Goal: Task Accomplishment & Management: Manage account settings

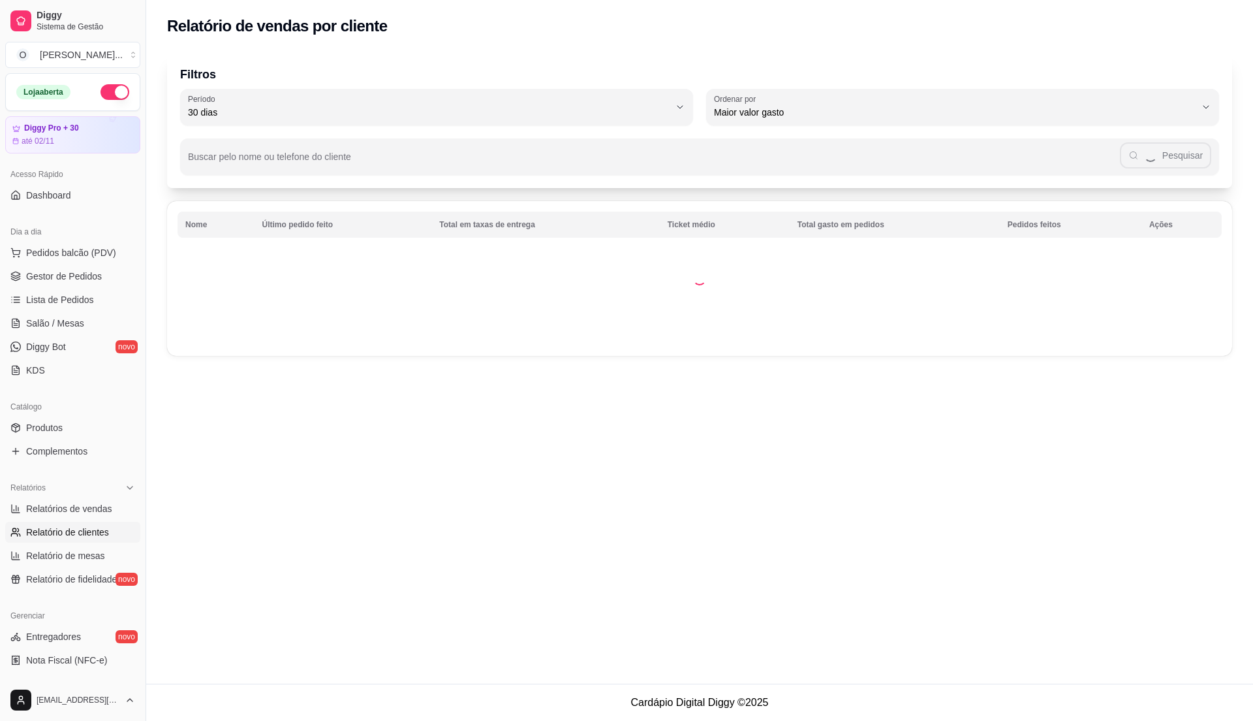
select select "30"
select select "HIGHEST_TOTAL_SPENT_WITH_ORDERS"
click at [102, 502] on span "Relatórios de vendas" at bounding box center [69, 508] width 86 height 13
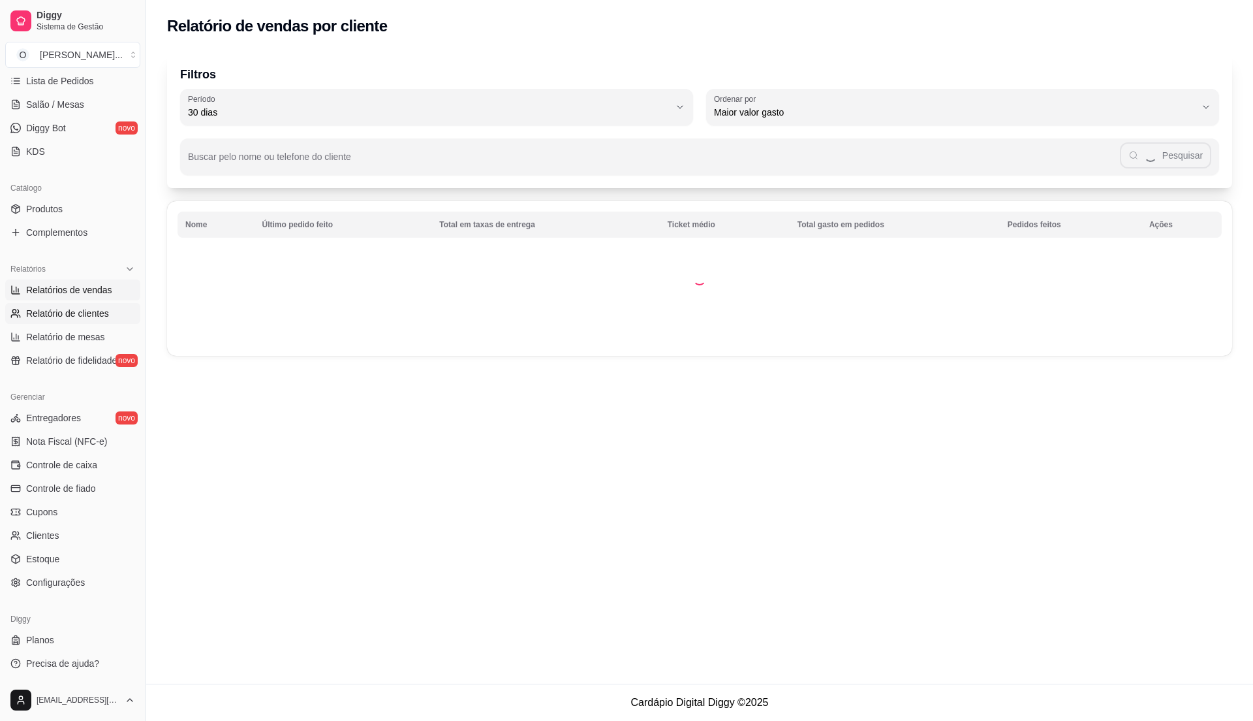
select select "ALL"
select select "0"
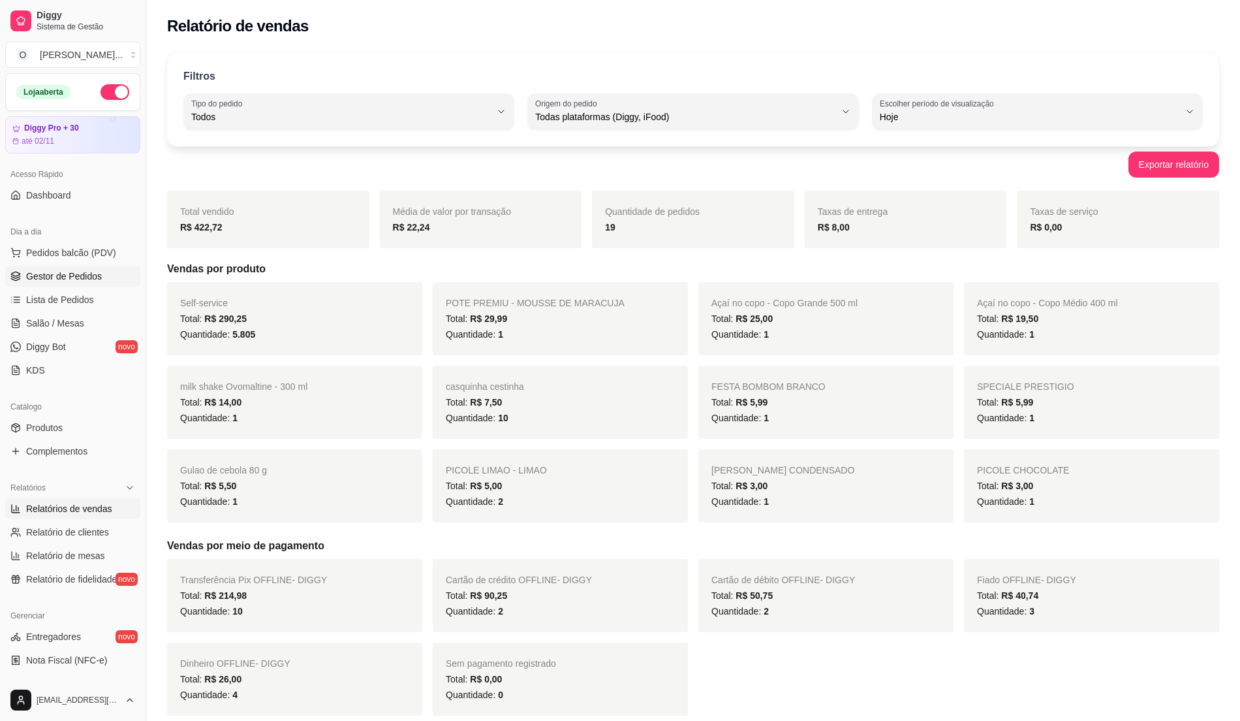
click at [58, 272] on span "Gestor de Pedidos" at bounding box center [64, 276] width 76 height 13
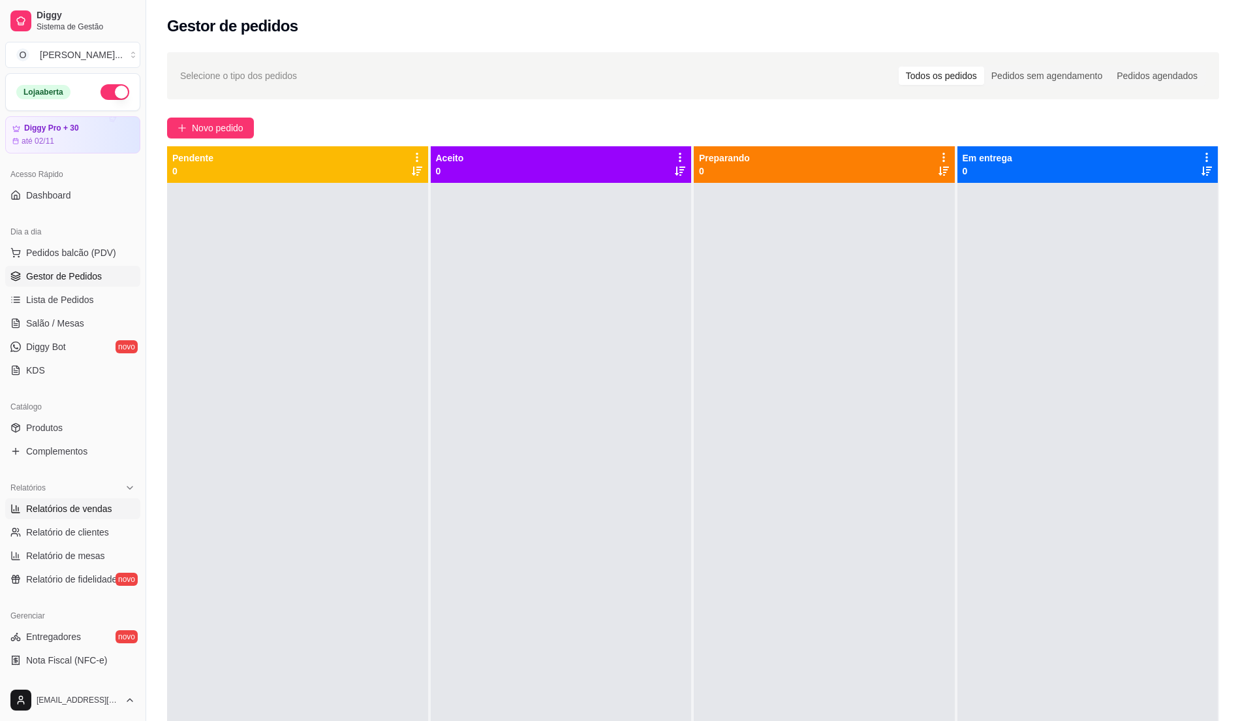
click at [89, 507] on span "Relatórios de vendas" at bounding box center [69, 508] width 86 height 13
select select "ALL"
select select "0"
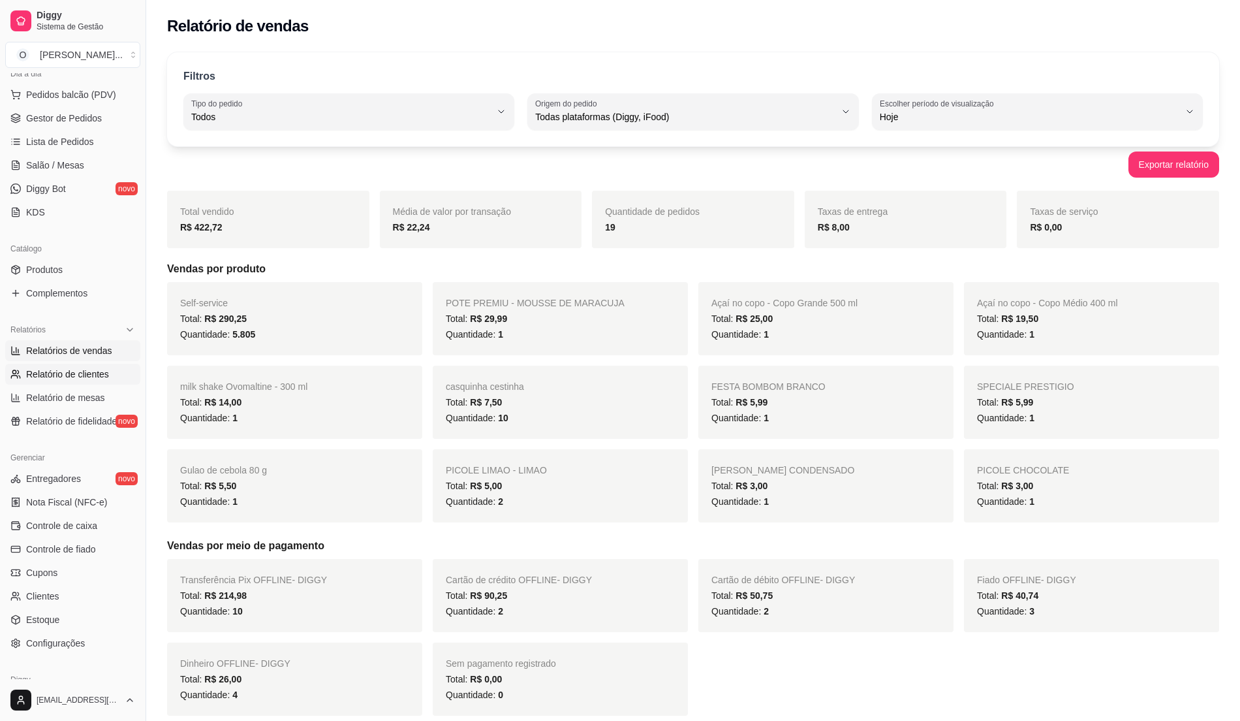
scroll to position [174, 0]
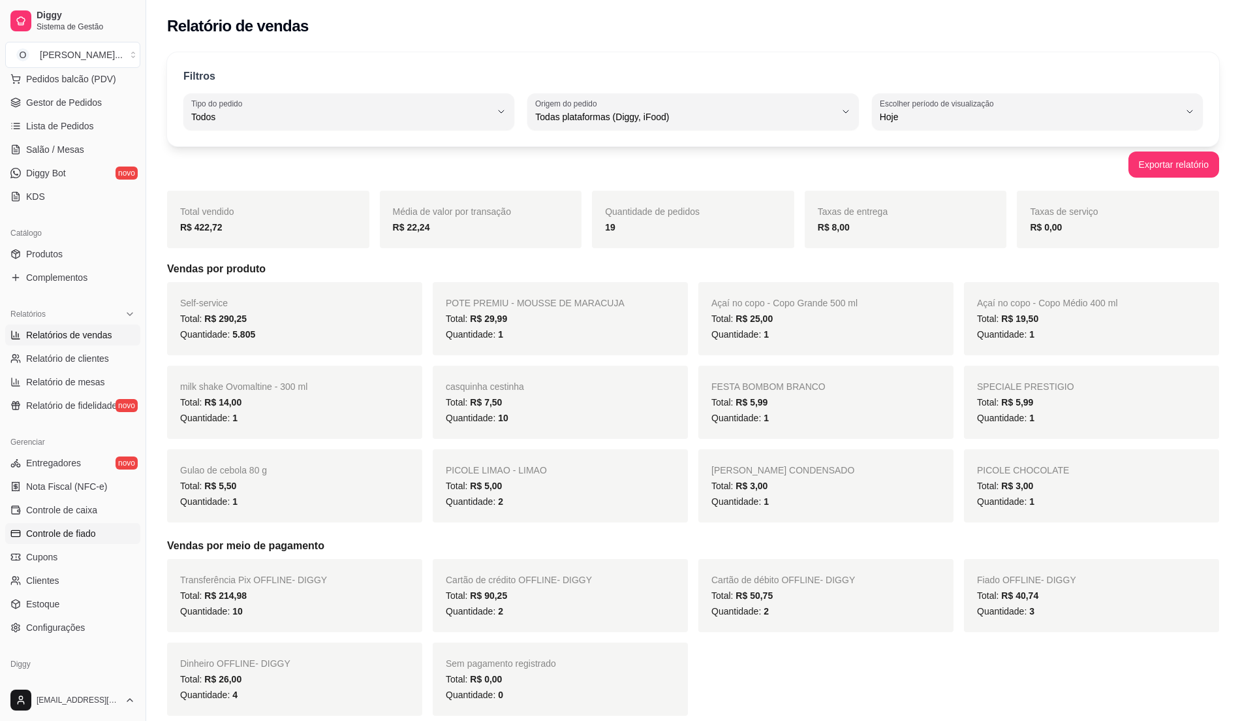
click at [87, 535] on span "Controle de fiado" at bounding box center [61, 533] width 70 height 13
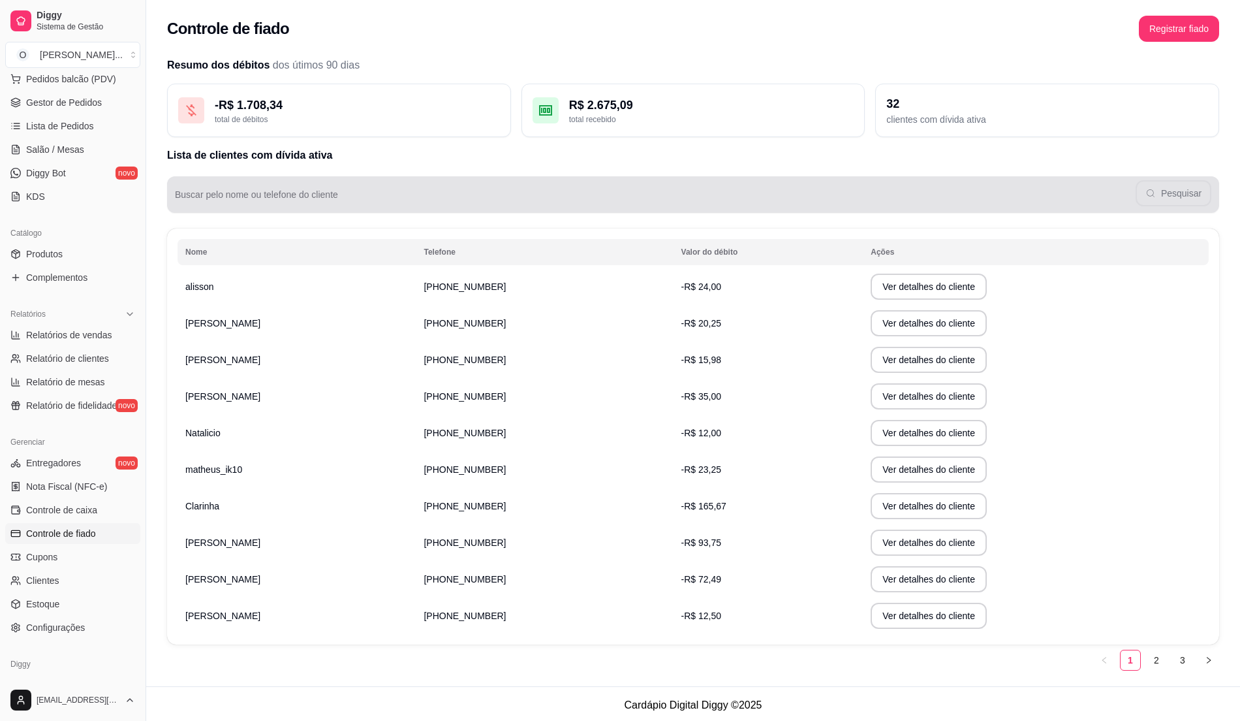
click at [280, 192] on div "Pesquisar" at bounding box center [693, 194] width 1037 height 26
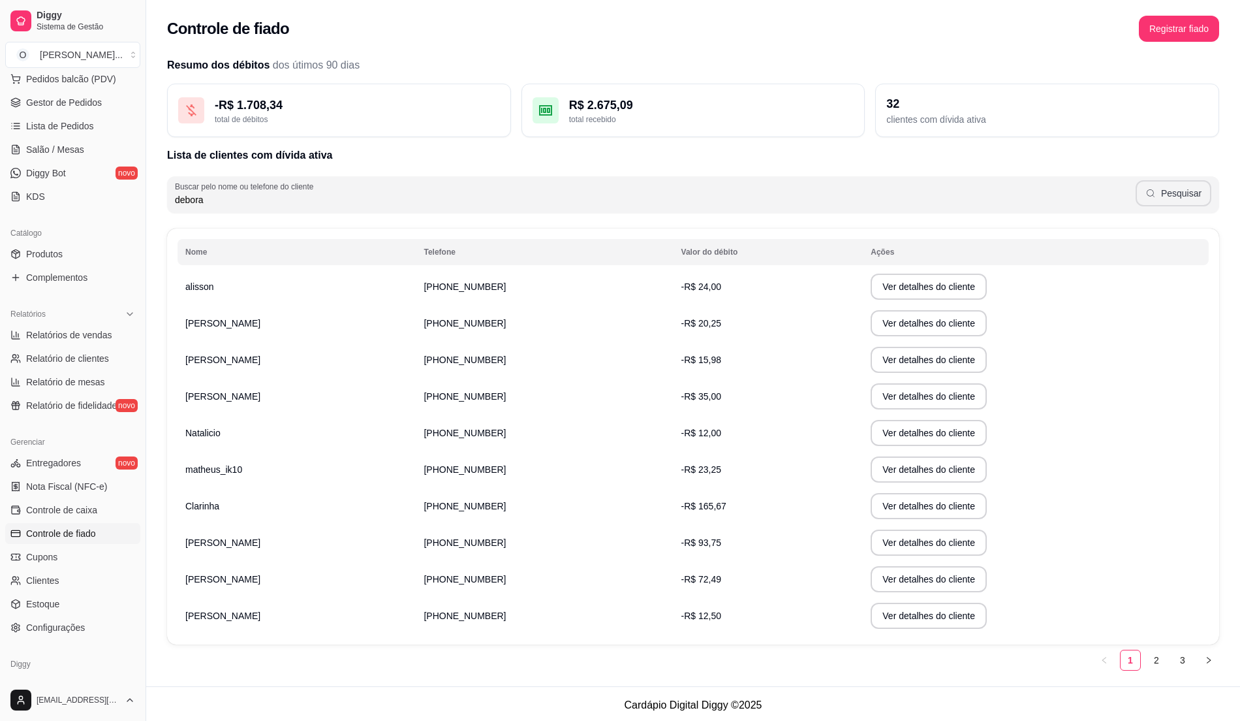
type input "debora"
click at [1175, 198] on button "Pesquisar" at bounding box center [1174, 193] width 76 height 26
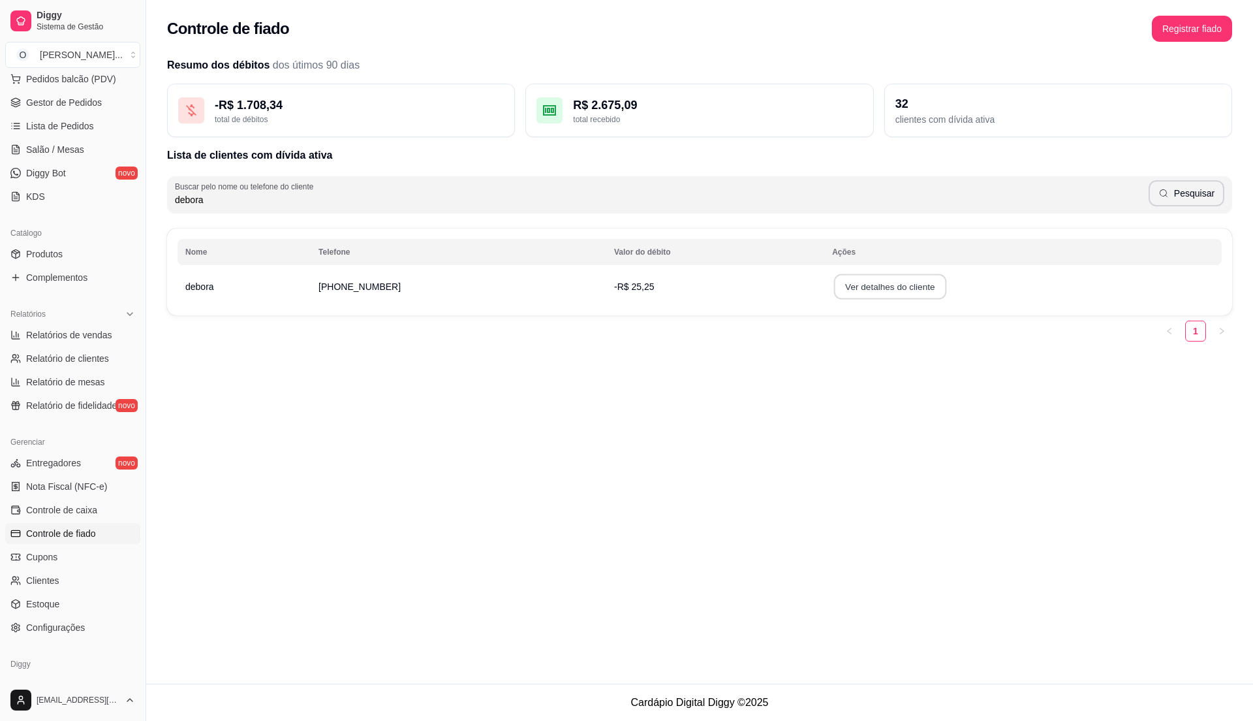
click at [850, 293] on button "Ver detalhes do cliente" at bounding box center [890, 286] width 112 height 25
click at [80, 329] on span "Relatórios de vendas" at bounding box center [69, 334] width 86 height 13
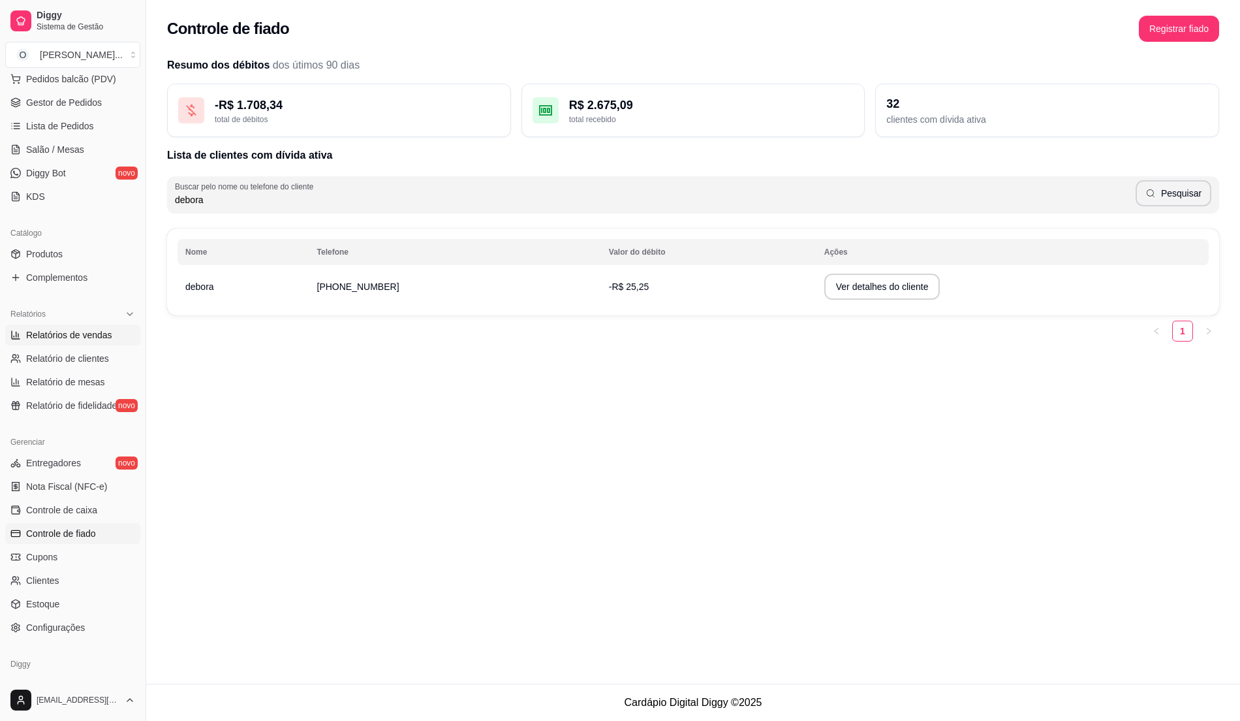
select select "ALL"
select select "0"
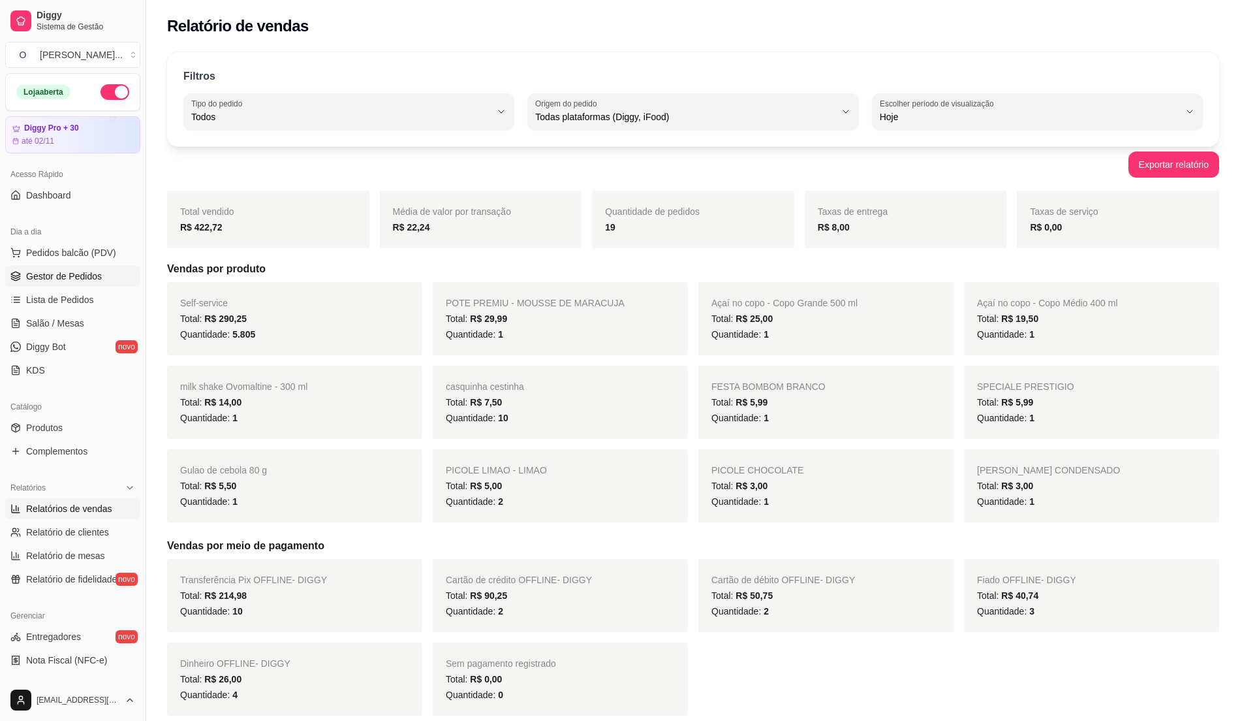
click at [85, 277] on span "Gestor de Pedidos" at bounding box center [64, 276] width 76 height 13
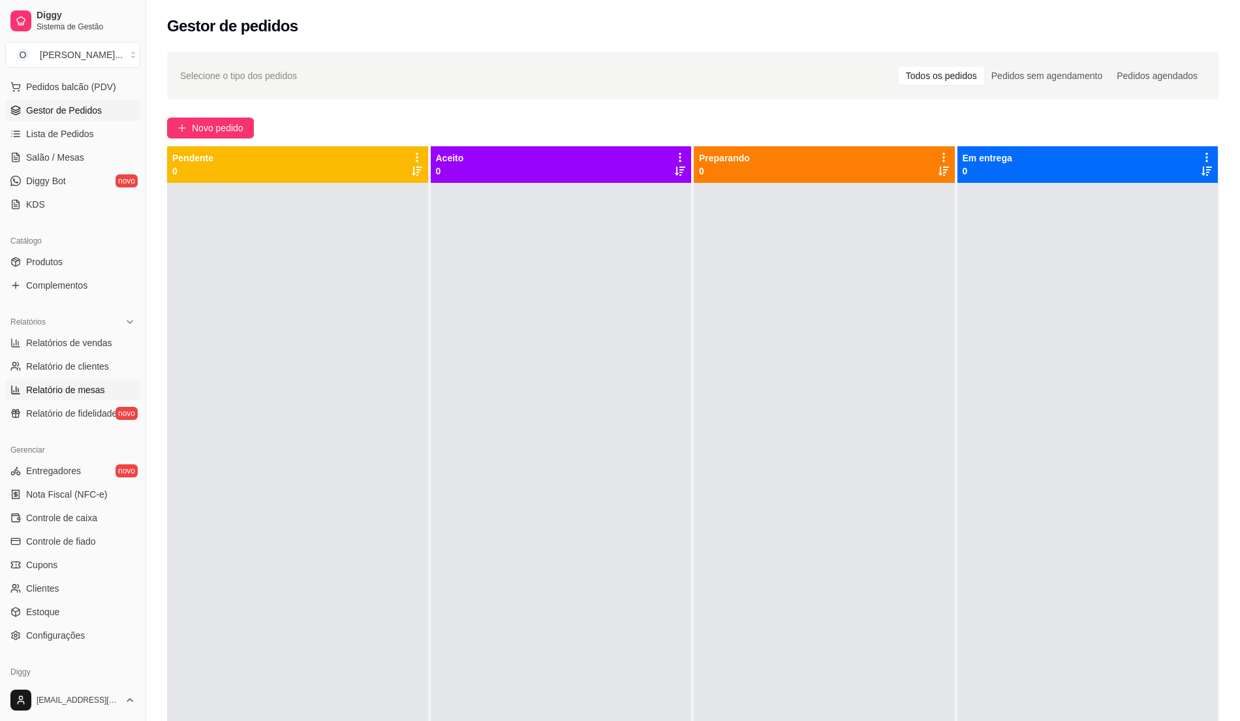
scroll to position [174, 0]
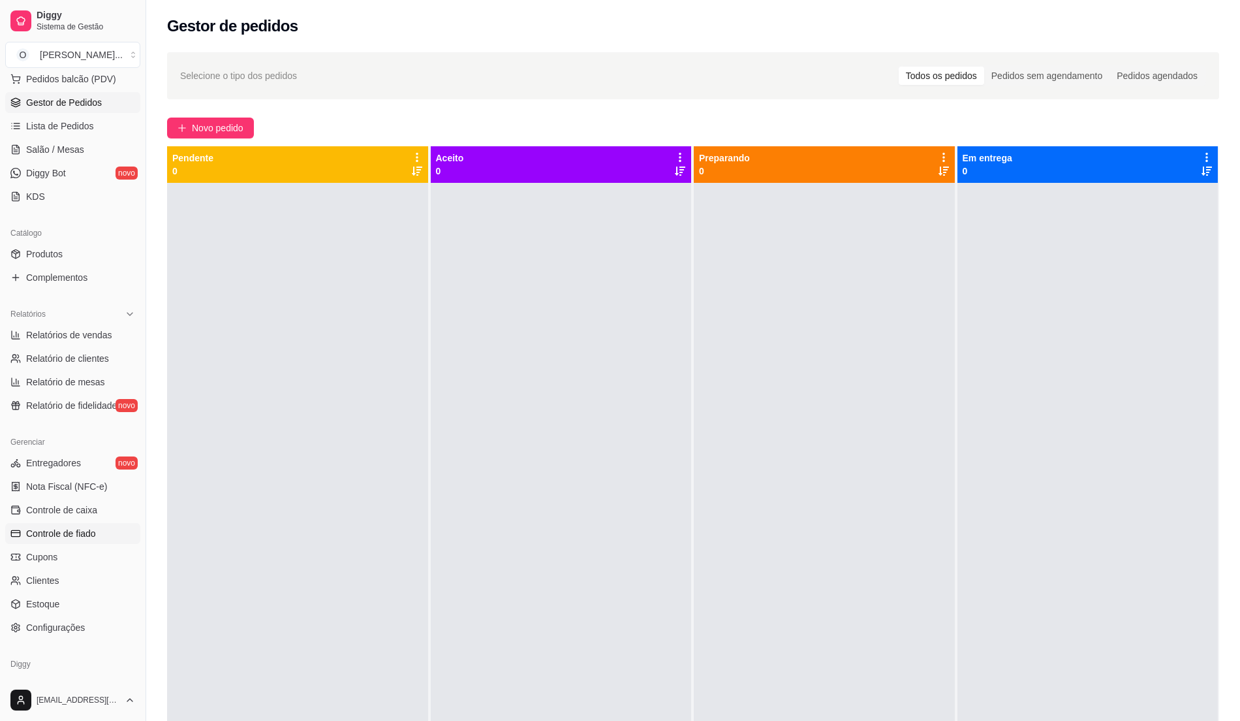
click at [89, 533] on span "Controle de fiado" at bounding box center [61, 533] width 70 height 13
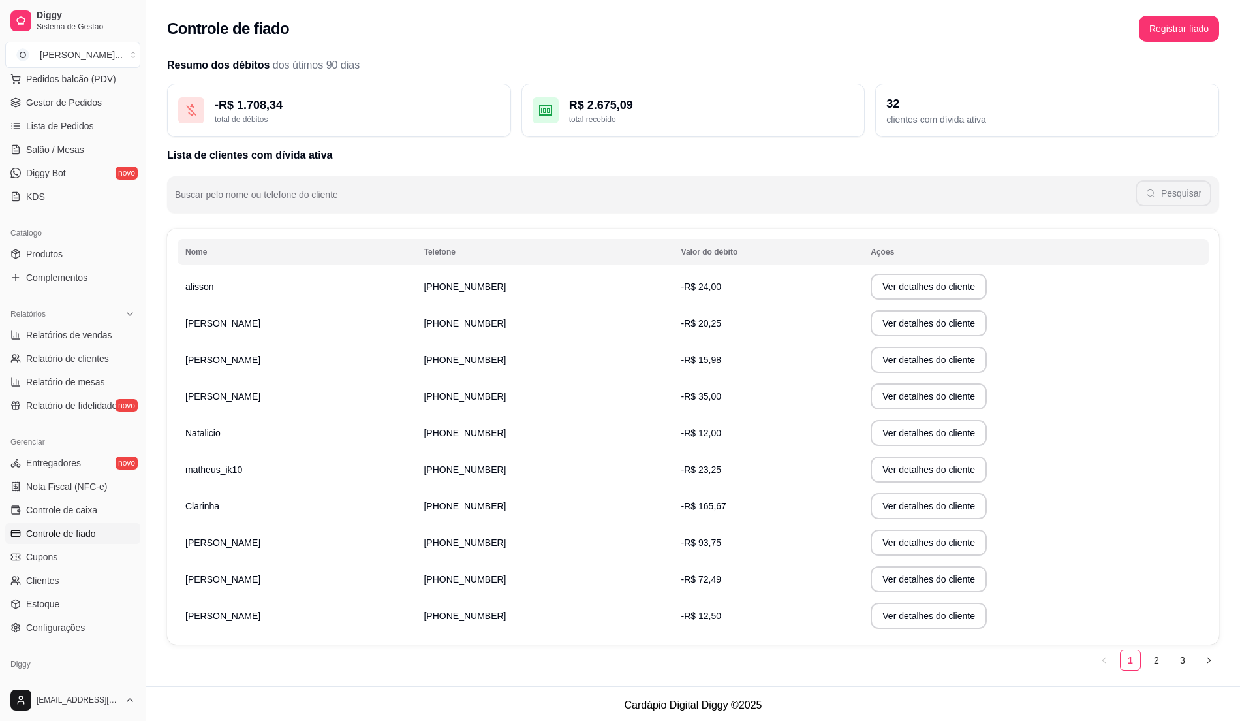
scroll to position [3, 0]
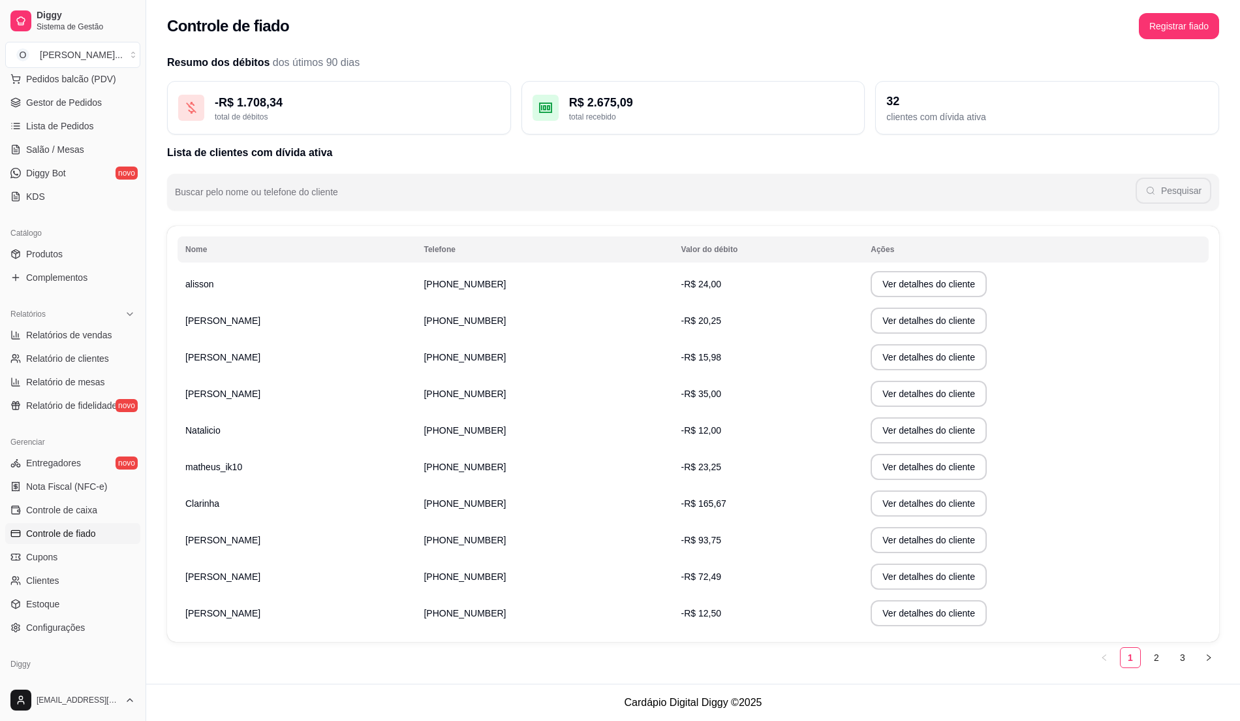
click at [688, 618] on td "-R$ 12,50" at bounding box center [769, 613] width 190 height 37
click at [878, 610] on button "Ver detalhes do cliente" at bounding box center [929, 613] width 116 height 26
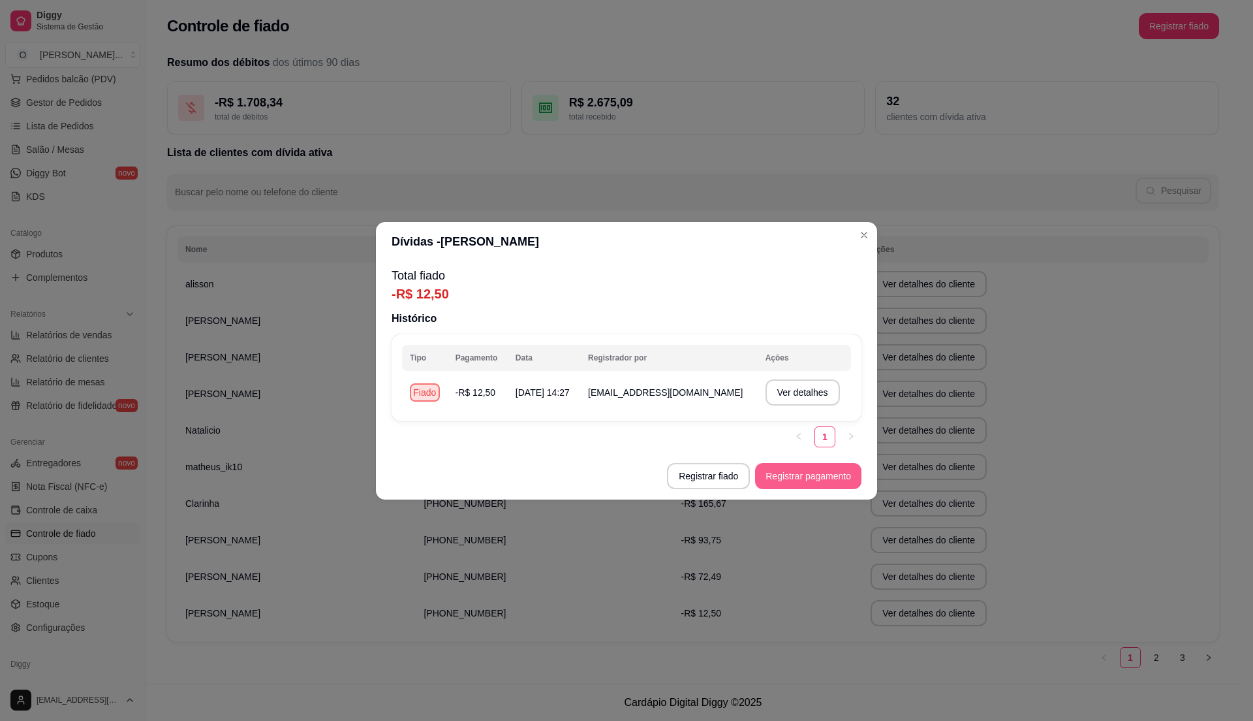
click at [781, 471] on button "Registrar pagamento" at bounding box center [808, 476] width 106 height 26
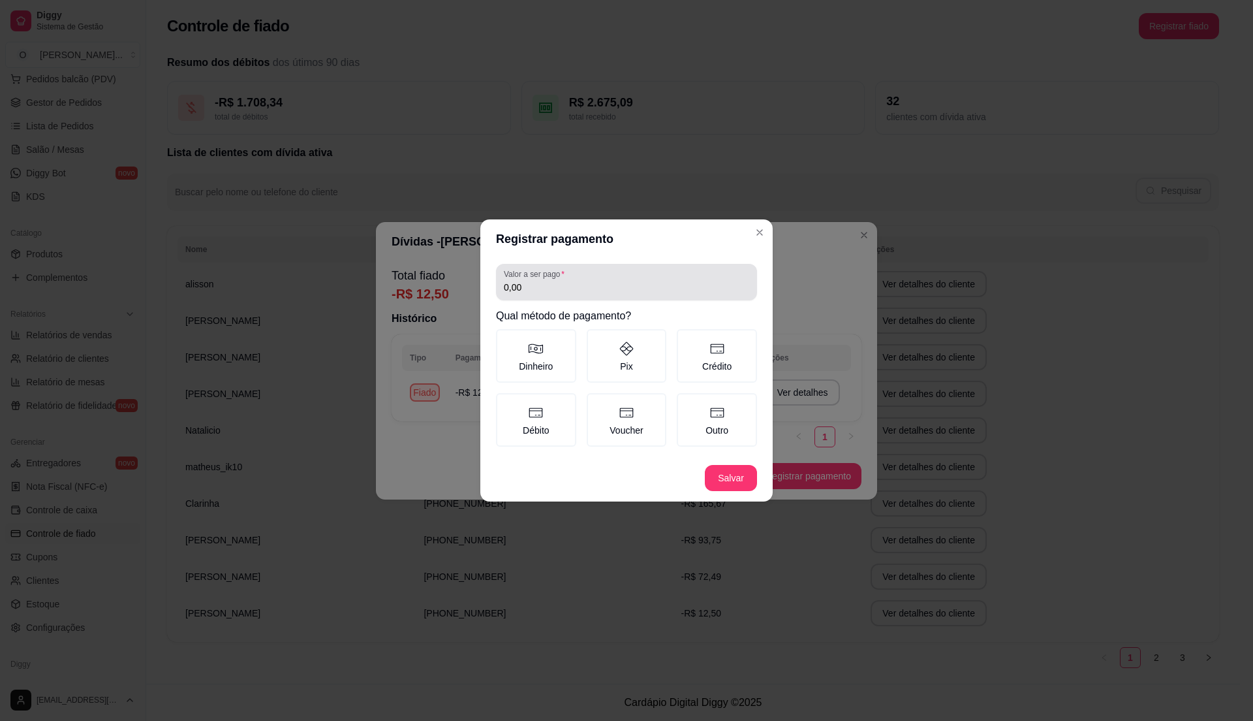
click at [524, 279] on label "Valor a ser pago" at bounding box center [536, 273] width 65 height 11
click at [524, 281] on input "0,00" at bounding box center [626, 287] width 245 height 13
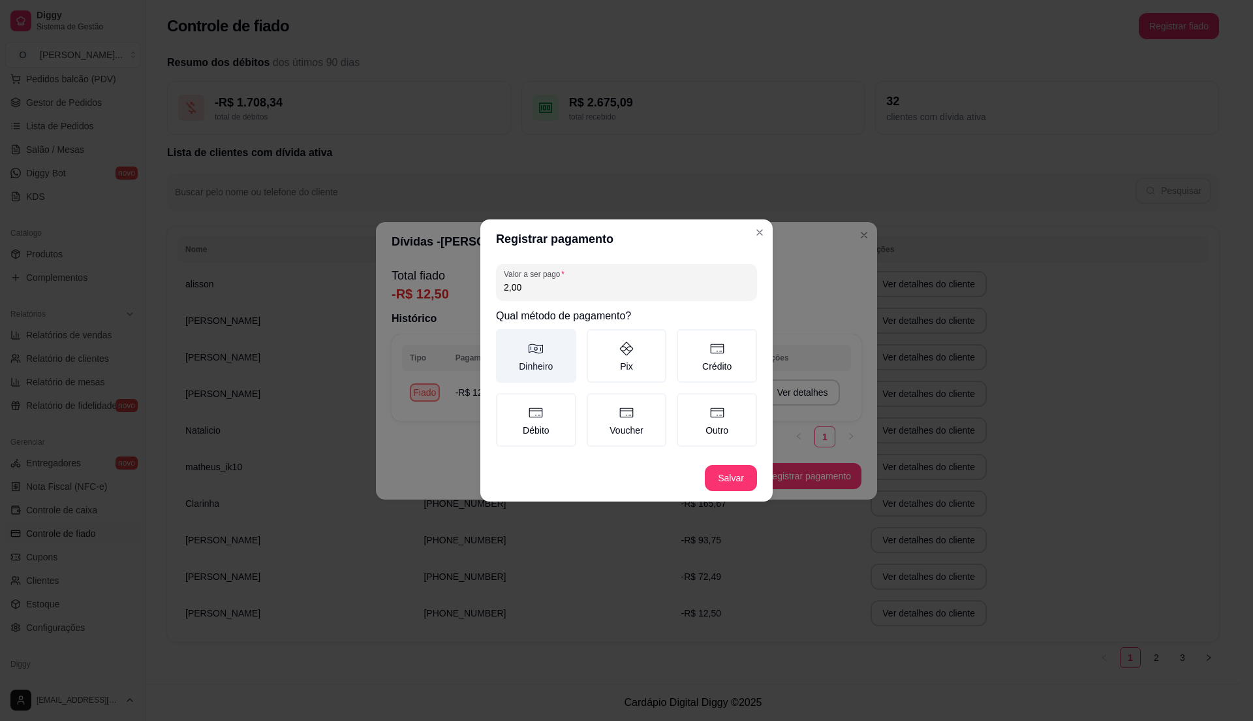
type input "2,00"
click at [537, 356] on icon at bounding box center [536, 349] width 16 height 16
click at [506, 339] on button "Dinheiro" at bounding box center [501, 333] width 10 height 10
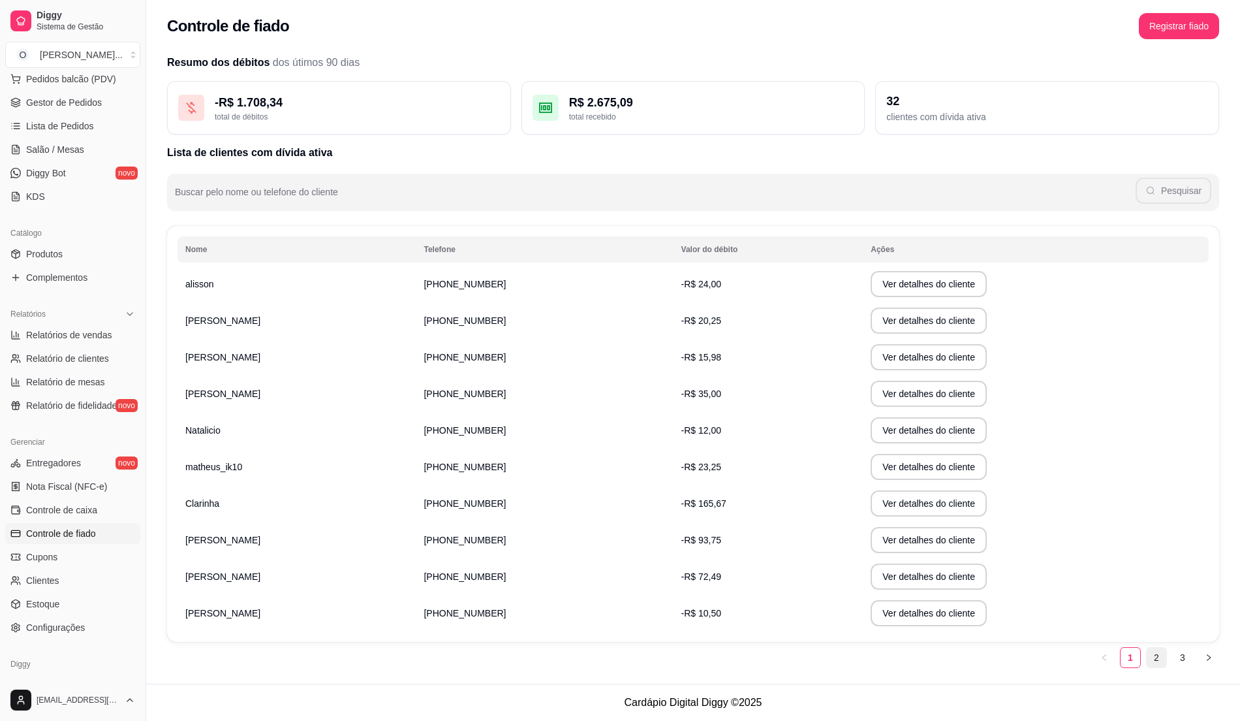
click at [1165, 661] on link "2" at bounding box center [1157, 658] width 20 height 20
click at [1189, 657] on link "3" at bounding box center [1183, 658] width 20 height 20
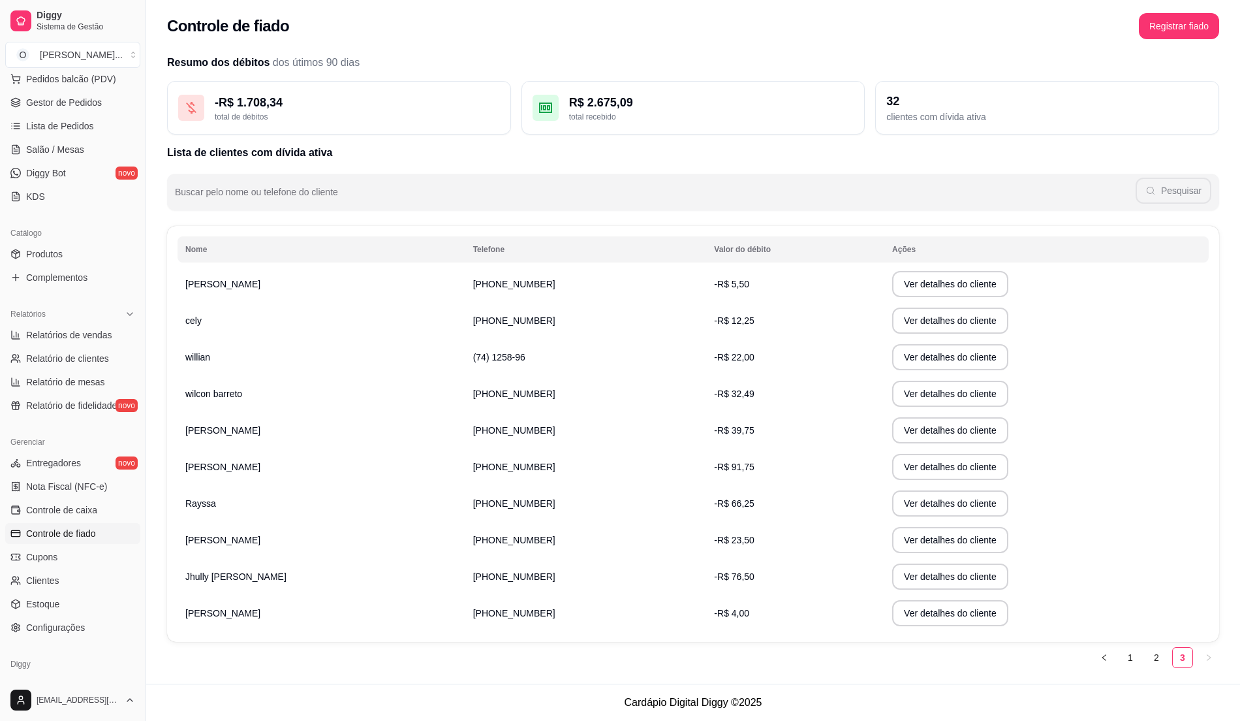
scroll to position [0, 0]
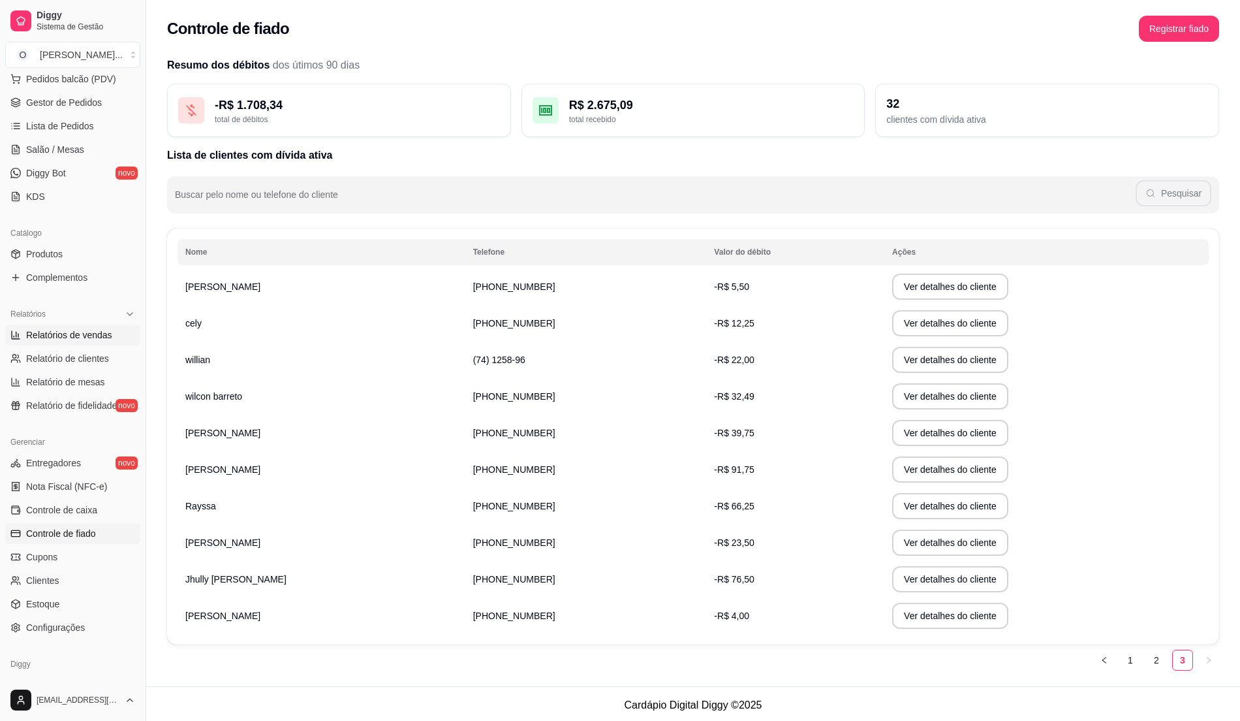
click at [89, 340] on span "Relatórios de vendas" at bounding box center [69, 334] width 86 height 13
select select "ALL"
select select "0"
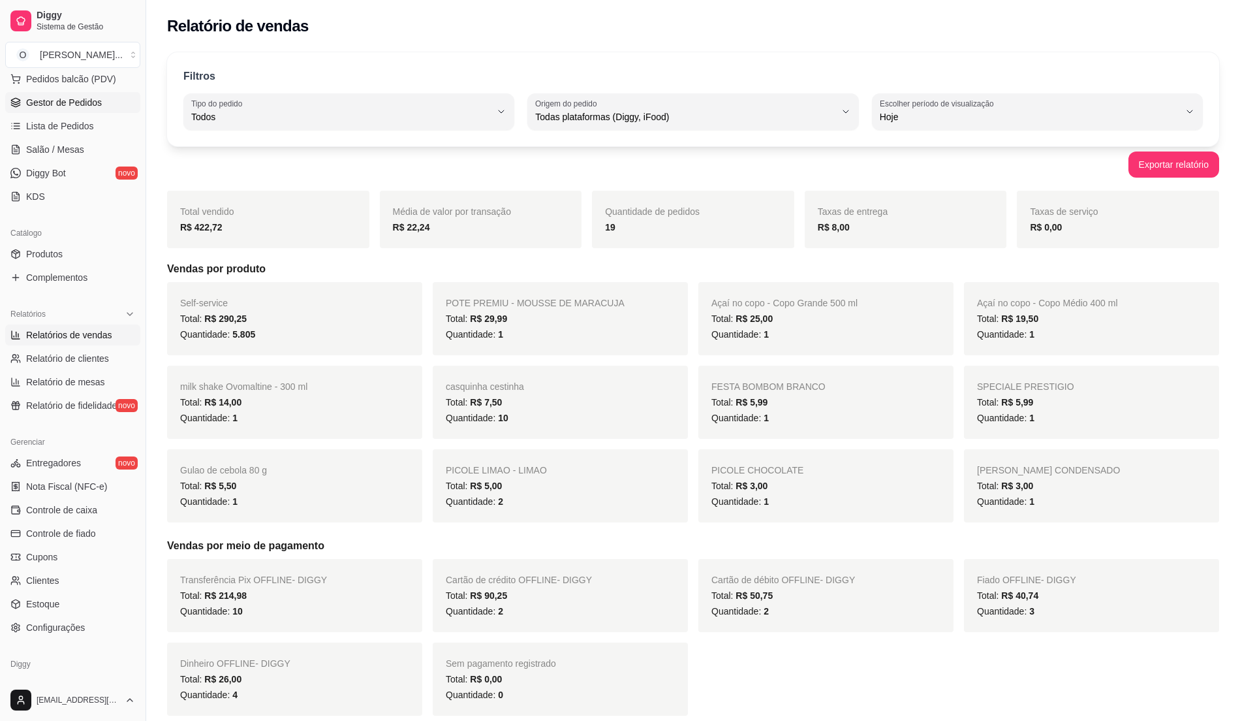
click at [82, 95] on link "Gestor de Pedidos" at bounding box center [72, 102] width 135 height 21
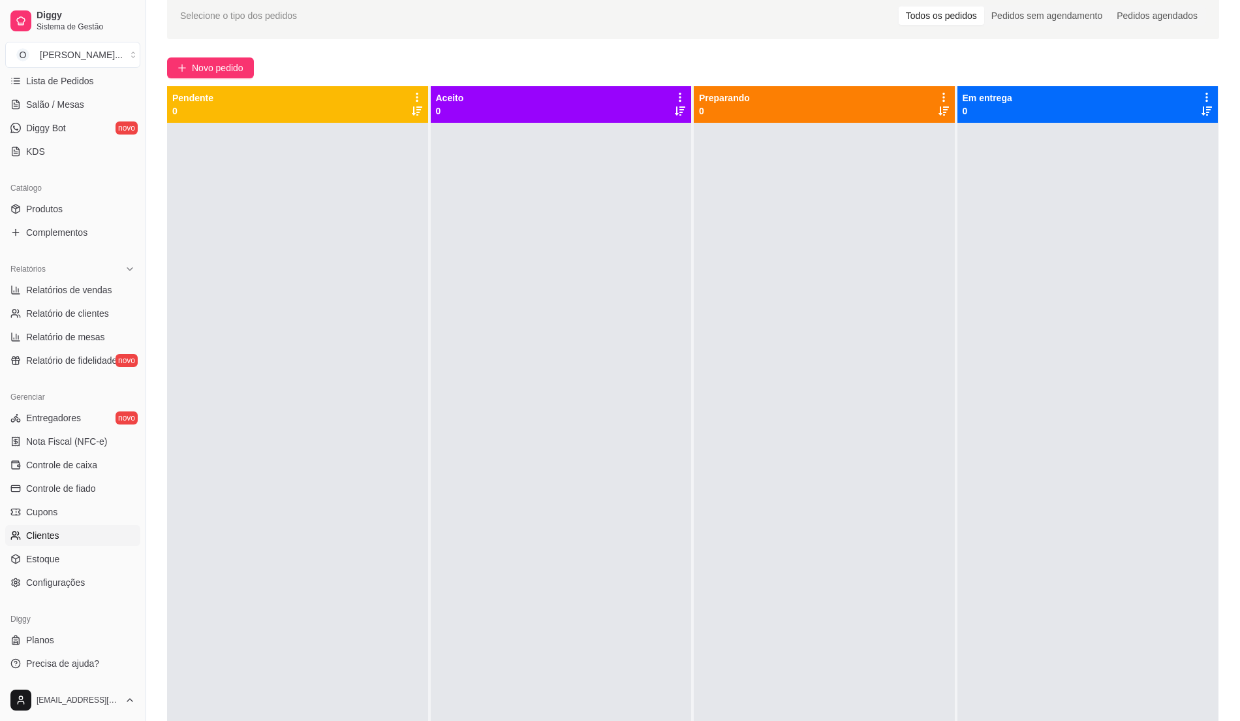
scroll to position [87, 0]
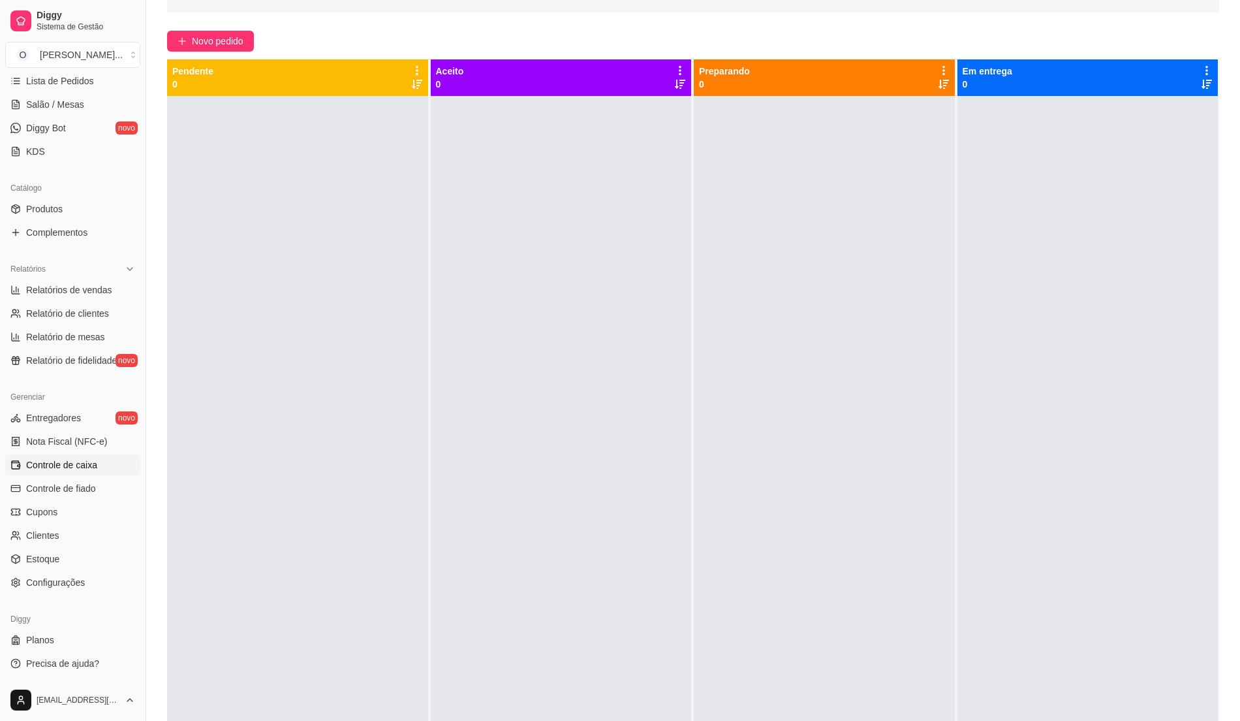
click at [76, 466] on span "Controle de caixa" at bounding box center [61, 464] width 71 height 13
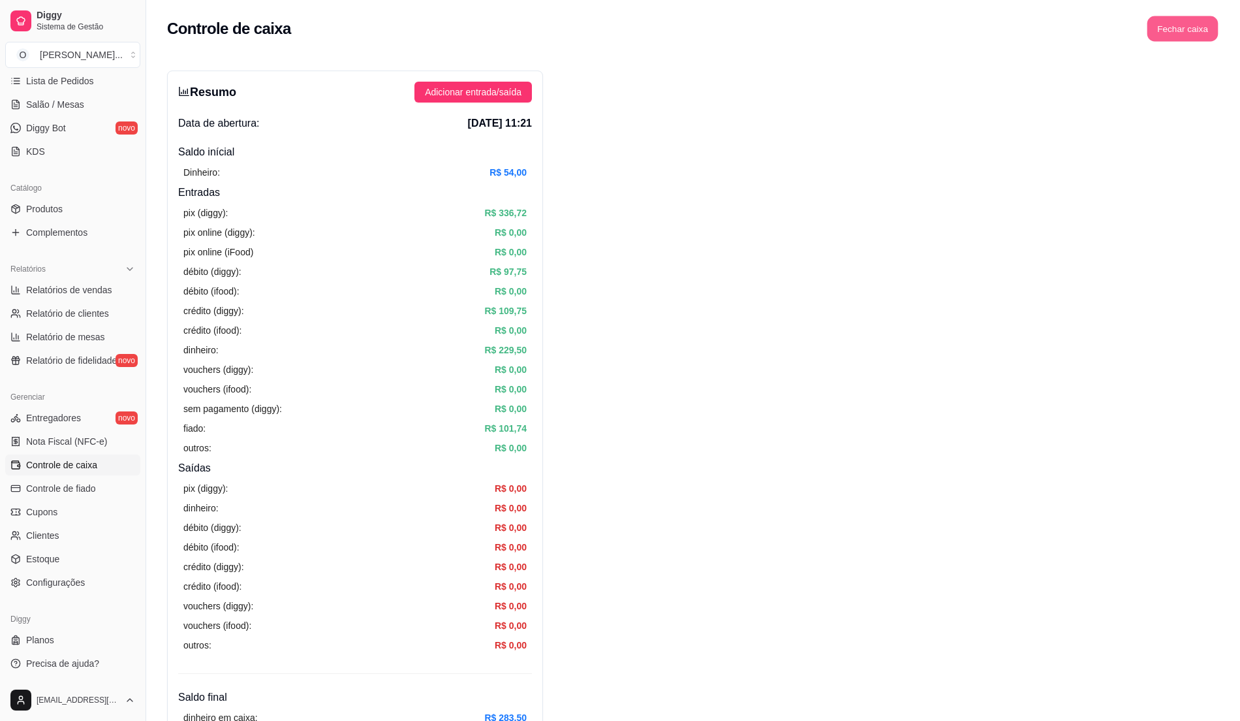
click at [1204, 16] on button "Fechar caixa" at bounding box center [1183, 28] width 71 height 25
click at [1220, 109] on span "Sim" at bounding box center [1220, 116] width 16 height 14
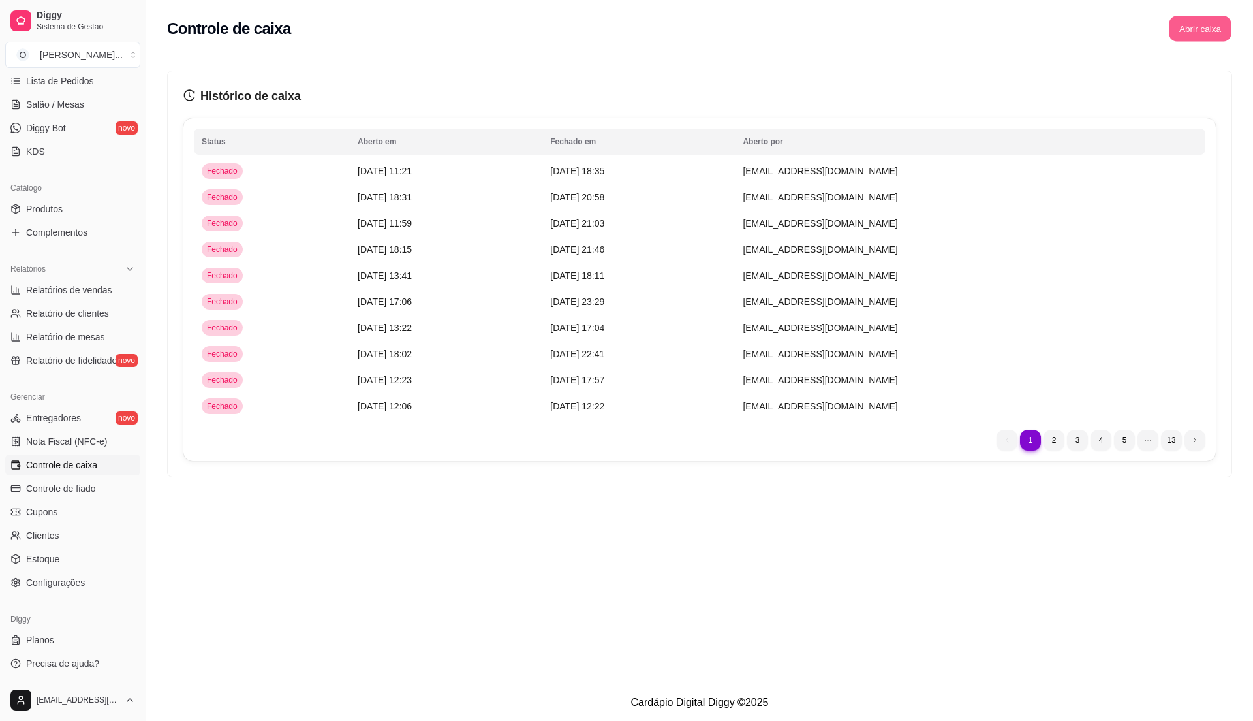
click at [1197, 21] on button "Abrir caixa" at bounding box center [1200, 28] width 62 height 25
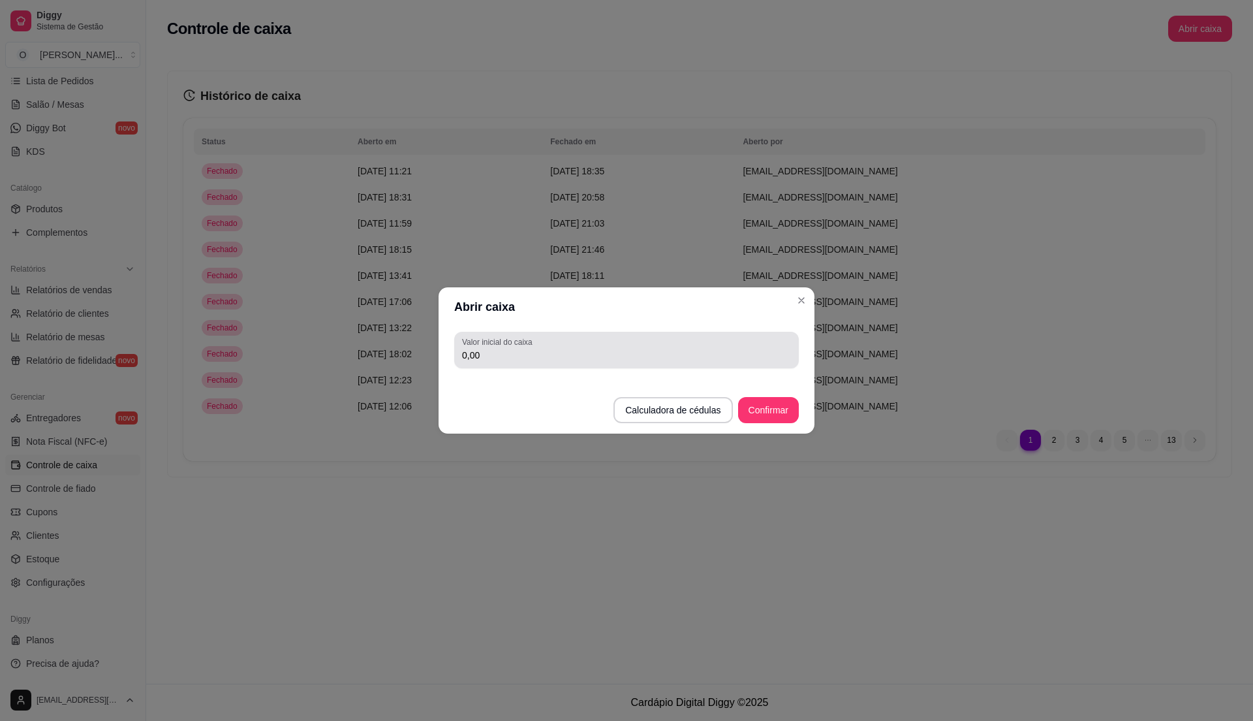
click at [528, 340] on label "Valor inicial do caixa" at bounding box center [499, 341] width 74 height 11
click at [528, 349] on input "0,00" at bounding box center [626, 355] width 329 height 13
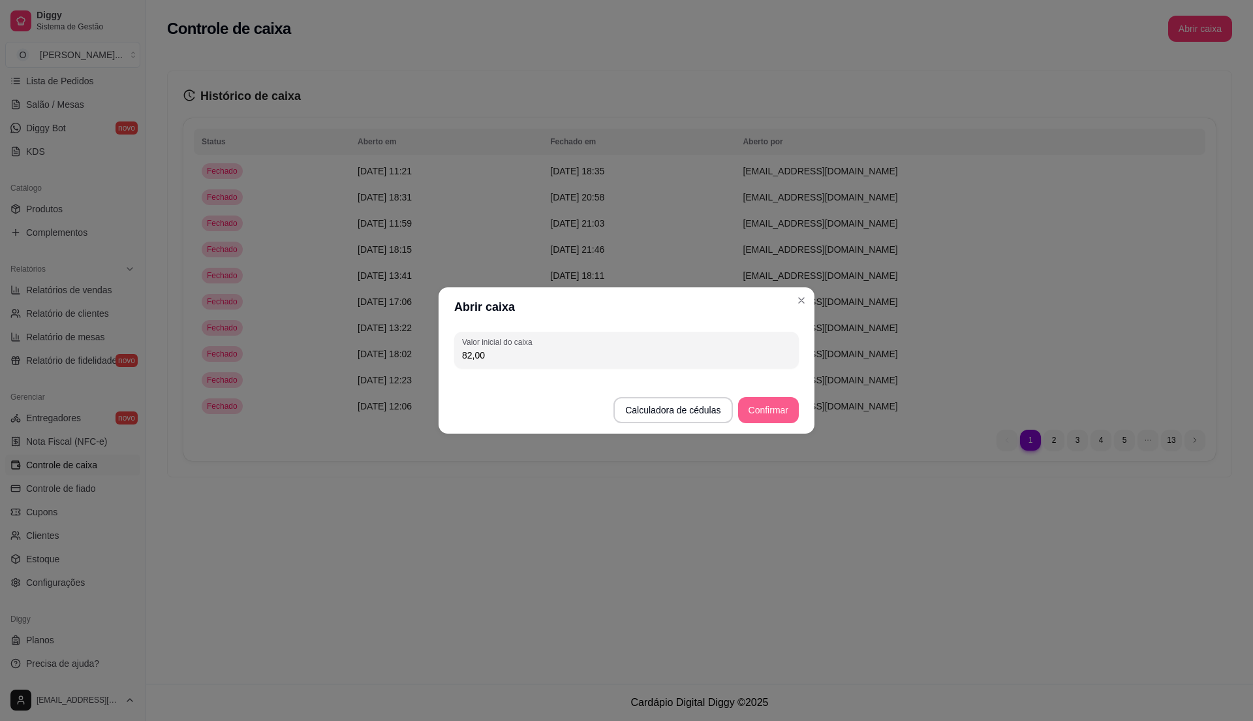
type input "82,00"
click at [792, 403] on button "Confirmar" at bounding box center [768, 410] width 59 height 25
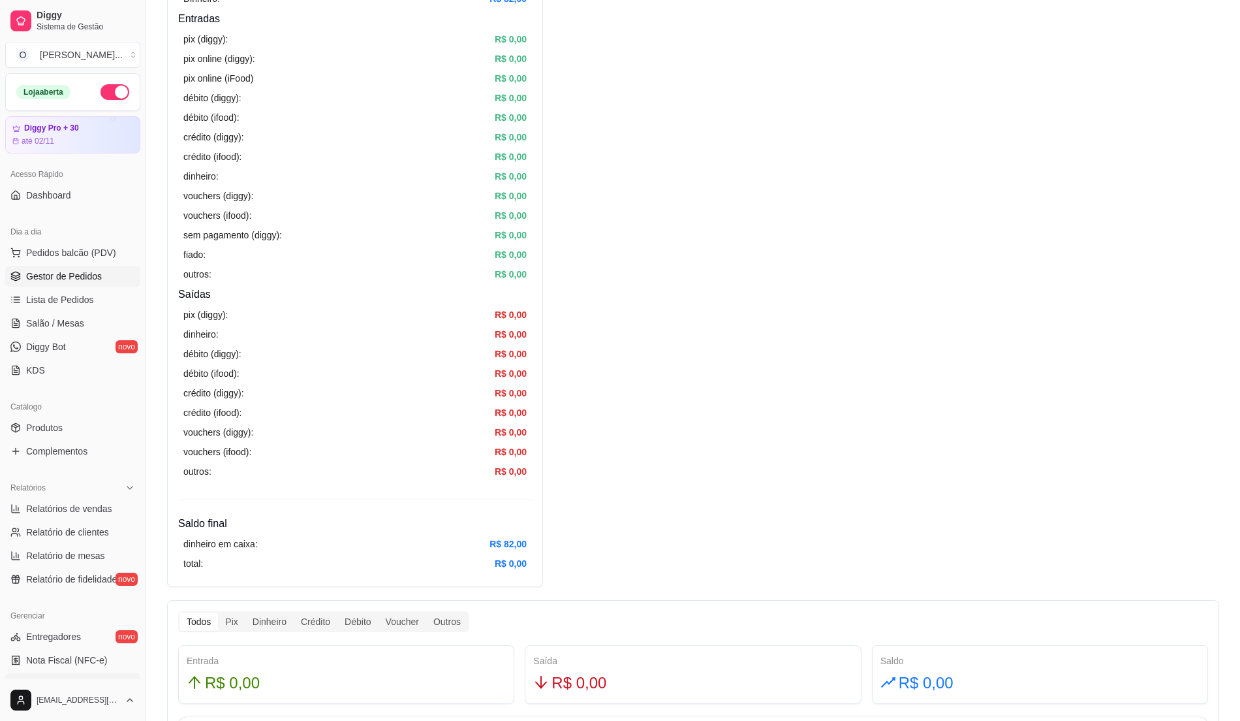
click at [35, 277] on span "Gestor de Pedidos" at bounding box center [64, 276] width 76 height 13
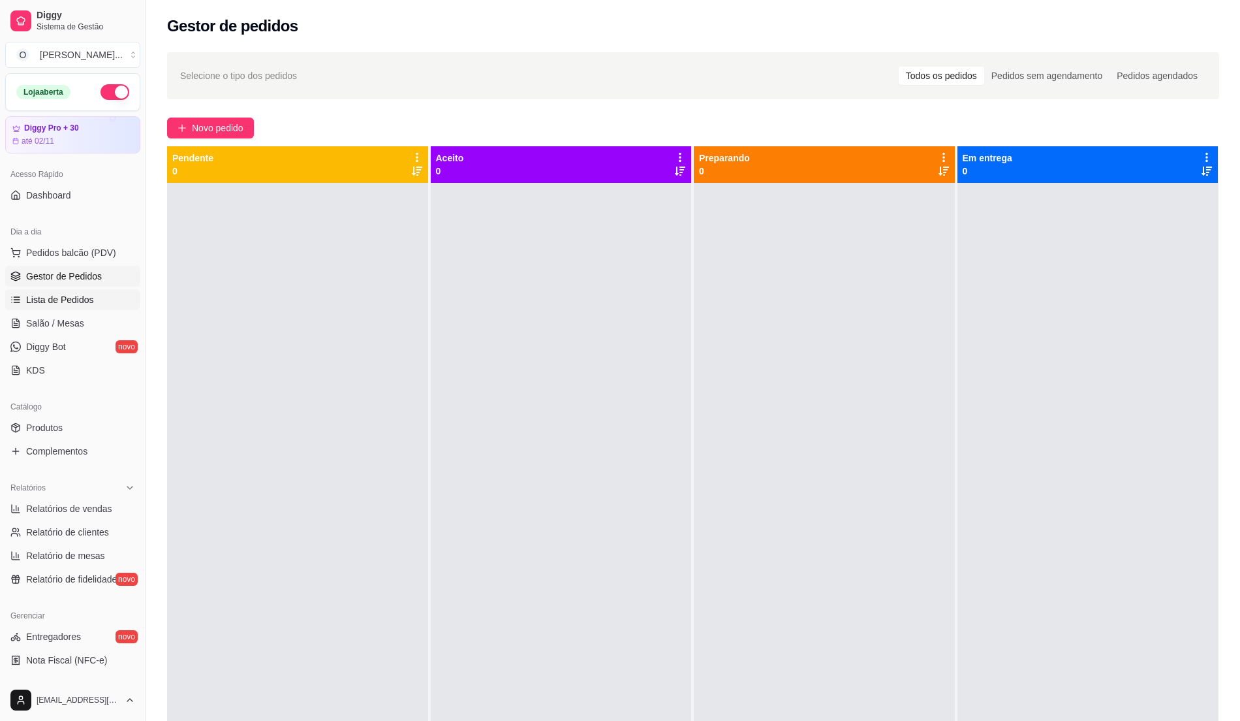
click at [69, 298] on span "Lista de Pedidos" at bounding box center [60, 299] width 68 height 13
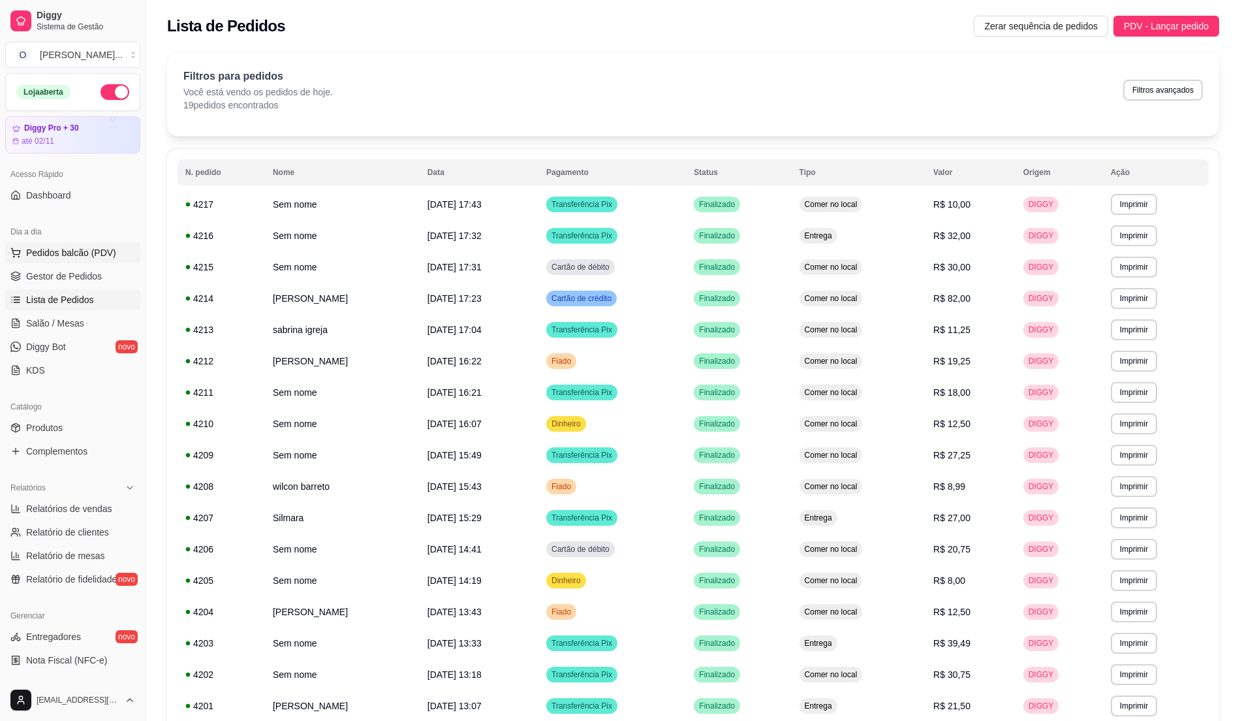
click at [76, 253] on span "Pedidos balcão (PDV)" at bounding box center [71, 252] width 90 height 13
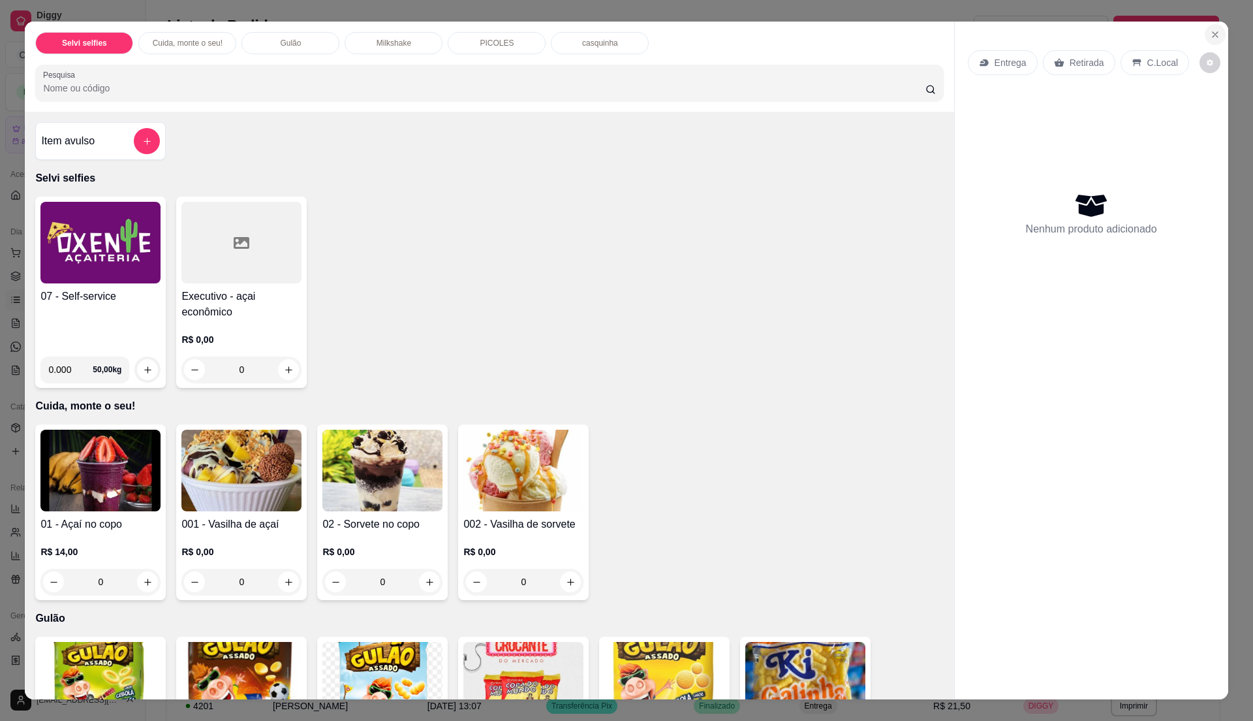
click at [1218, 32] on button "Close" at bounding box center [1215, 34] width 21 height 21
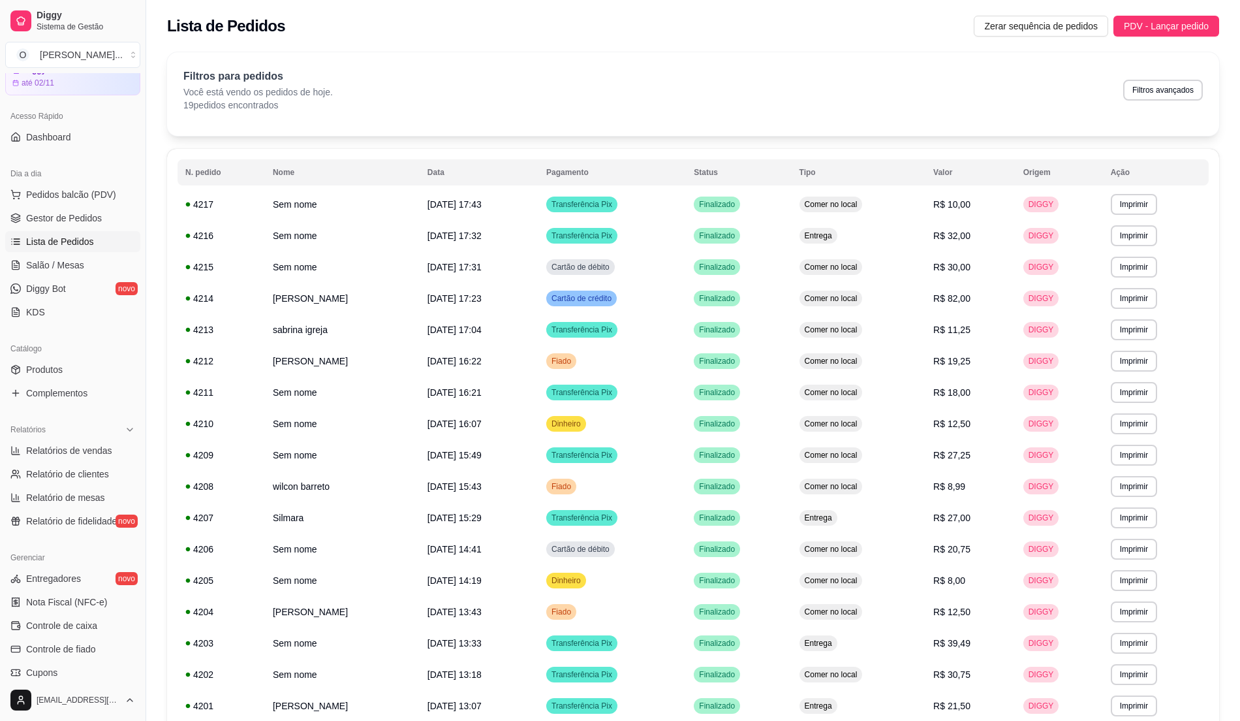
scroll to position [219, 0]
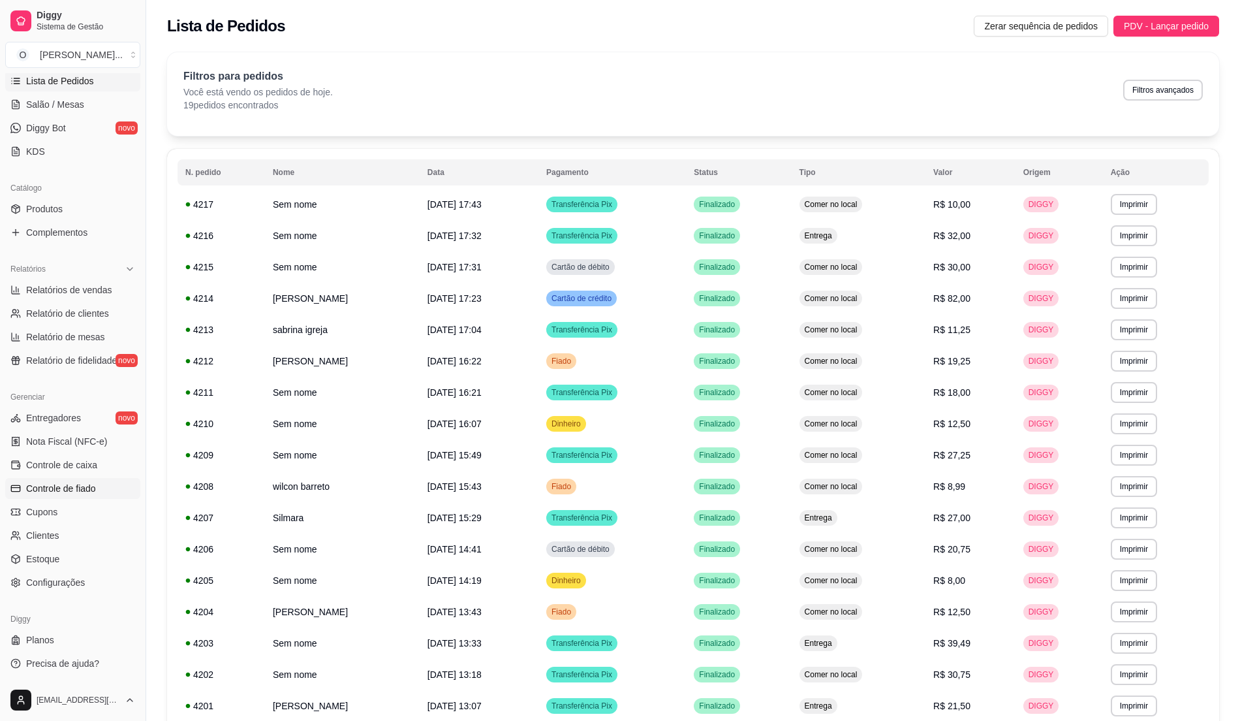
click at [56, 492] on span "Controle de fiado" at bounding box center [61, 488] width 70 height 13
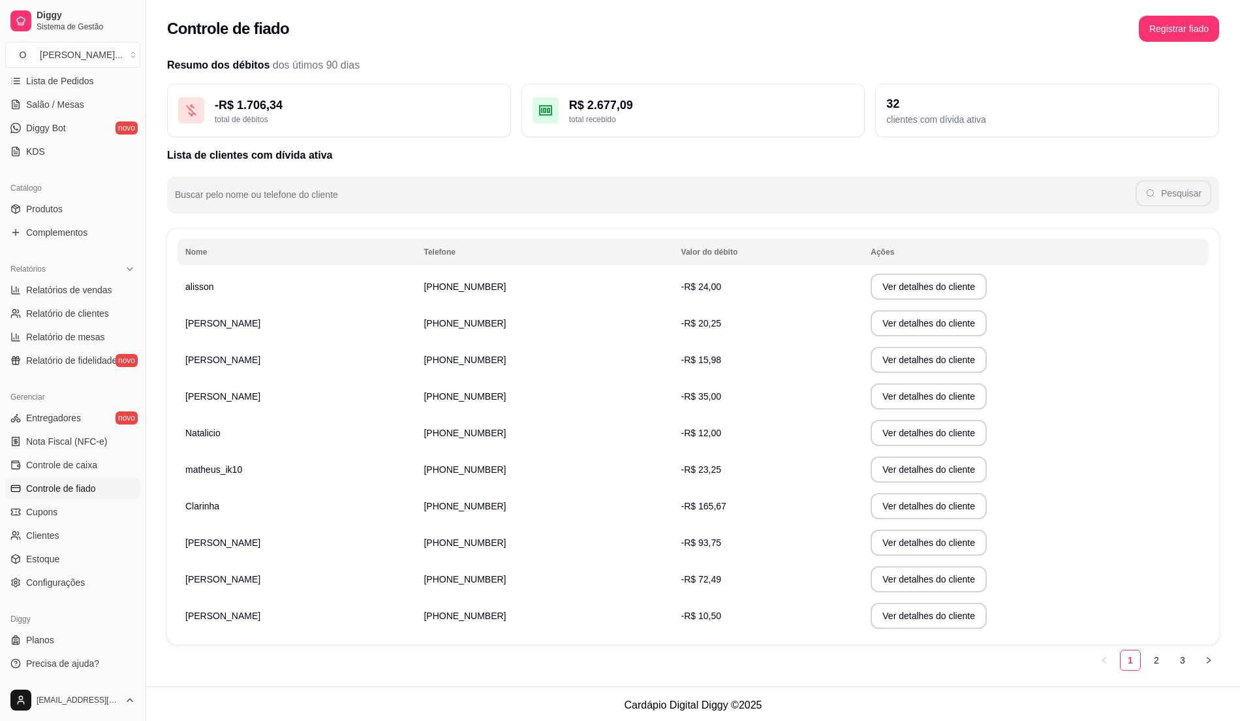
click at [299, 547] on td "[PERSON_NAME]" at bounding box center [297, 542] width 238 height 37
click at [899, 539] on button "Ver detalhes do cliente" at bounding box center [929, 542] width 116 height 26
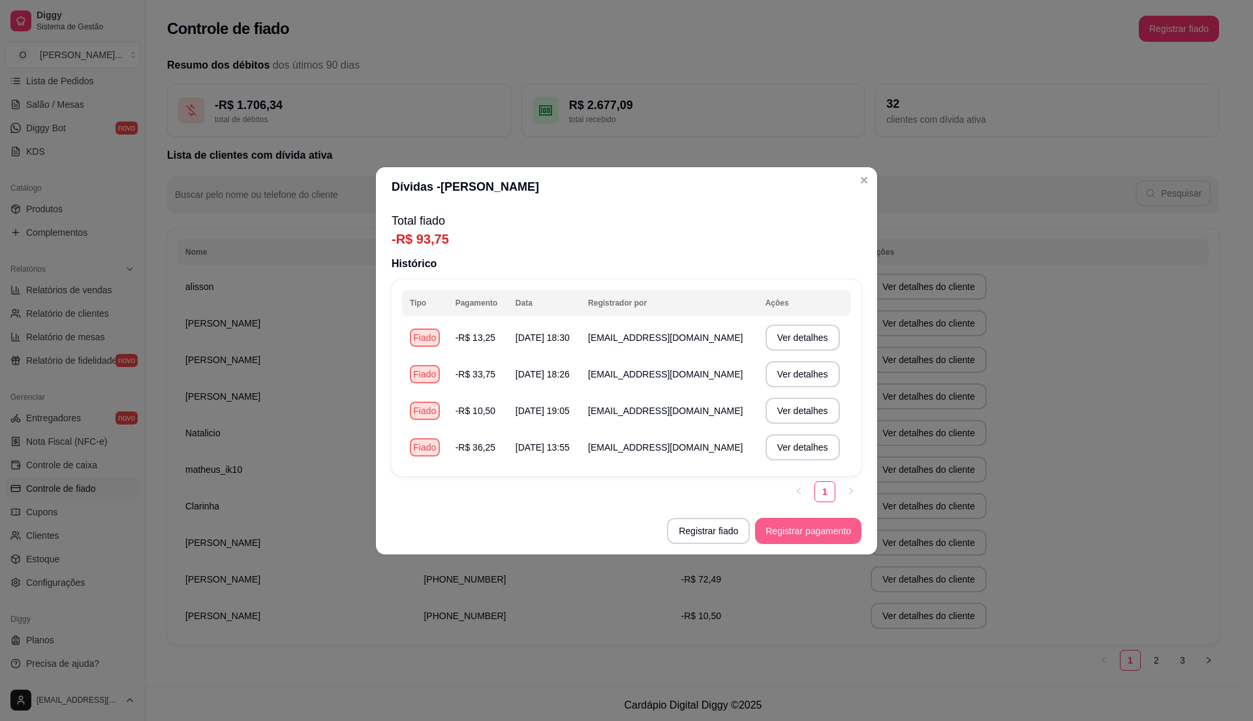
click at [802, 526] on button "Registrar pagamento" at bounding box center [808, 531] width 106 height 26
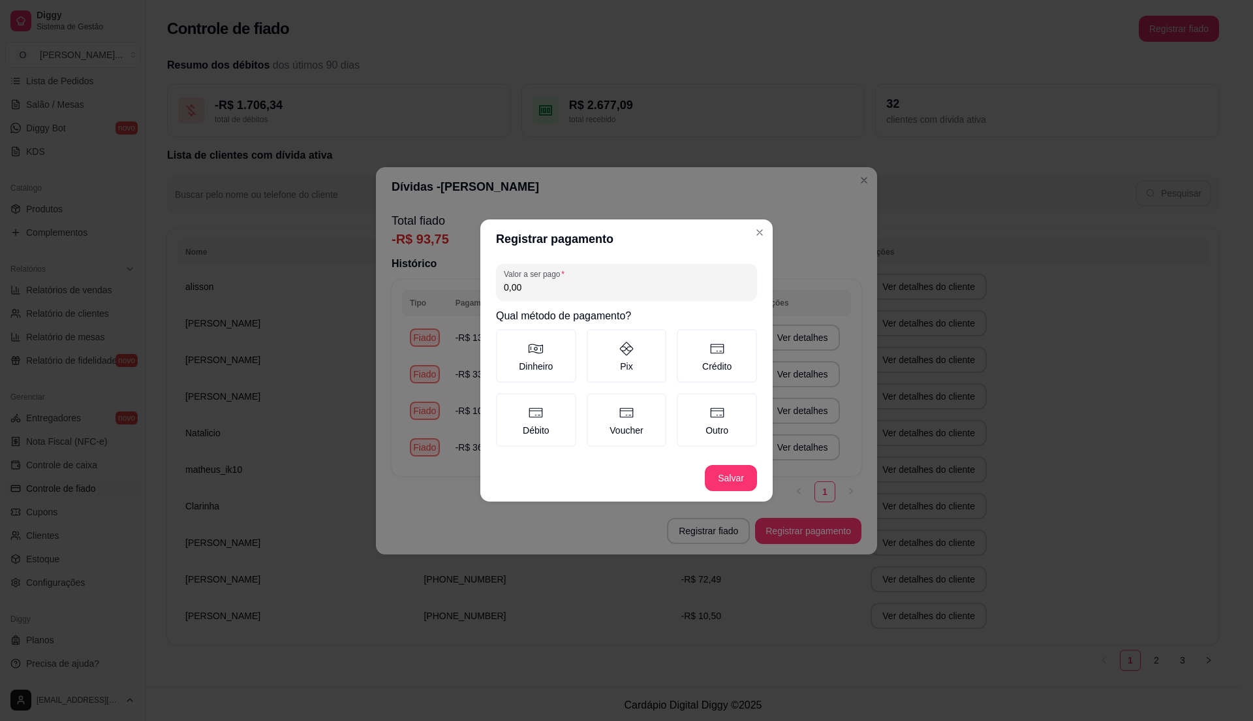
click at [623, 291] on input "0,00" at bounding box center [626, 287] width 245 height 13
type input "93,75"
click at [628, 355] on icon at bounding box center [627, 349] width 16 height 16
click at [597, 339] on button "Pix" at bounding box center [591, 333] width 10 height 10
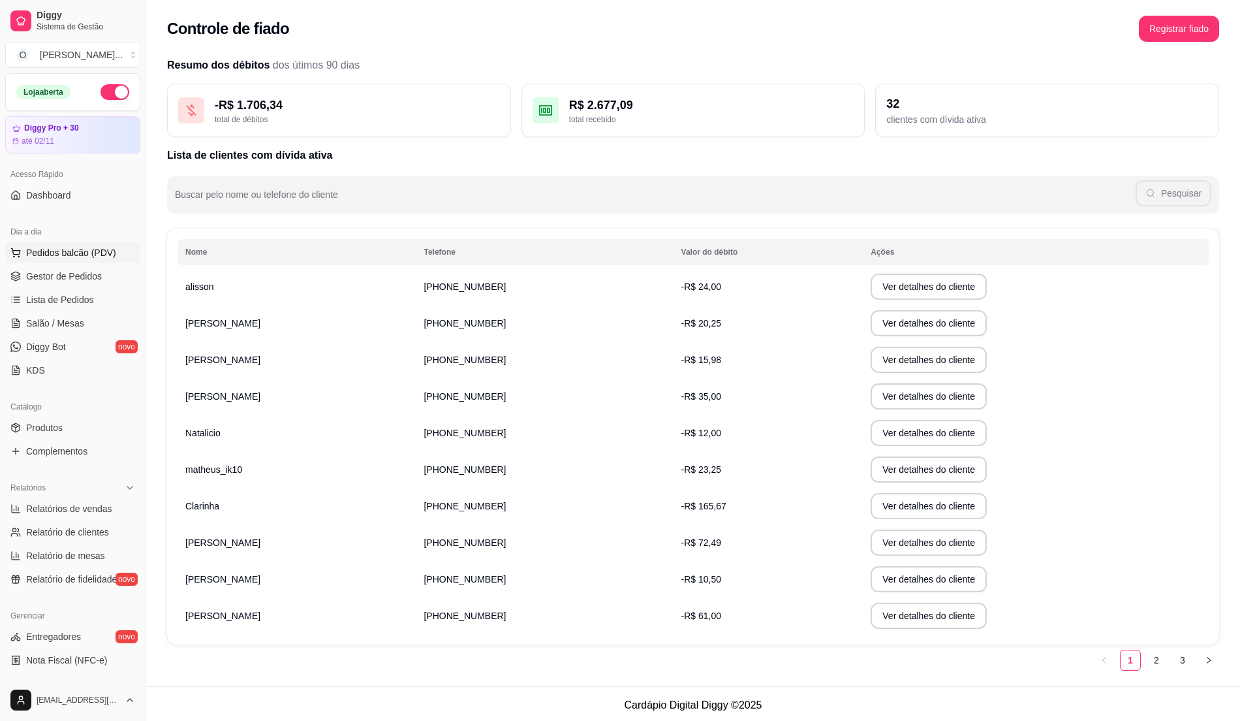
click at [90, 254] on span "Pedidos balcão (PDV)" at bounding box center [71, 252] width 90 height 13
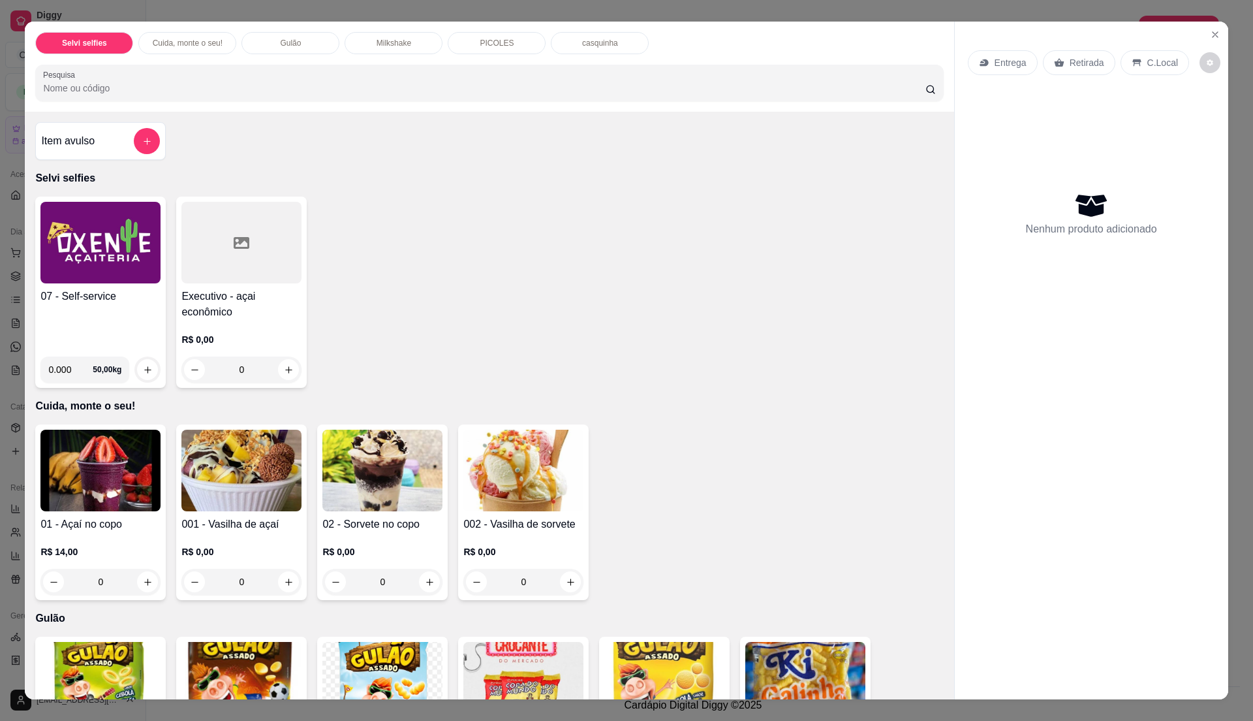
scroll to position [20, 0]
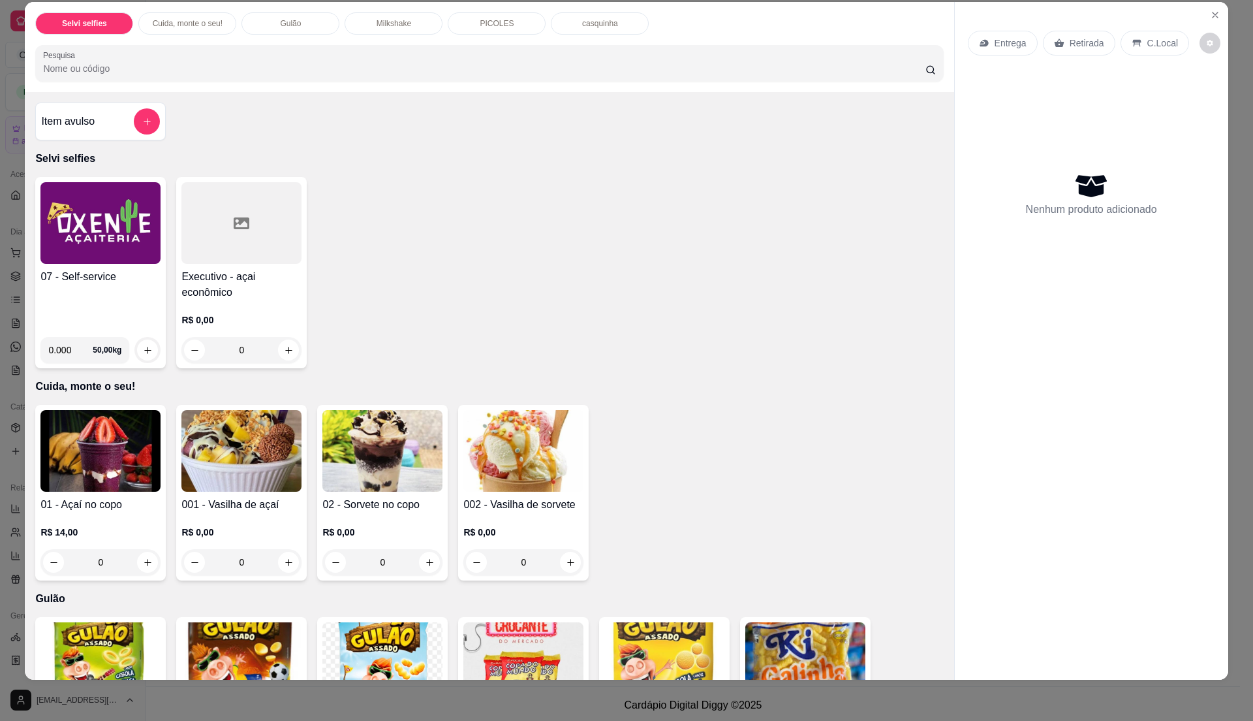
click at [98, 223] on img at bounding box center [100, 223] width 120 height 82
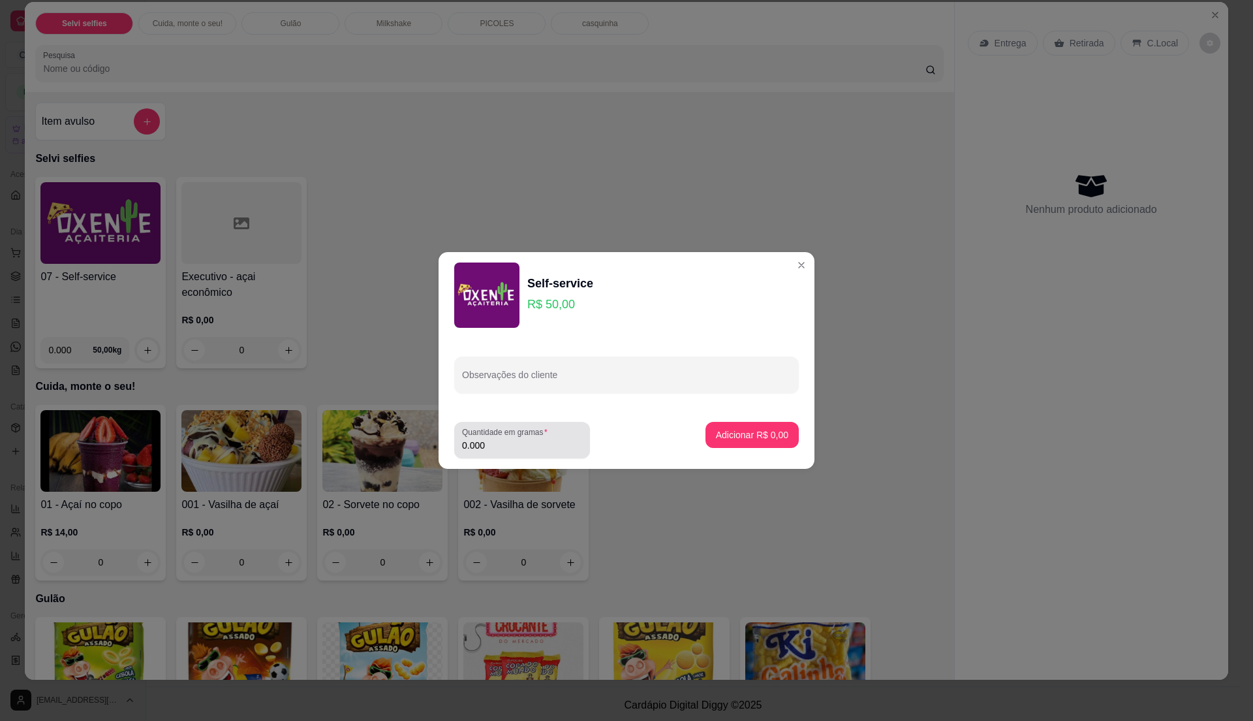
click at [543, 444] on input "0.000" at bounding box center [522, 445] width 120 height 13
type input "0.165"
click at [748, 432] on p "Adicionar R$ 8,25" at bounding box center [752, 434] width 72 height 13
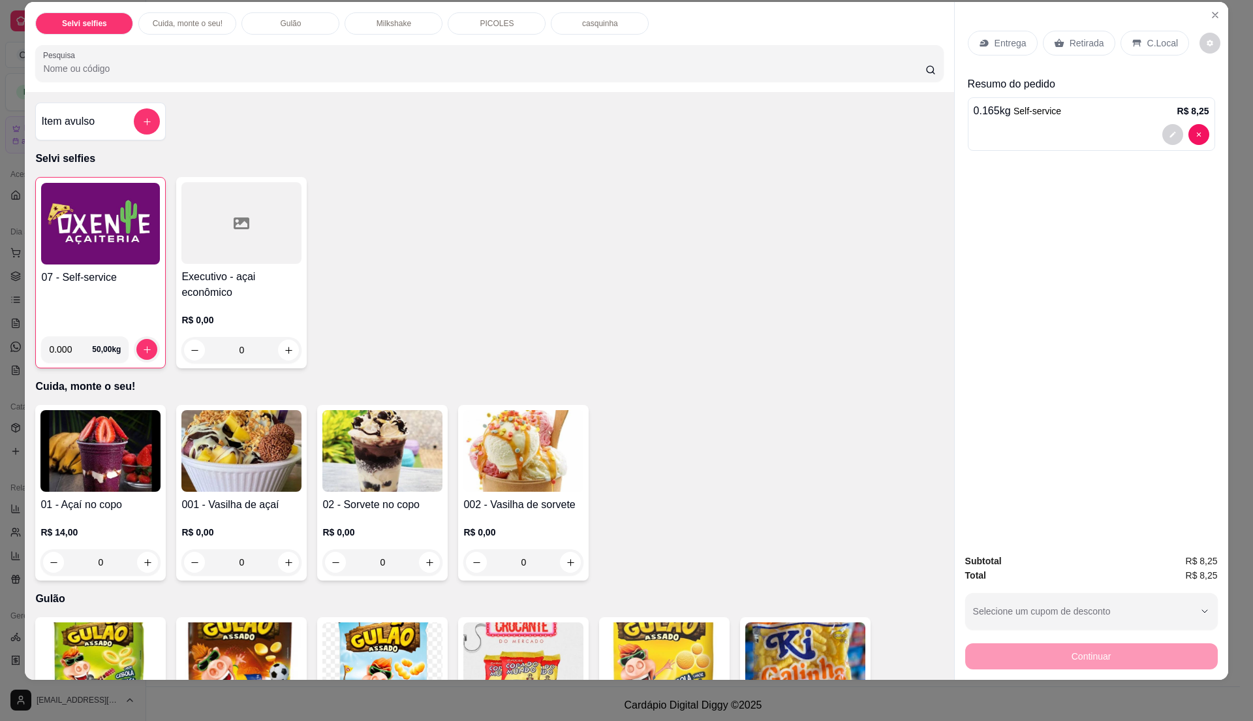
click at [1163, 40] on p "C.Local" at bounding box center [1163, 43] width 31 height 13
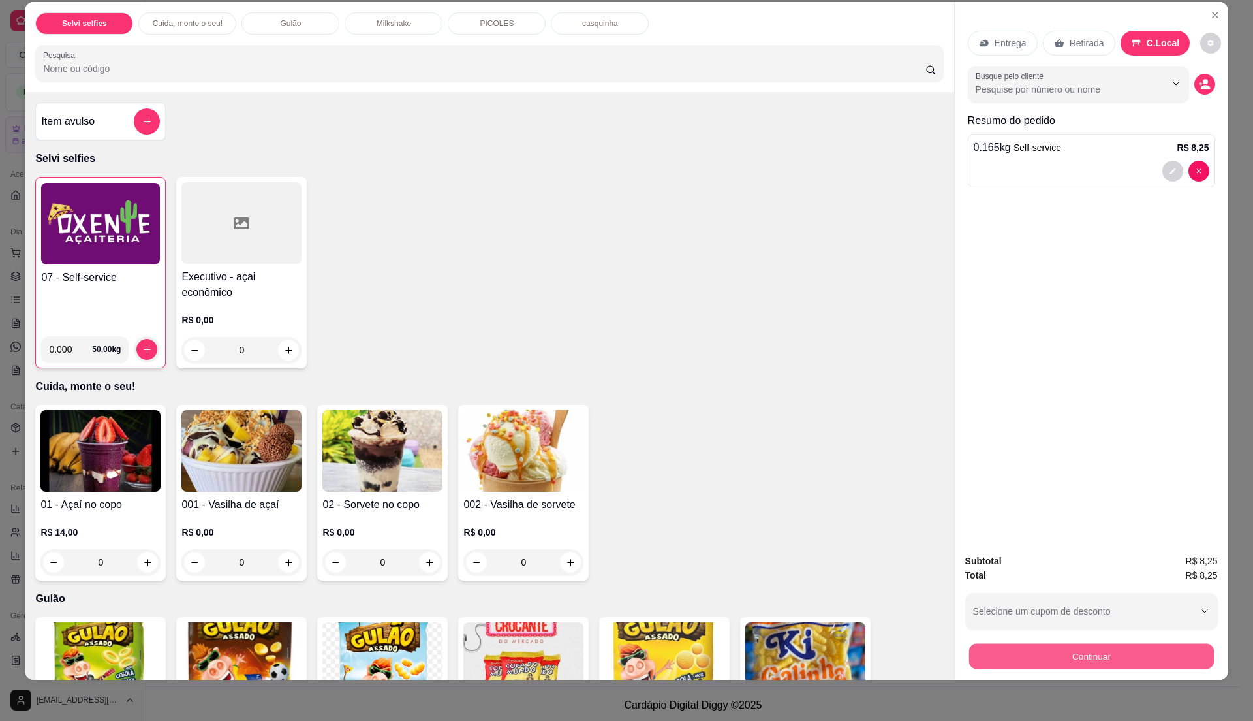
click at [1066, 649] on button "Continuar" at bounding box center [1091, 655] width 245 height 25
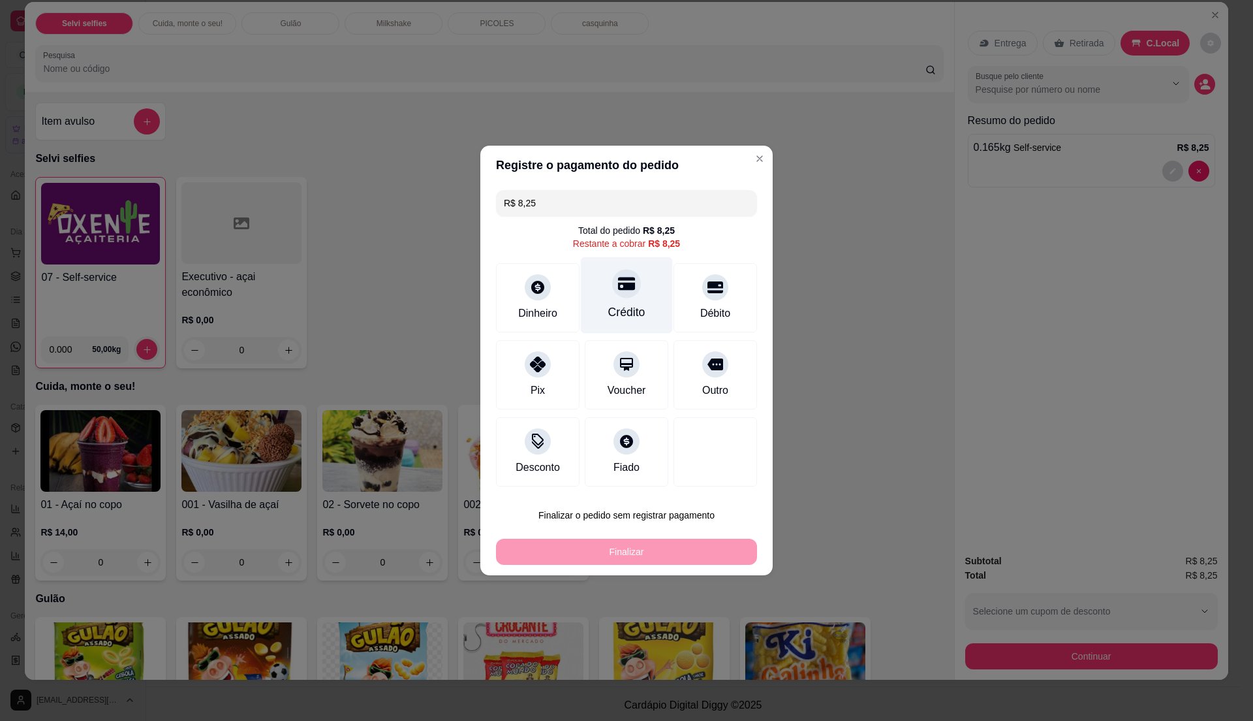
drag, startPoint x: 584, startPoint y: 306, endPoint x: 622, endPoint y: 294, distance: 39.6
click at [622, 294] on div "Crédito" at bounding box center [627, 295] width 92 height 76
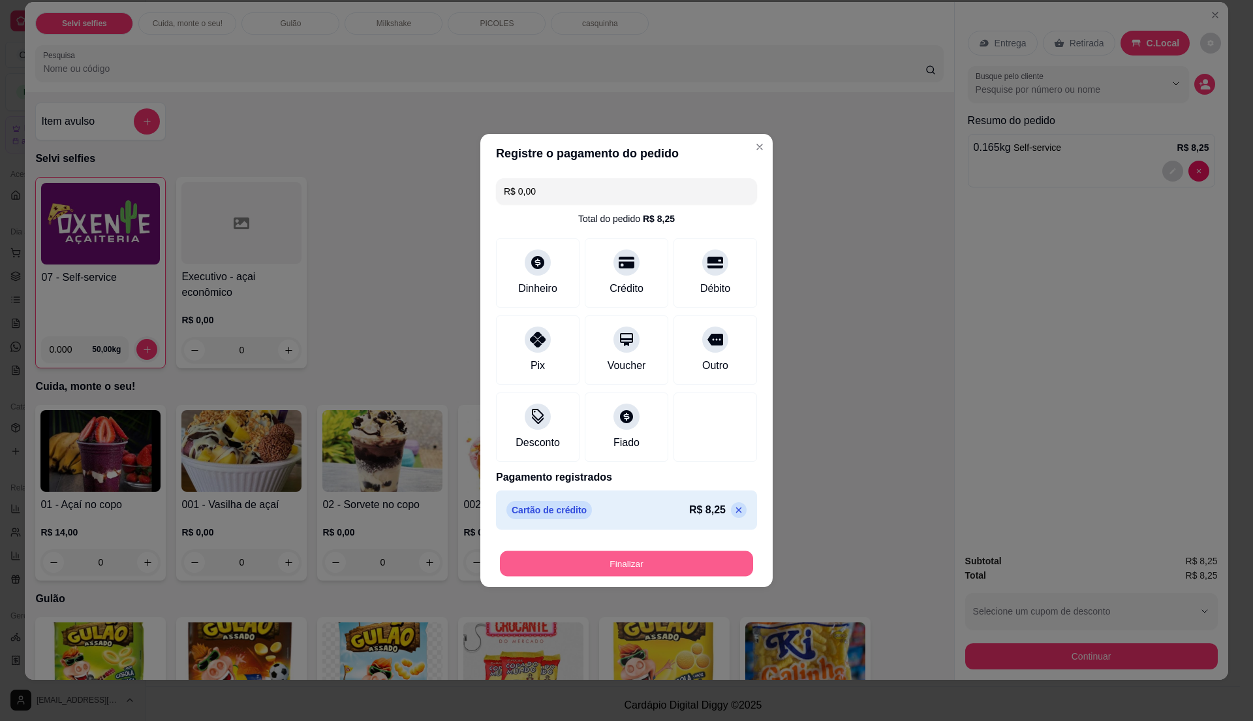
click at [667, 565] on button "Finalizar" at bounding box center [626, 563] width 253 height 25
type input "-R$ 8,25"
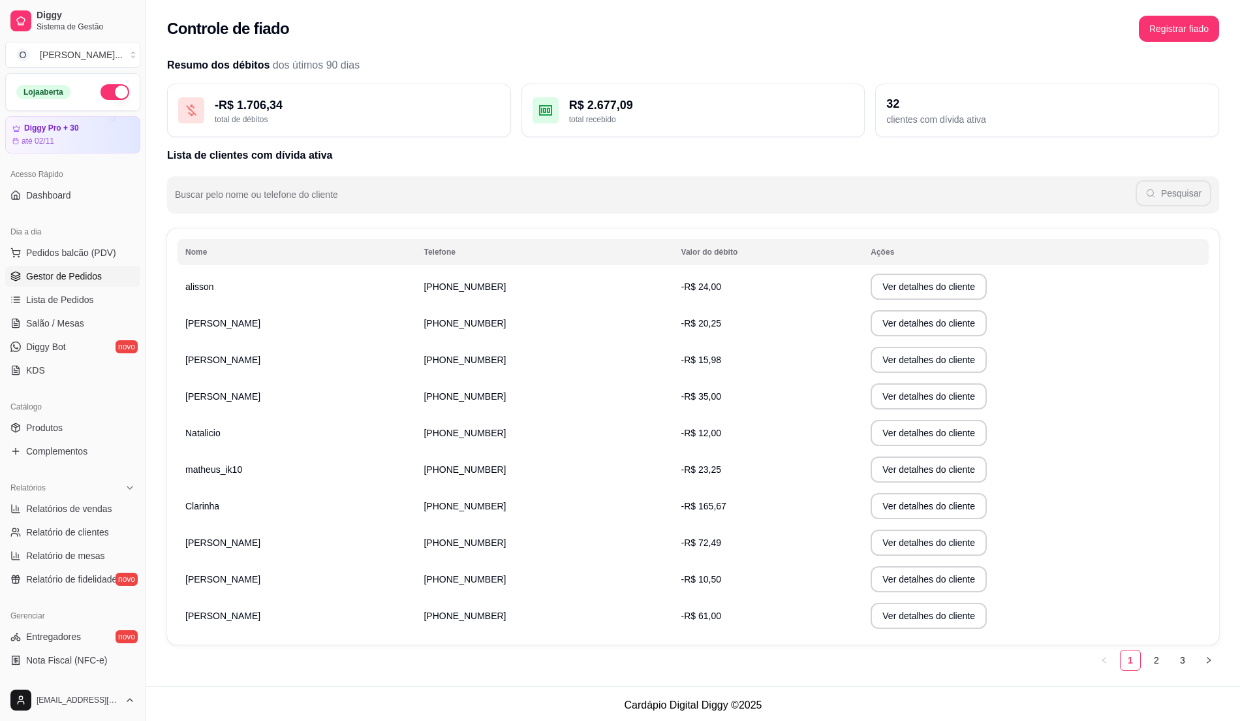
click at [64, 273] on span "Gestor de Pedidos" at bounding box center [64, 276] width 76 height 13
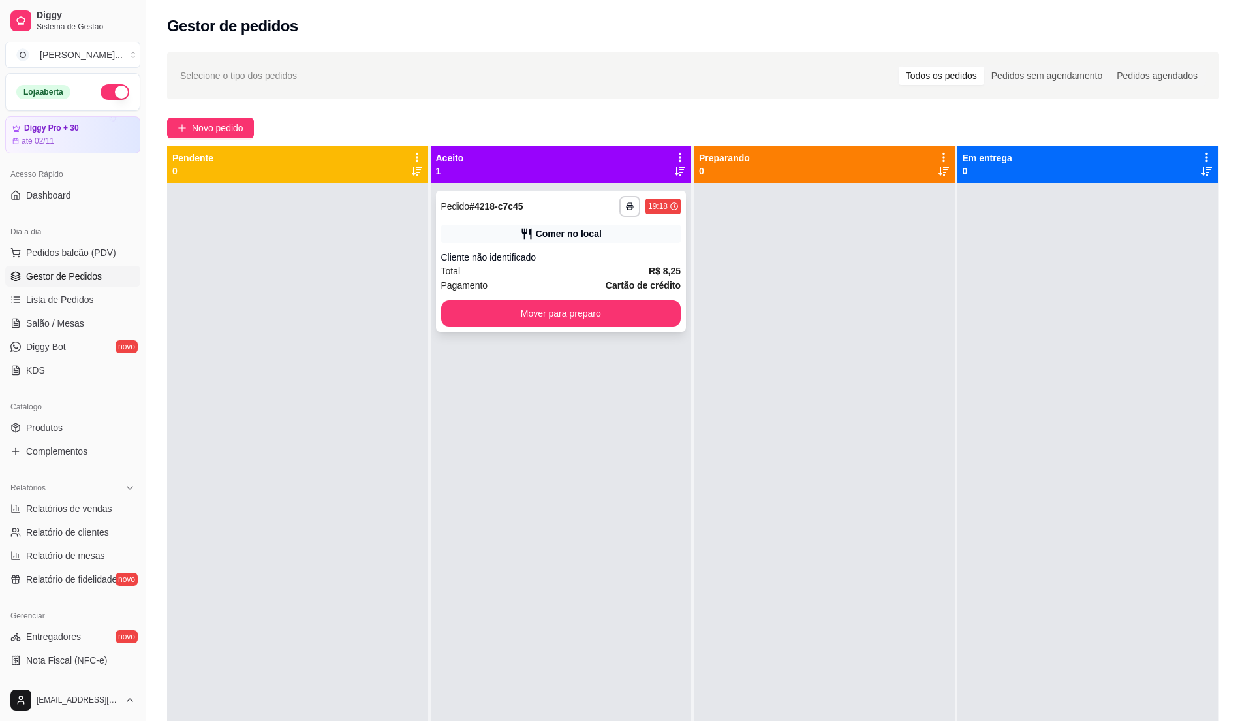
click at [531, 239] on div "Comer no local" at bounding box center [561, 234] width 240 height 18
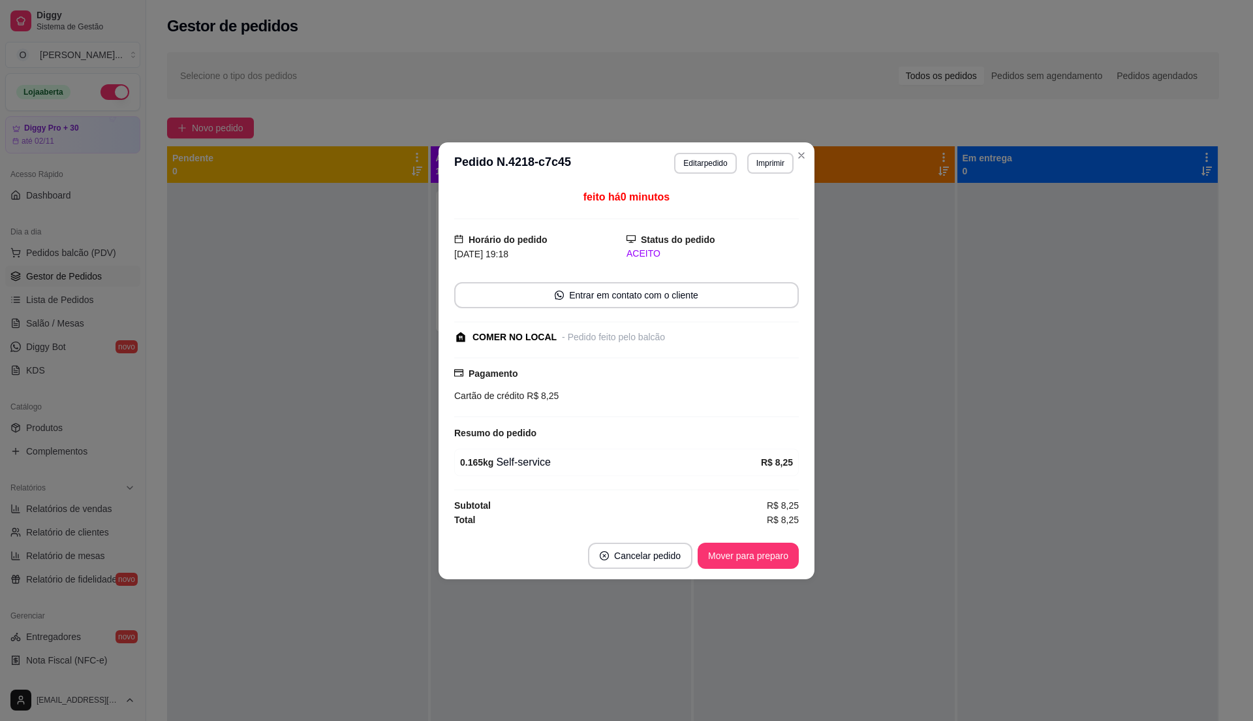
click at [734, 577] on footer "Cancelar pedido Mover para preparo" at bounding box center [627, 555] width 376 height 47
click at [735, 559] on button "Mover para preparo" at bounding box center [748, 555] width 98 height 25
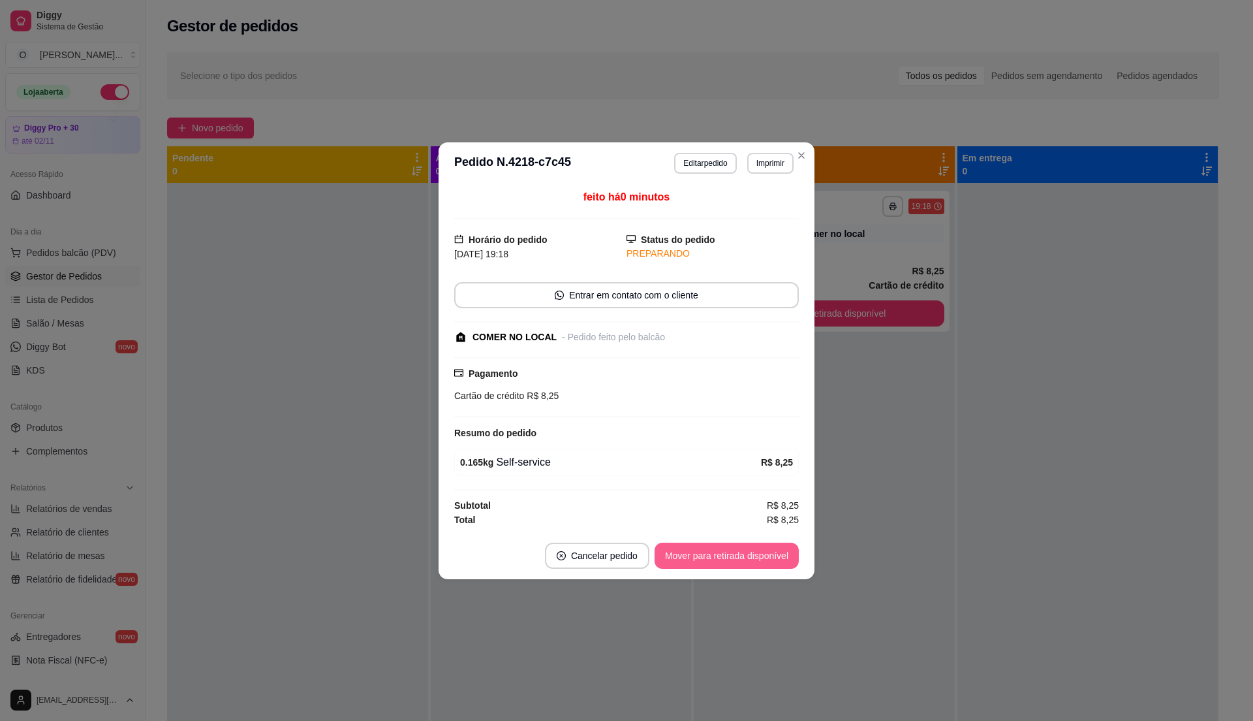
click at [734, 559] on button "Mover para retirada disponível" at bounding box center [727, 556] width 144 height 26
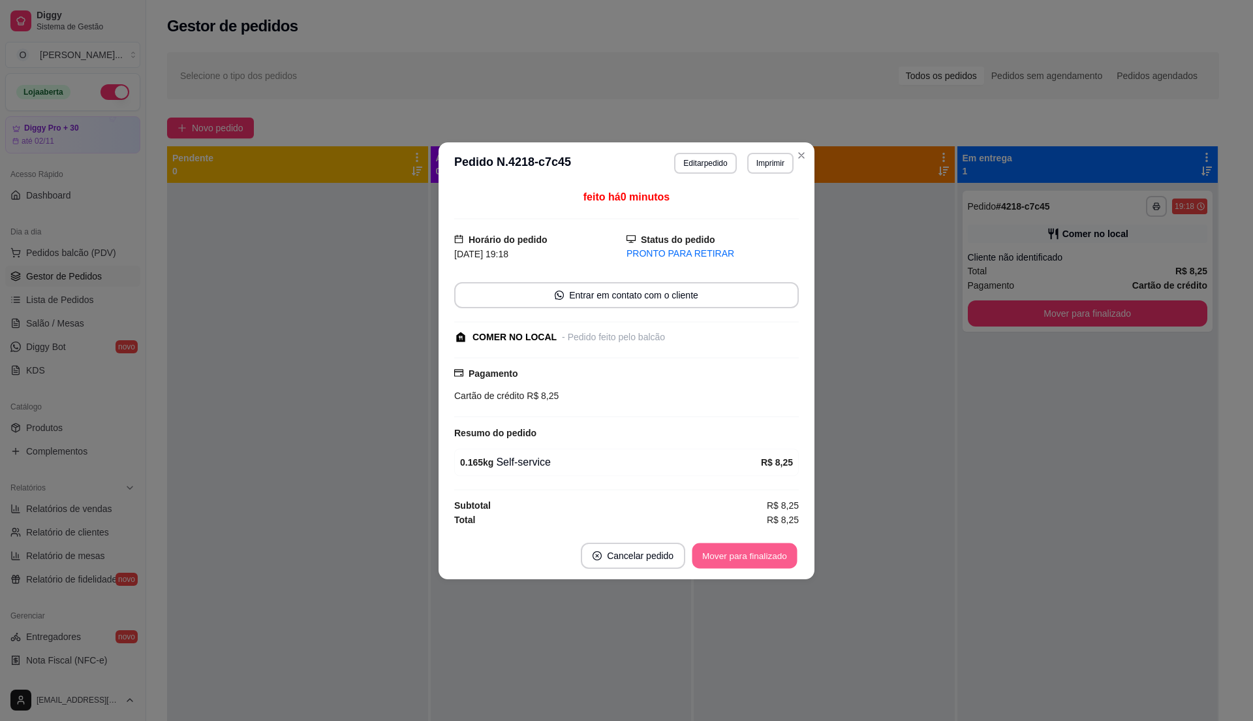
click at [717, 559] on button "Mover para finalizado" at bounding box center [745, 555] width 105 height 25
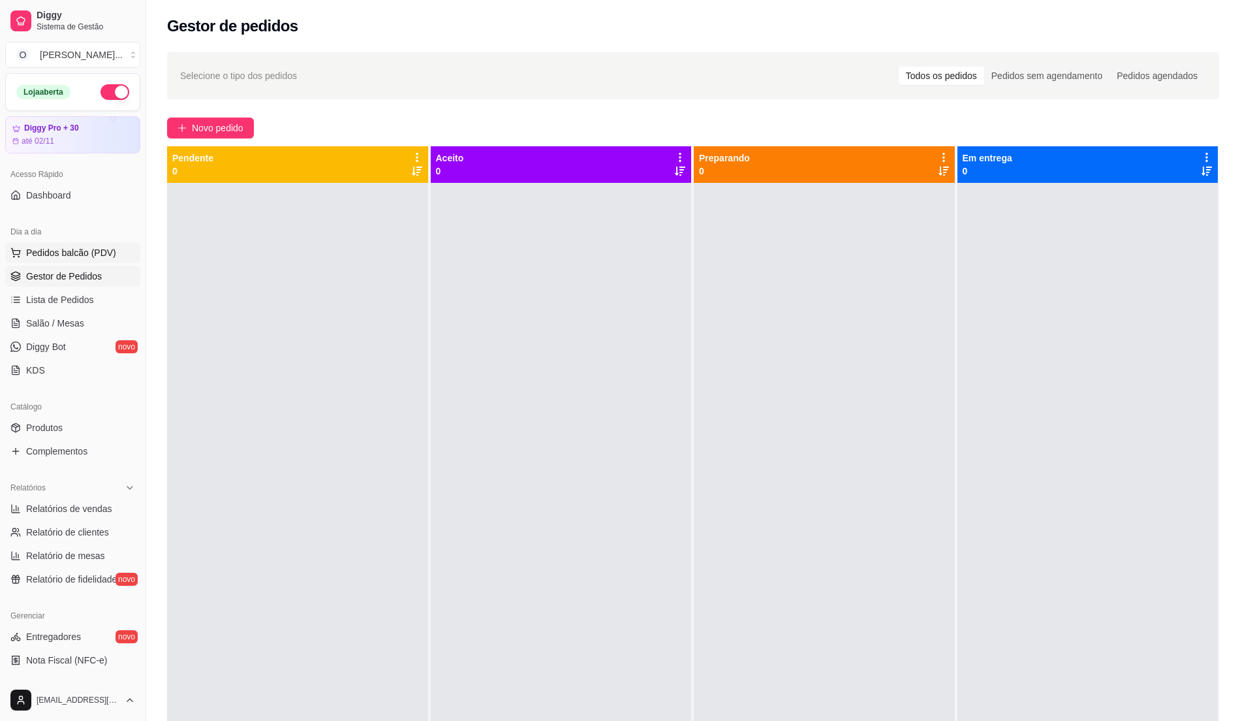
click at [103, 246] on span "Pedidos balcão (PDV)" at bounding box center [71, 252] width 90 height 13
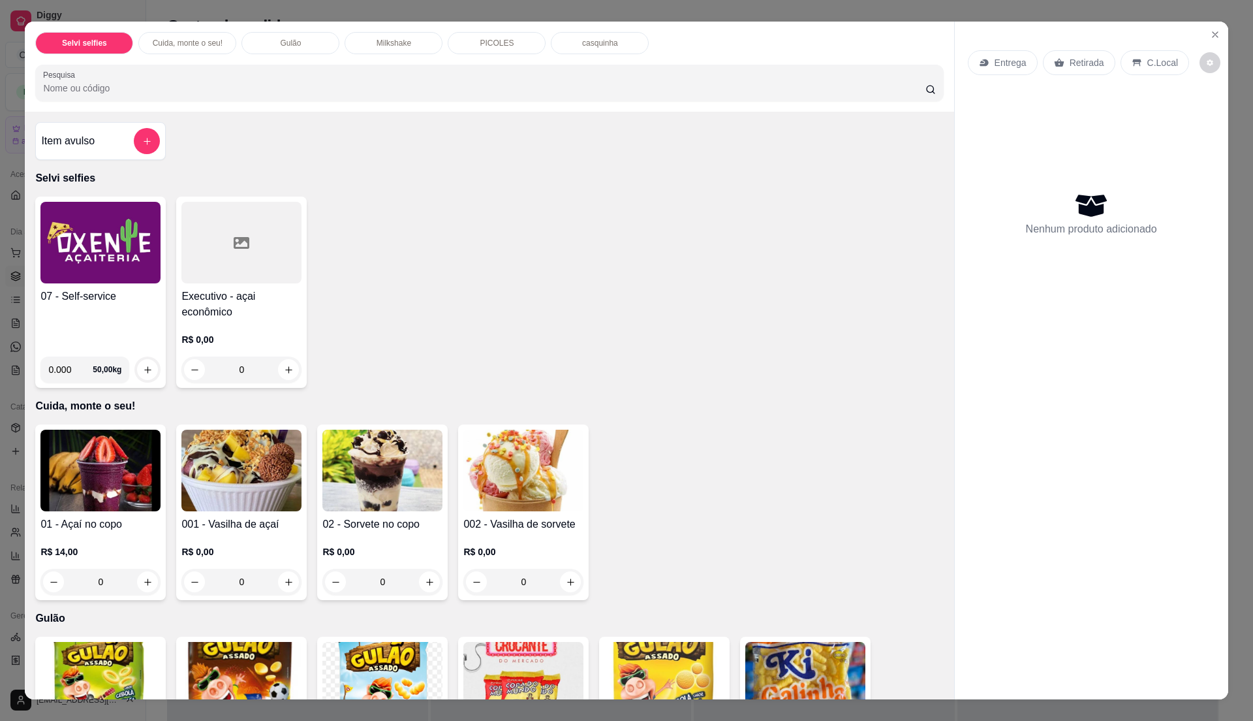
click at [93, 251] on img at bounding box center [100, 243] width 120 height 82
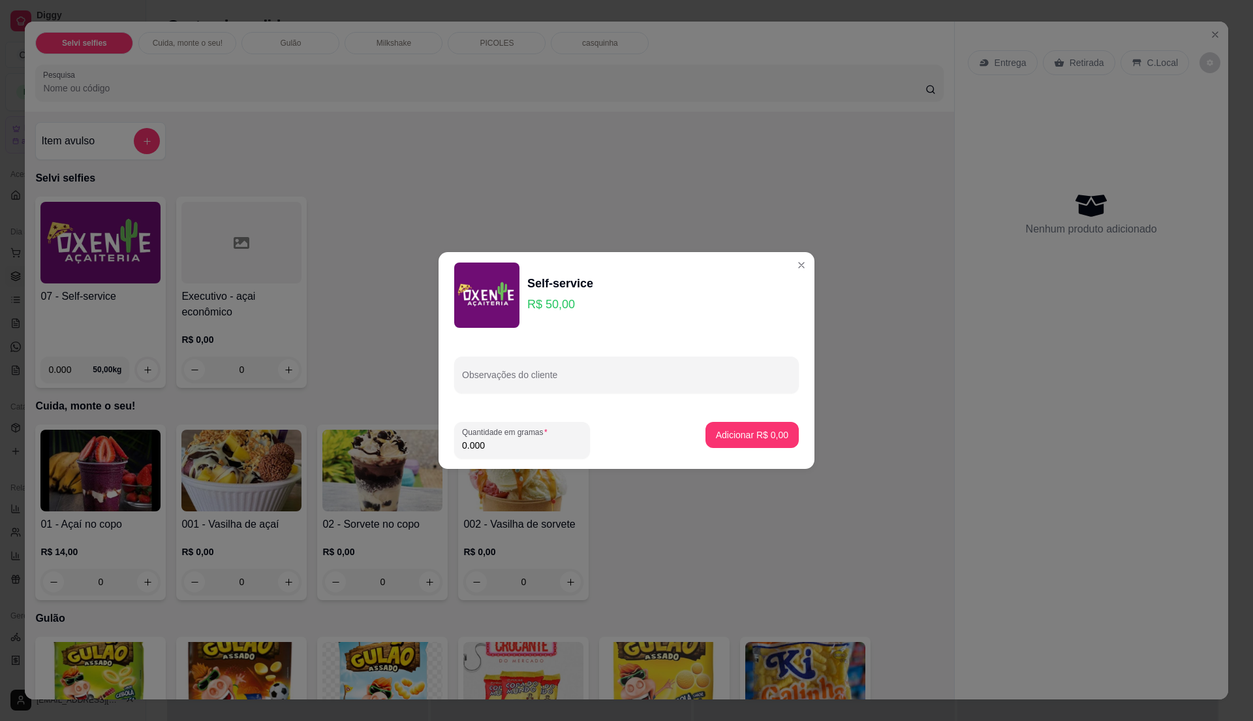
click at [517, 442] on input "0.000" at bounding box center [522, 445] width 120 height 13
type input "0.255"
click at [794, 429] on footer "Quantidade em gramas 0.255 Adicionar R$ 12,75" at bounding box center [627, 439] width 376 height 57
click at [758, 430] on p "Adicionar R$ 12,75" at bounding box center [750, 434] width 76 height 12
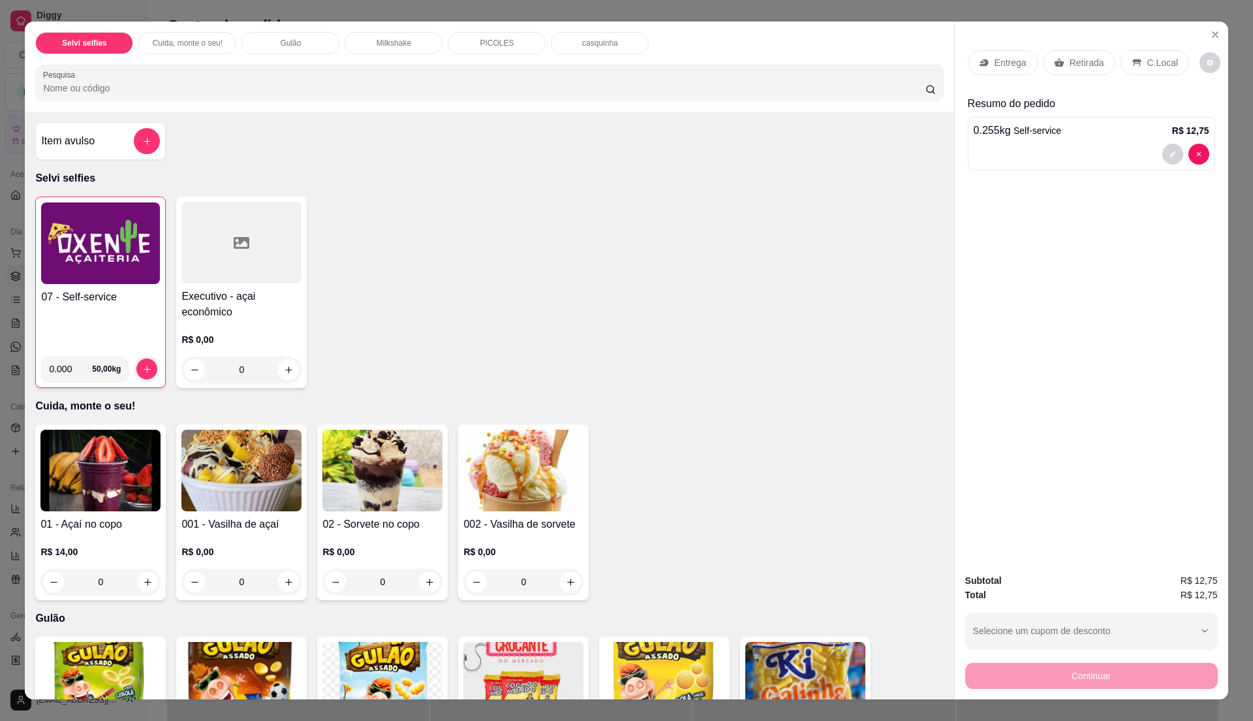
click at [1148, 71] on div "C.Local" at bounding box center [1155, 62] width 69 height 25
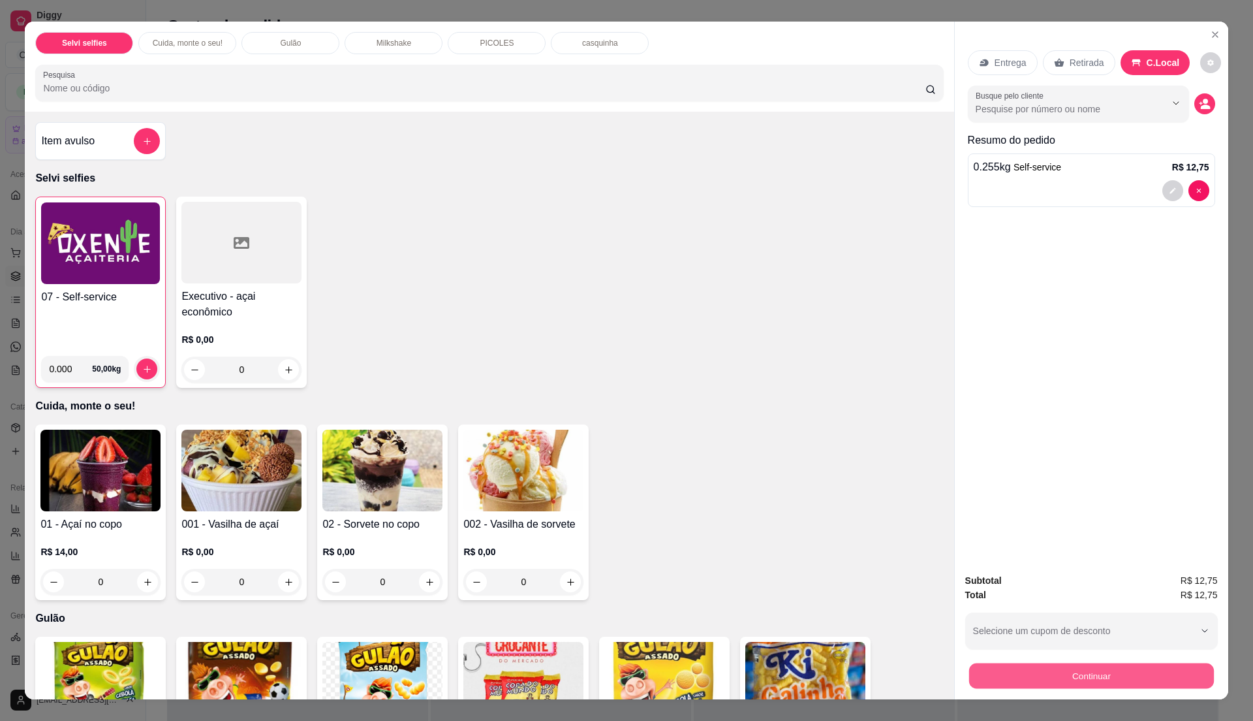
click at [978, 671] on button "Continuar" at bounding box center [1091, 675] width 245 height 25
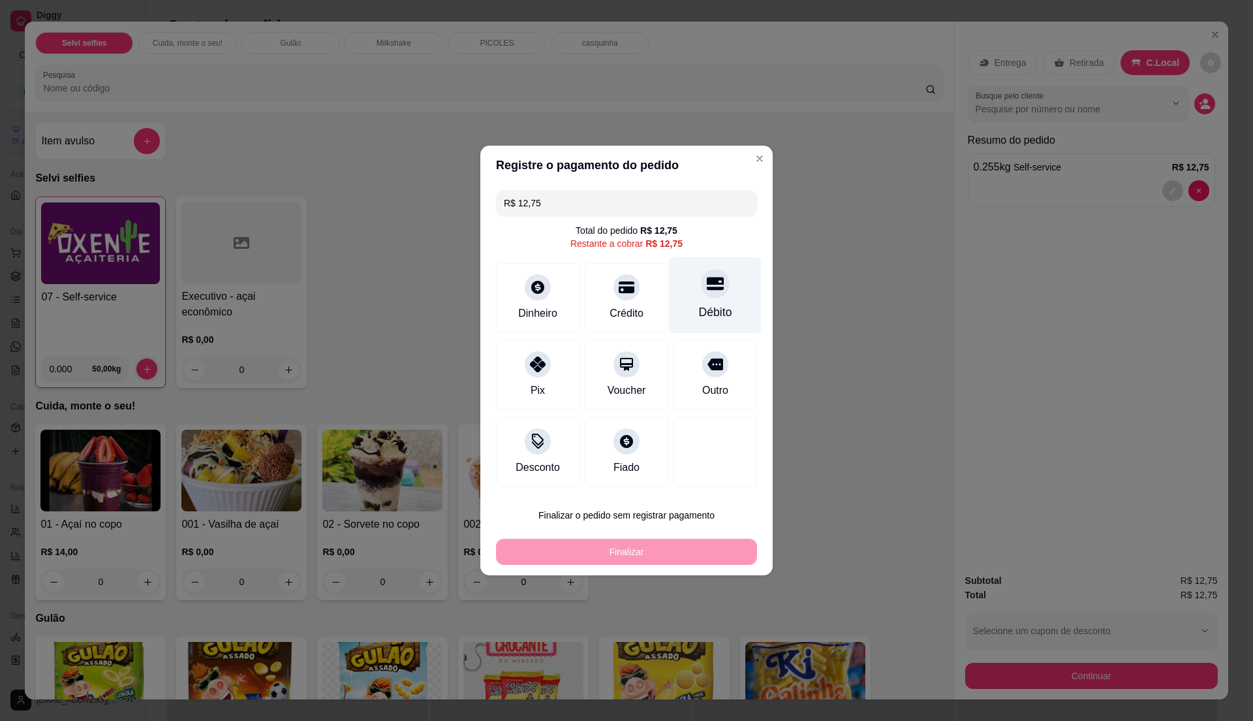
click at [717, 302] on div "Débito" at bounding box center [716, 295] width 92 height 76
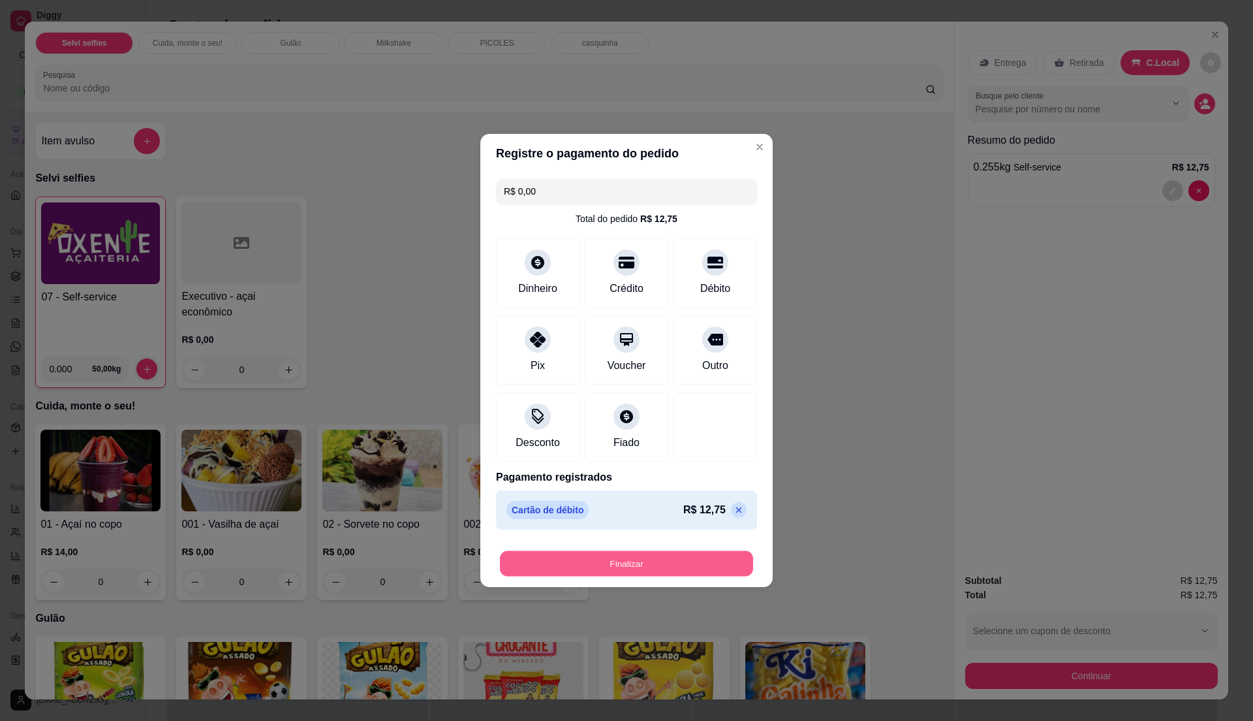
click at [607, 560] on button "Finalizar" at bounding box center [626, 563] width 253 height 25
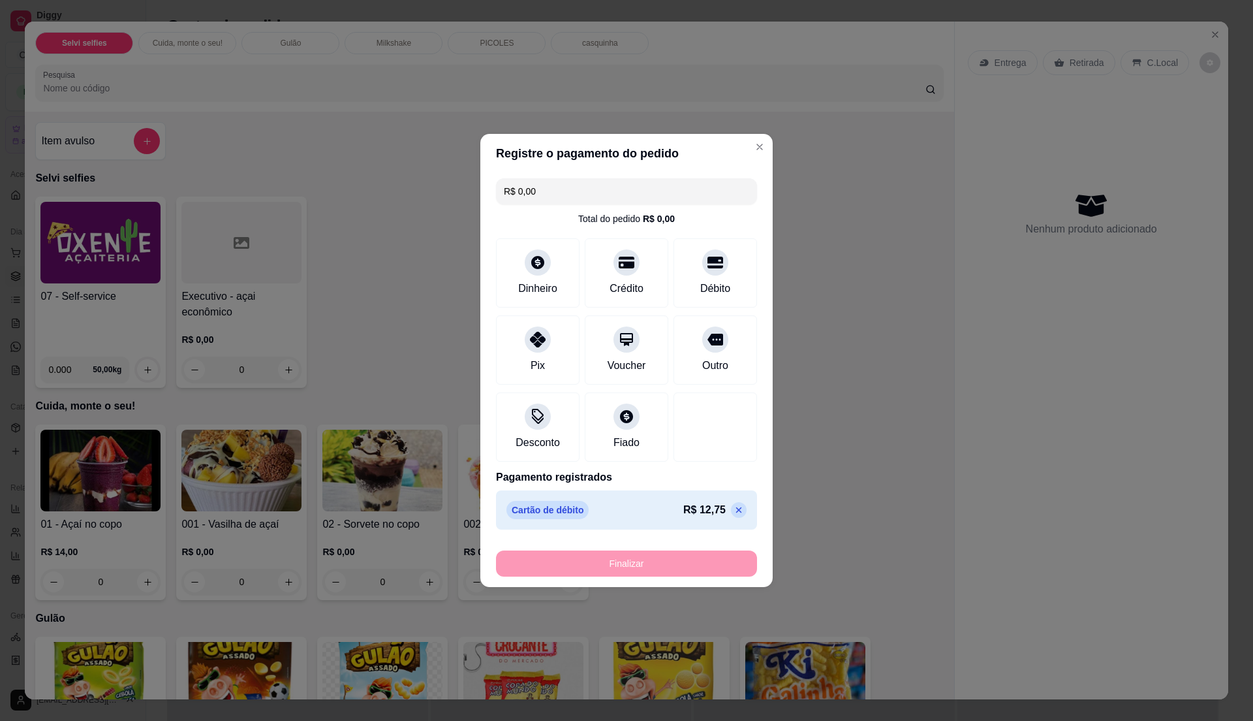
type input "-R$ 12,75"
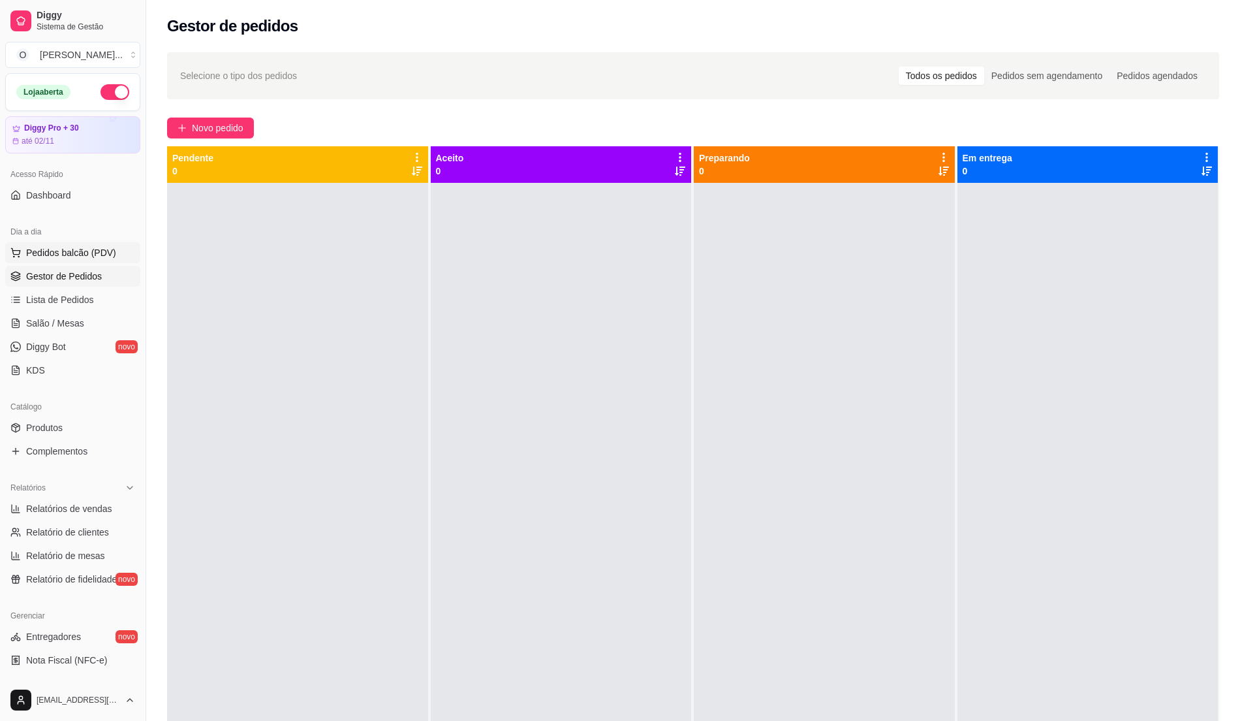
click at [63, 247] on span "Pedidos balcão (PDV)" at bounding box center [71, 252] width 90 height 13
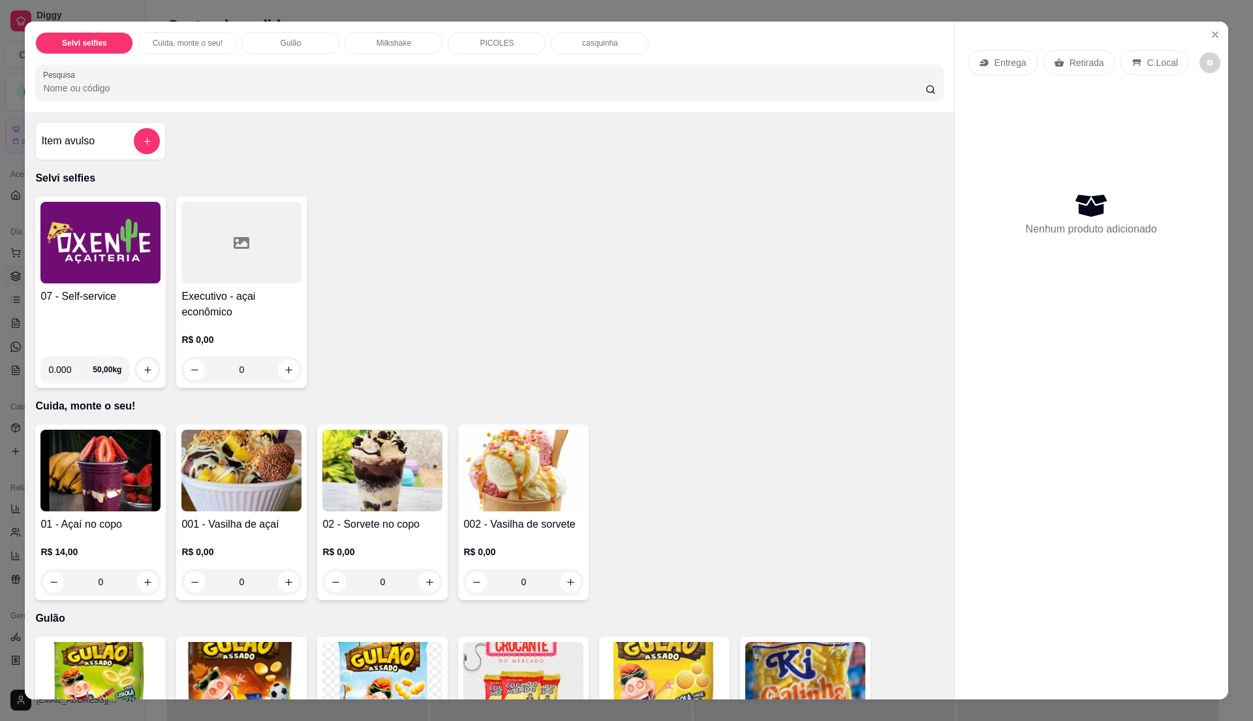
click at [102, 317] on div "07 - Self-service" at bounding box center [100, 317] width 120 height 57
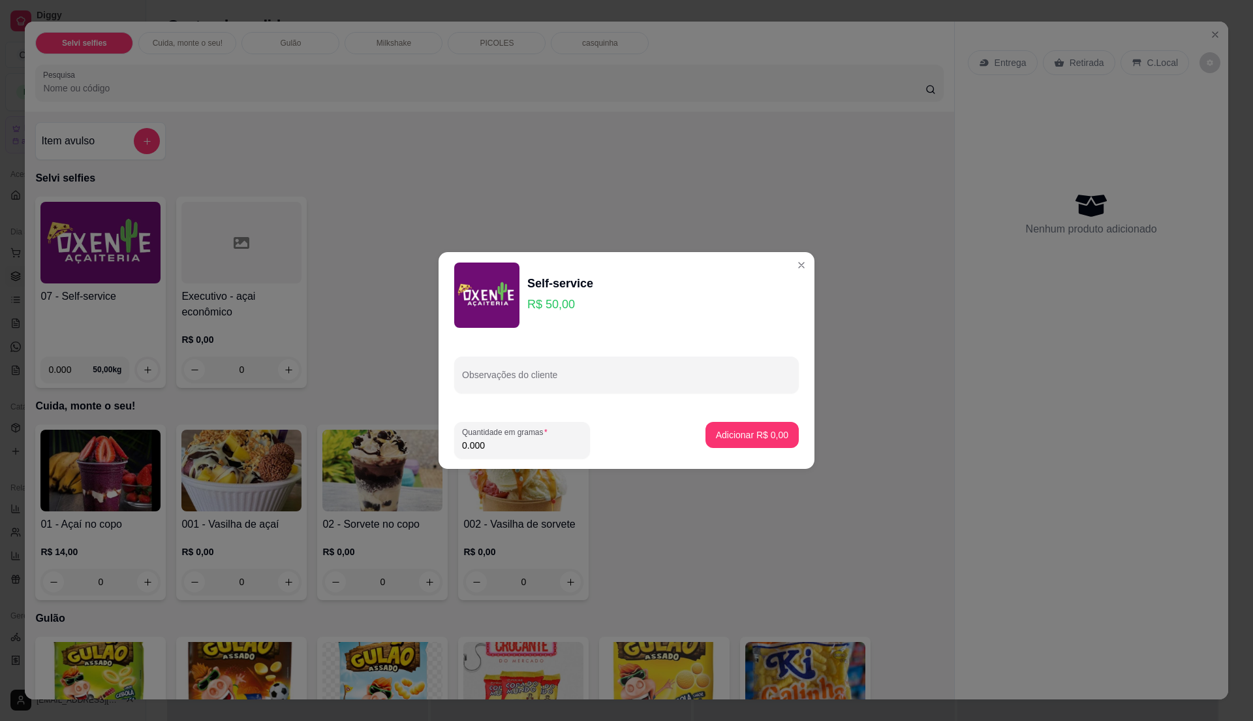
click at [481, 450] on input "0.000" at bounding box center [522, 445] width 120 height 13
type input "0.145"
click at [753, 437] on p "Adicionar R$ 7,25" at bounding box center [752, 434] width 71 height 12
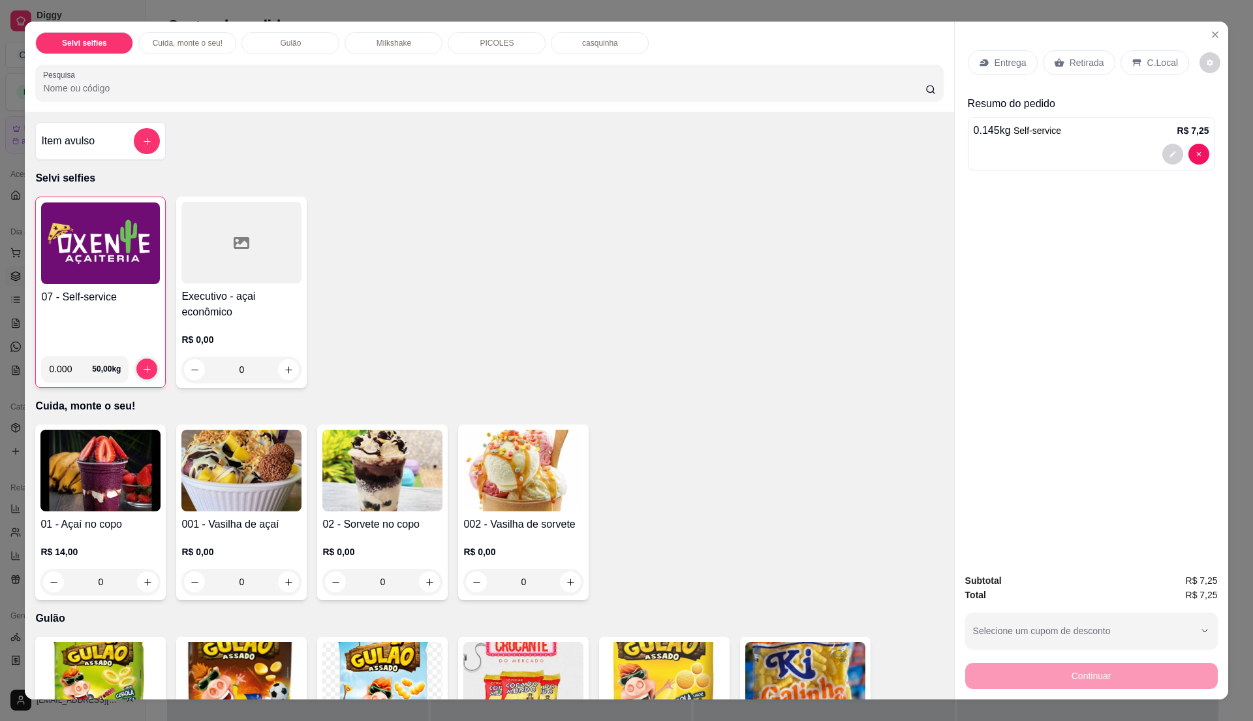
click at [1137, 69] on div "C.Local" at bounding box center [1155, 62] width 69 height 25
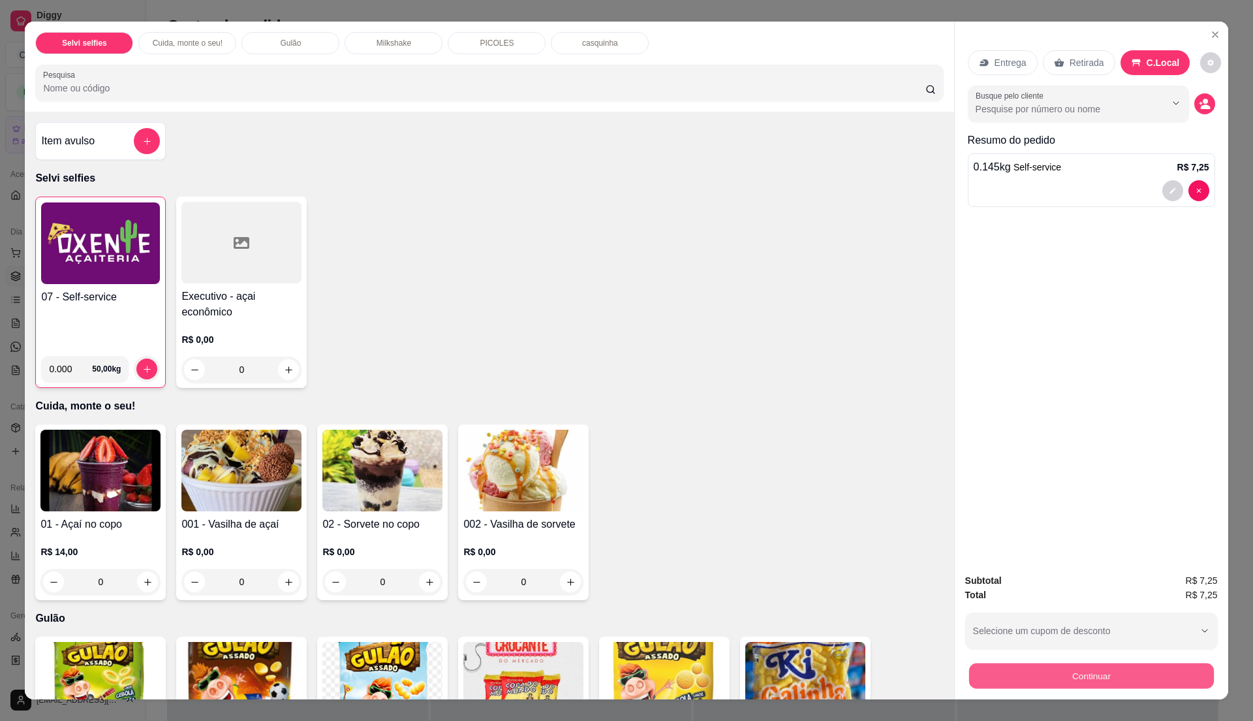
click at [1007, 672] on button "Continuar" at bounding box center [1091, 675] width 245 height 25
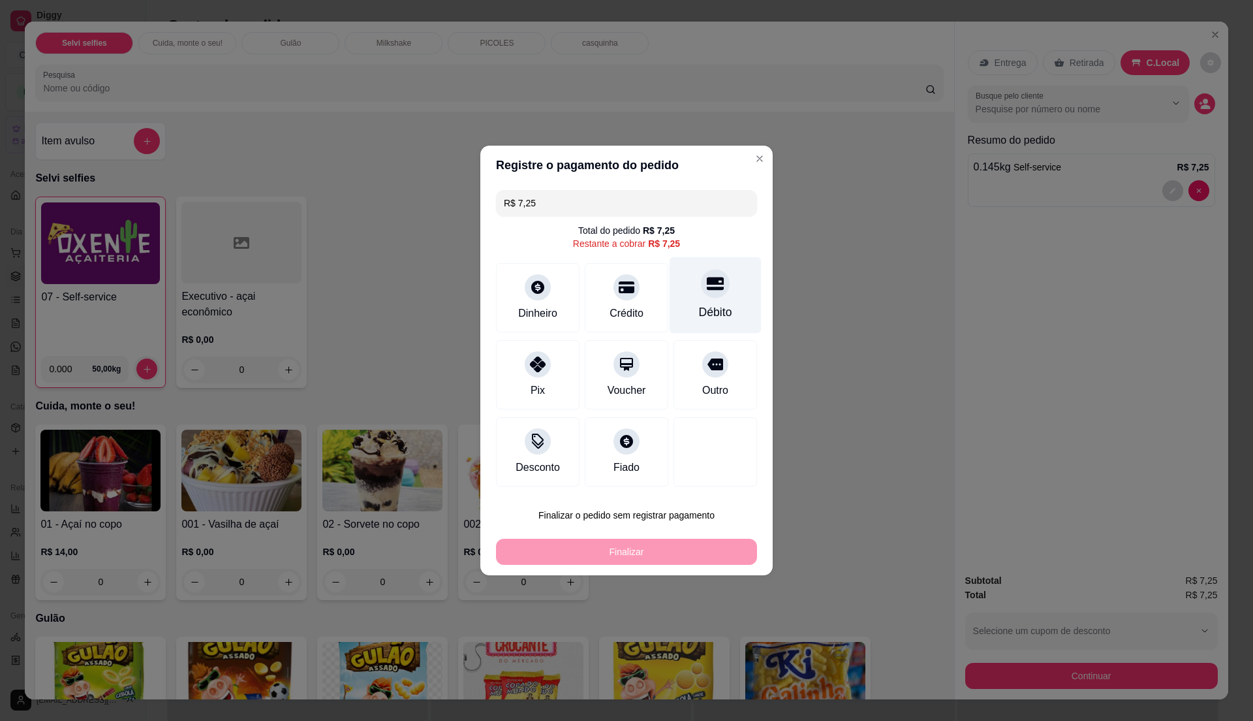
click at [704, 299] on div "Débito" at bounding box center [716, 295] width 92 height 76
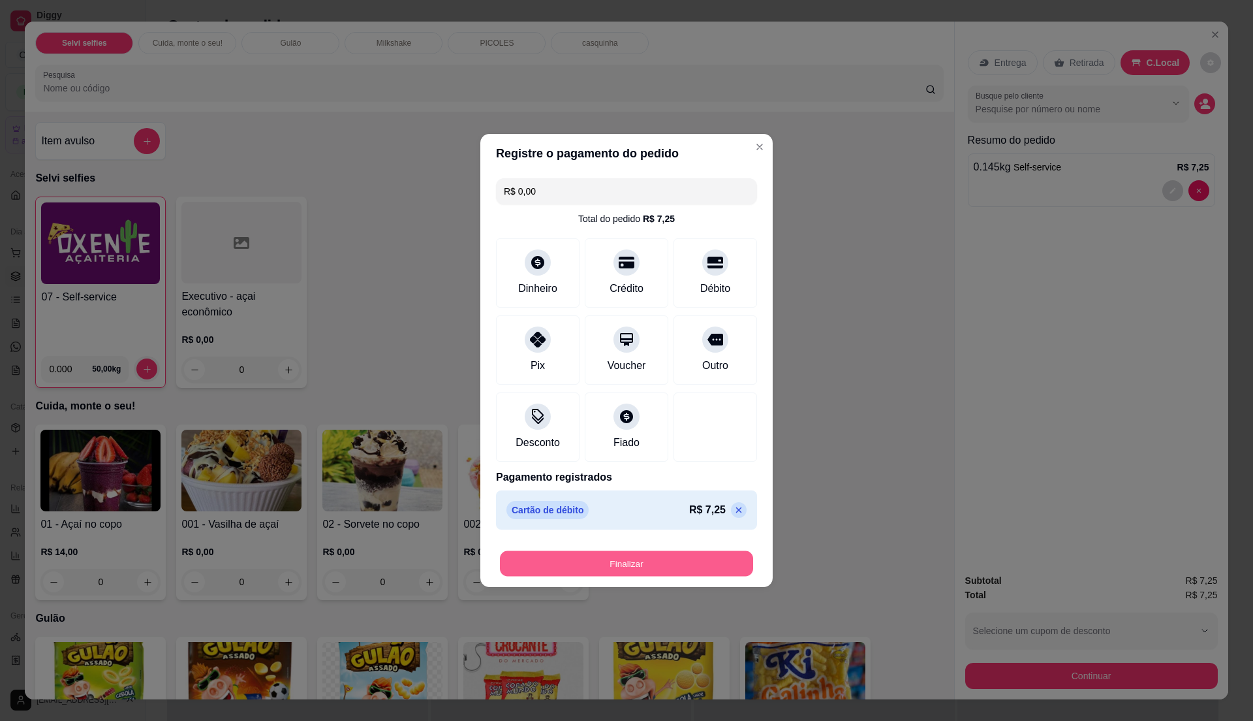
click at [654, 564] on button "Finalizar" at bounding box center [626, 563] width 253 height 25
type input "-R$ 7,25"
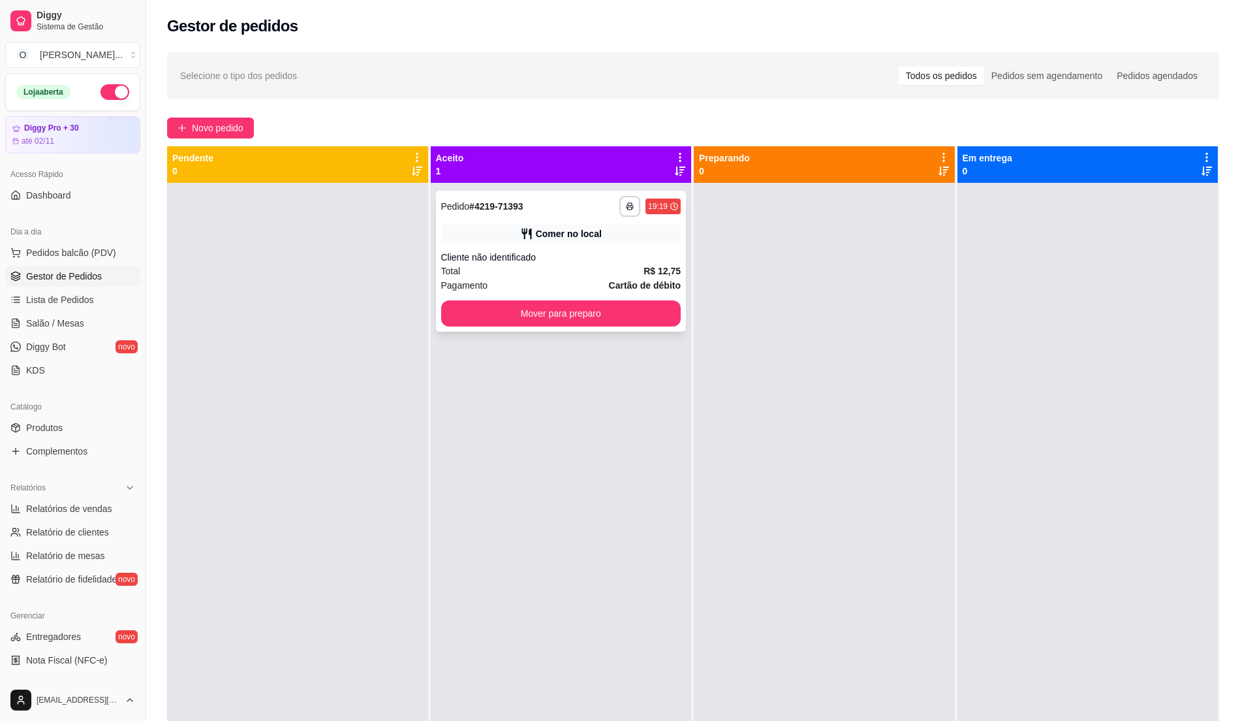
click at [595, 272] on div "Total R$ 12,75" at bounding box center [561, 271] width 240 height 14
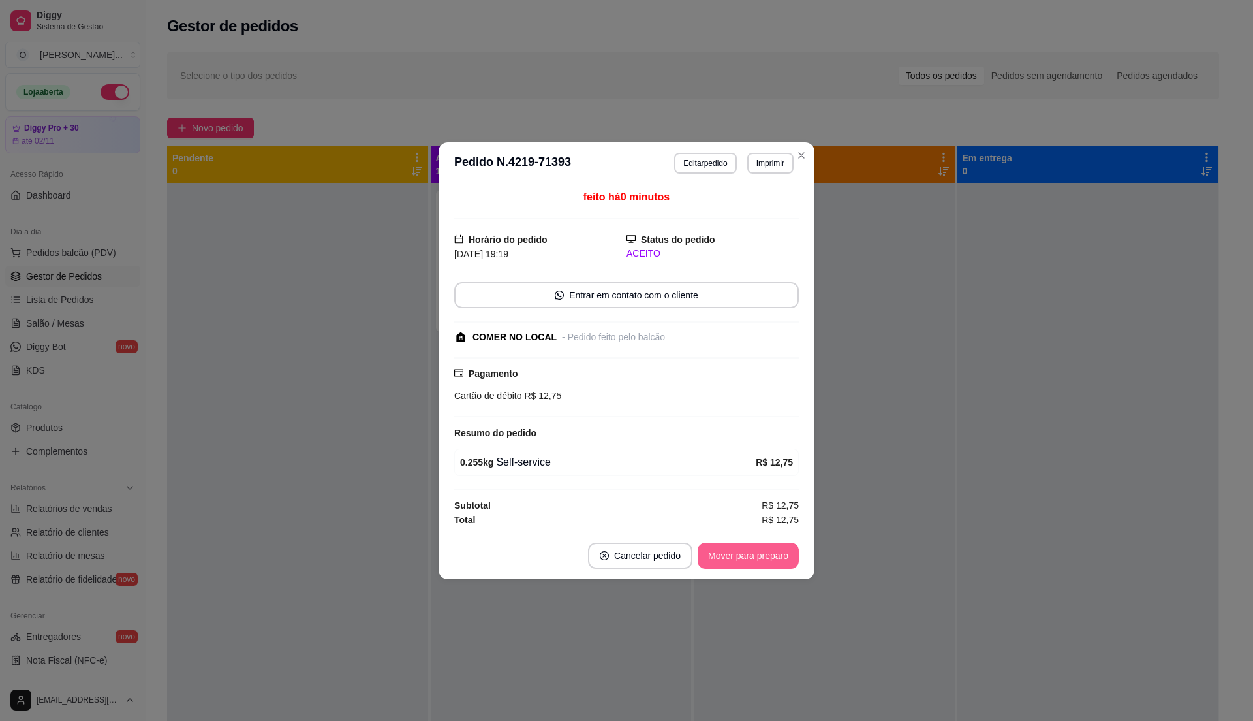
click at [749, 555] on button "Mover para preparo" at bounding box center [748, 556] width 101 height 26
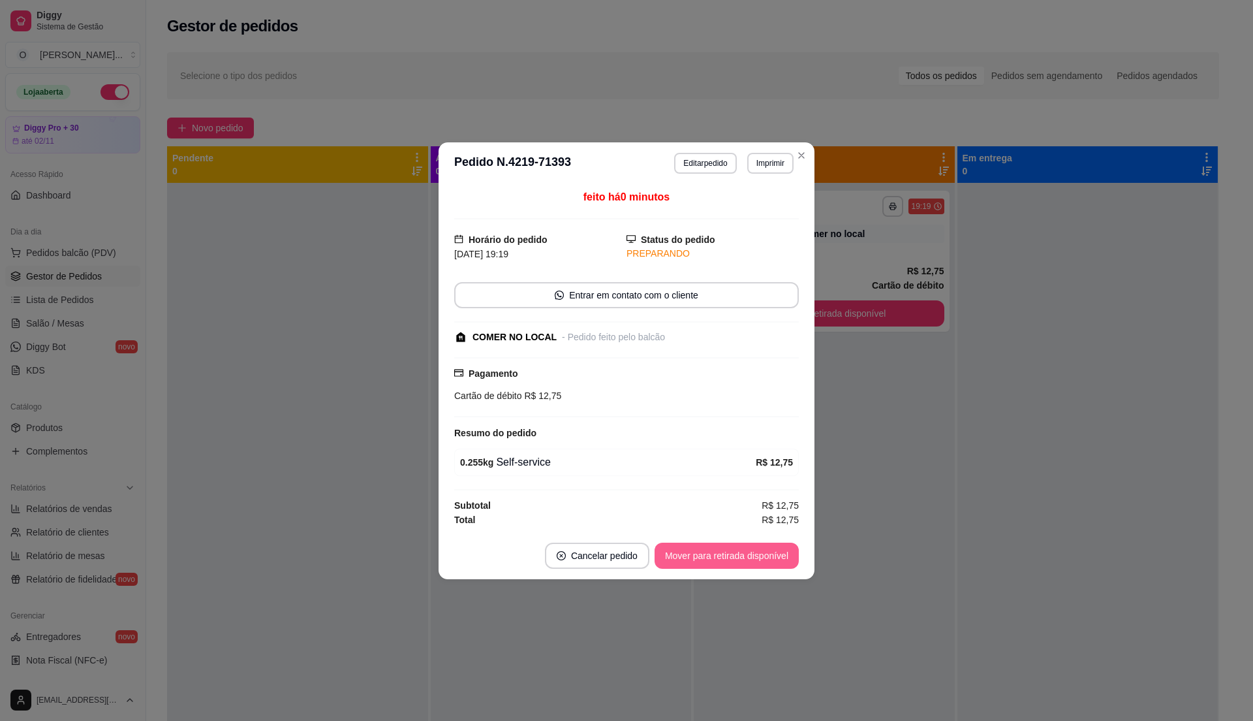
click at [749, 555] on button "Mover para retirada disponível" at bounding box center [727, 556] width 144 height 26
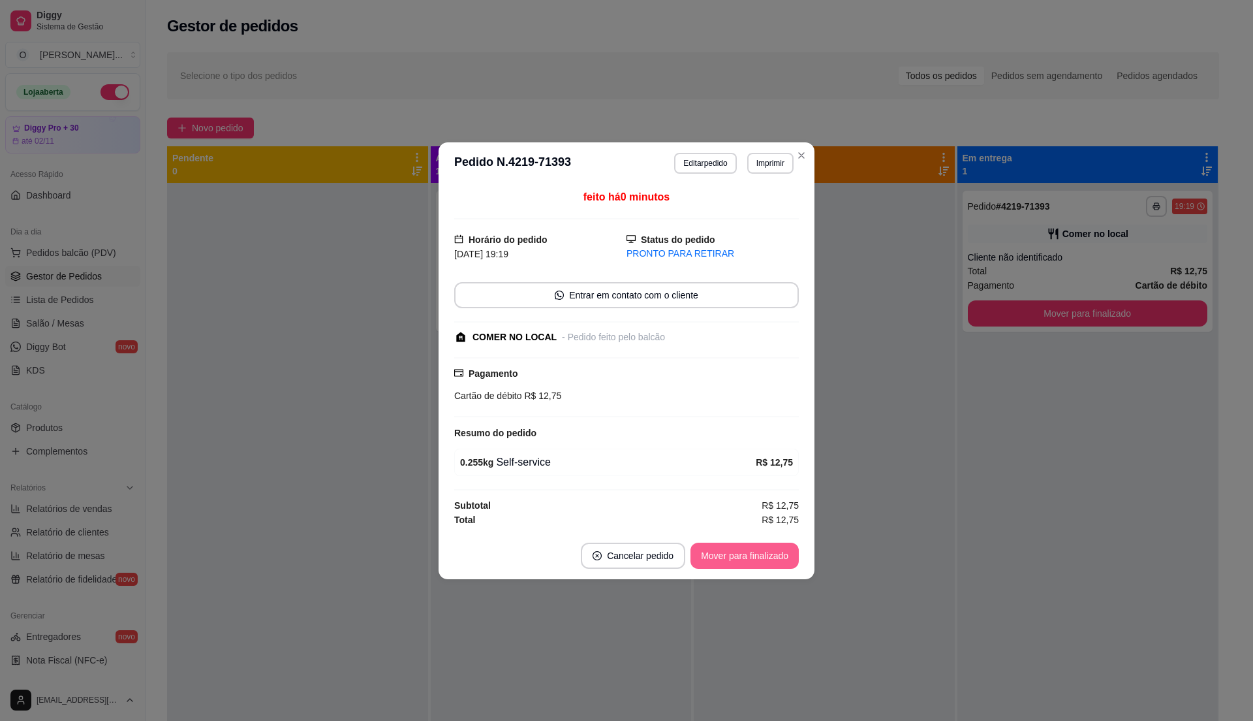
click at [749, 555] on button "Mover para finalizado" at bounding box center [745, 556] width 108 height 26
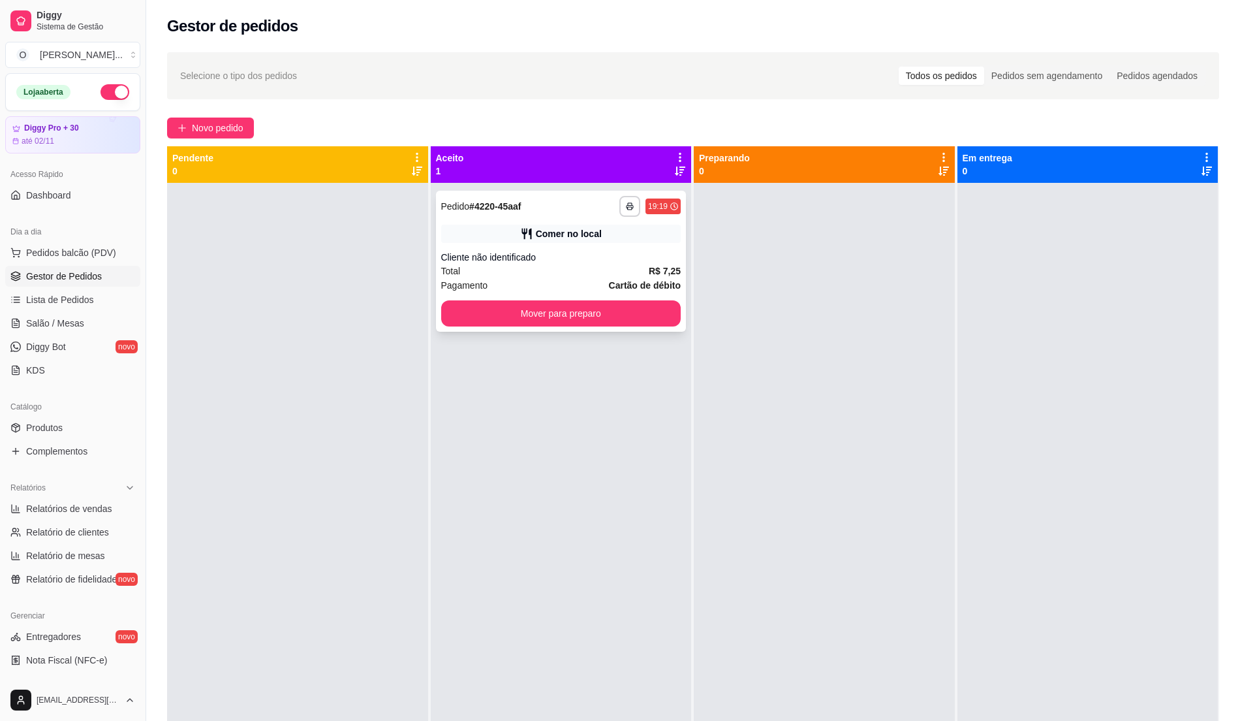
click at [617, 261] on div "Cliente não identificado" at bounding box center [561, 257] width 240 height 13
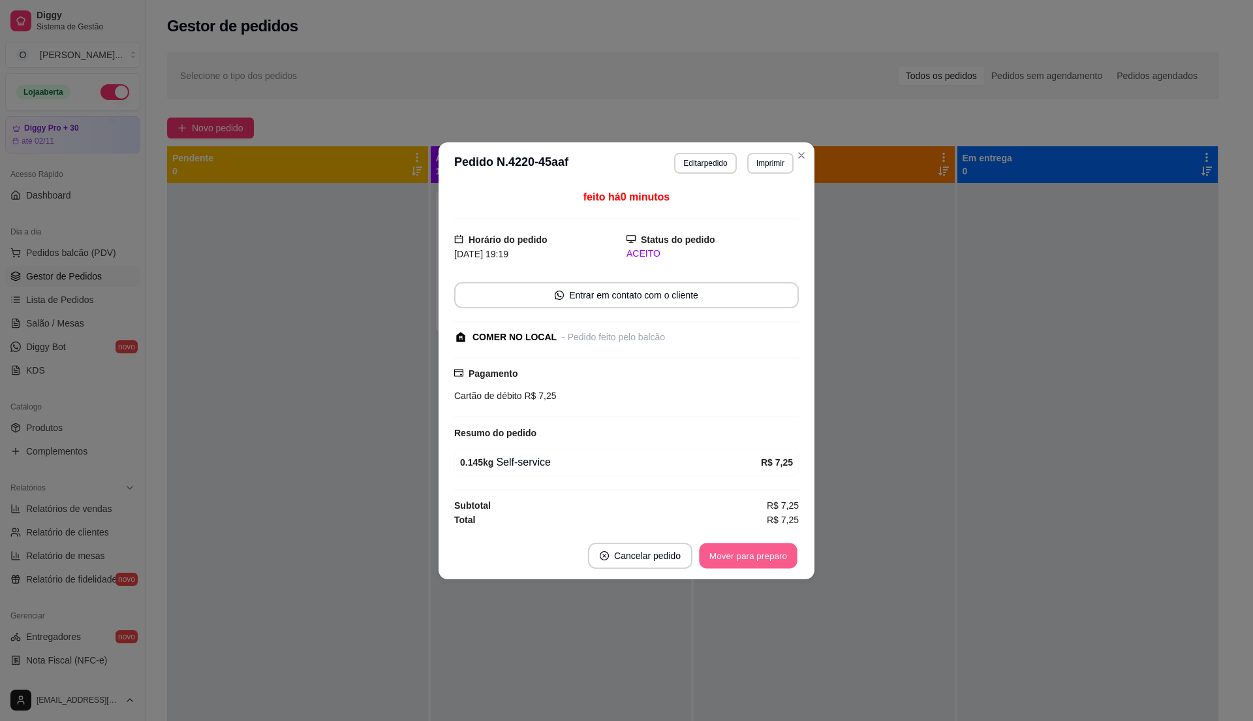
click at [764, 552] on button "Mover para preparo" at bounding box center [748, 555] width 98 height 25
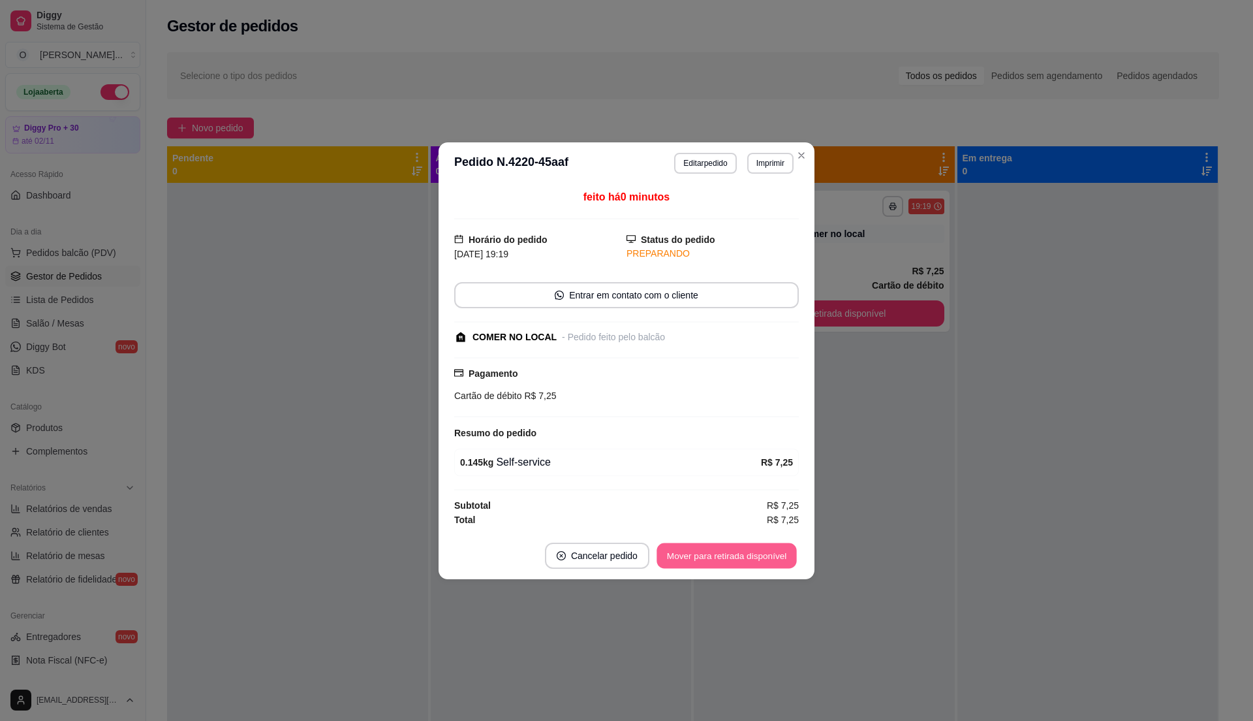
click at [763, 552] on button "Mover para retirada disponível" at bounding box center [727, 555] width 140 height 25
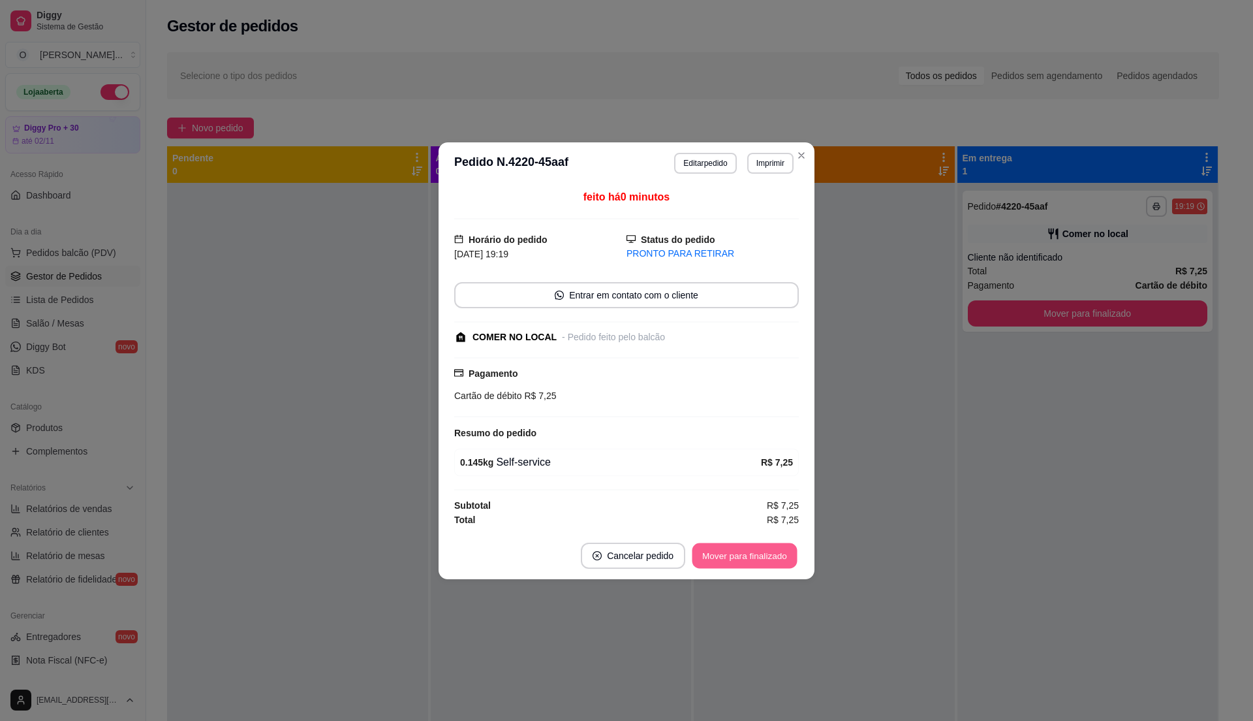
click at [763, 552] on button "Mover para finalizado" at bounding box center [745, 555] width 105 height 25
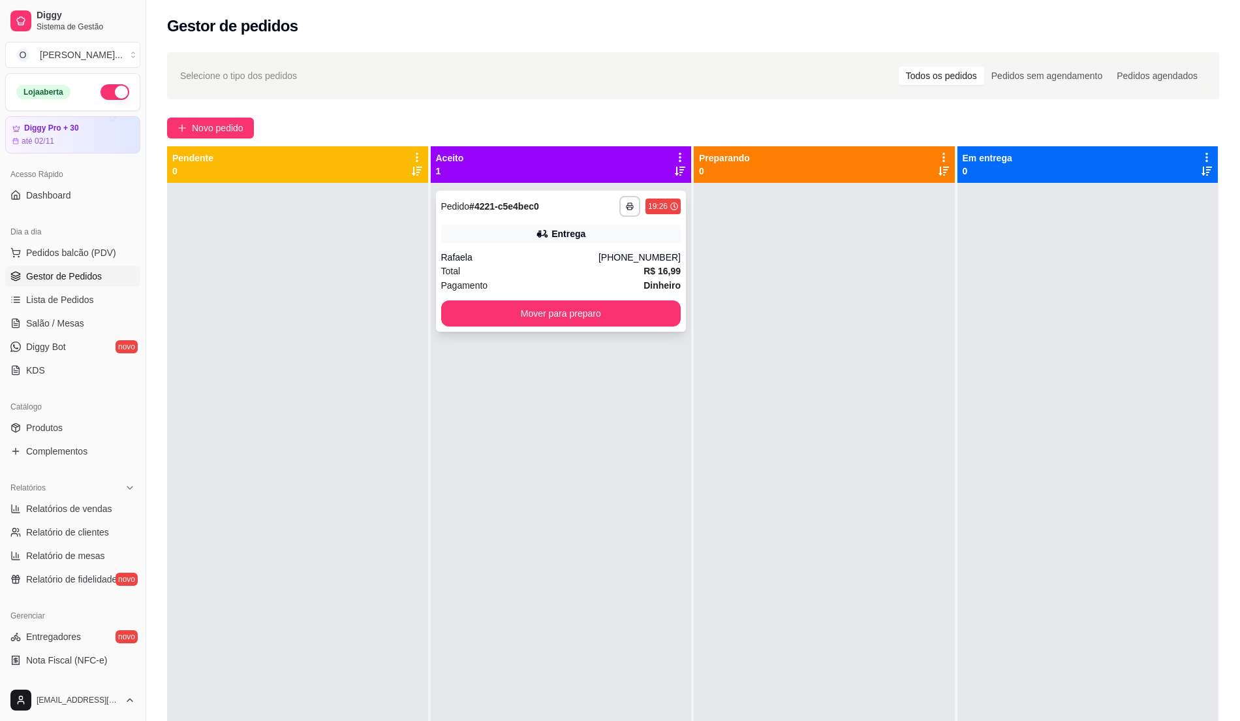
click at [556, 267] on div "Total R$ 16,99" at bounding box center [561, 271] width 240 height 14
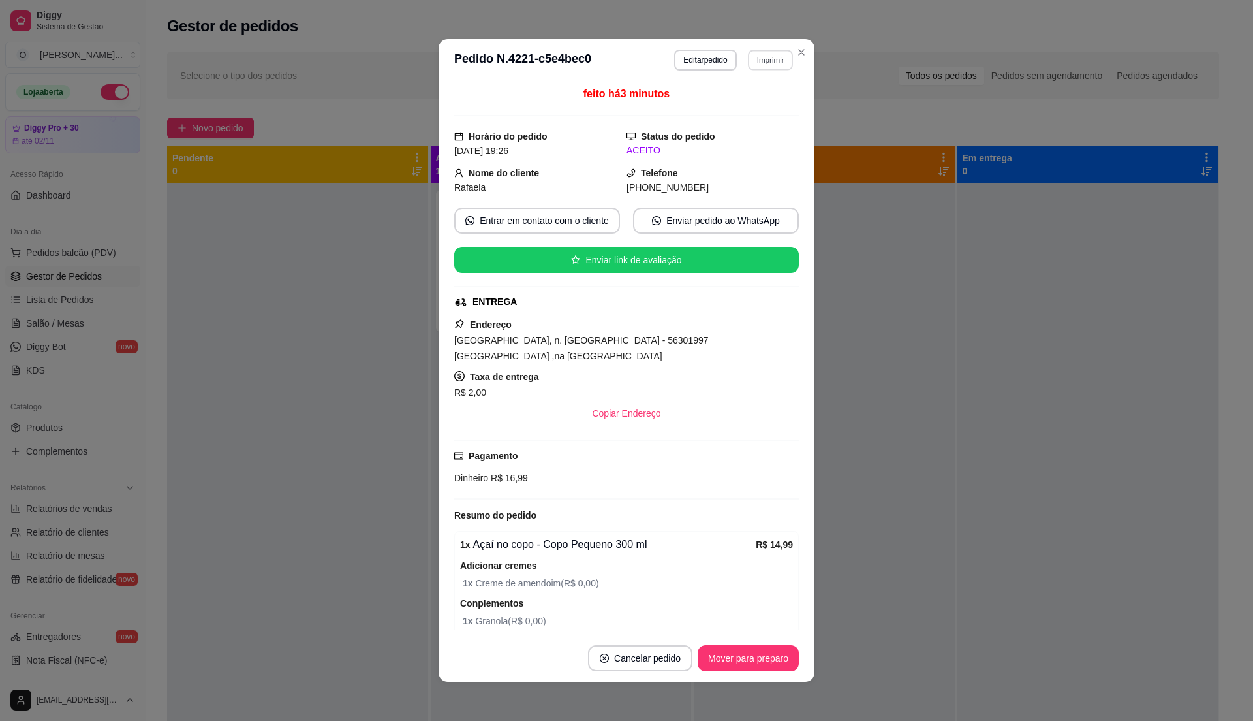
click at [765, 61] on button "Imprimir" at bounding box center [770, 60] width 45 height 20
click at [753, 107] on button "IMPRESSORA" at bounding box center [740, 105] width 91 height 20
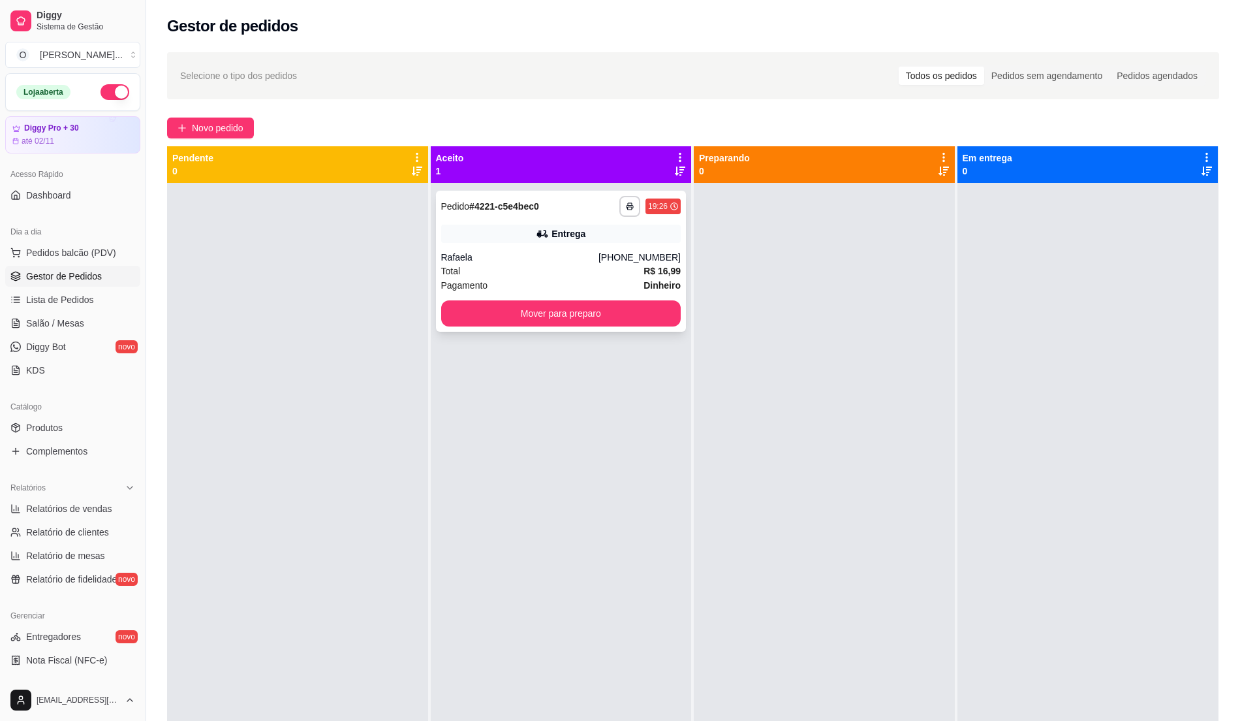
click at [655, 256] on div "[PHONE_NUMBER]" at bounding box center [640, 257] width 82 height 13
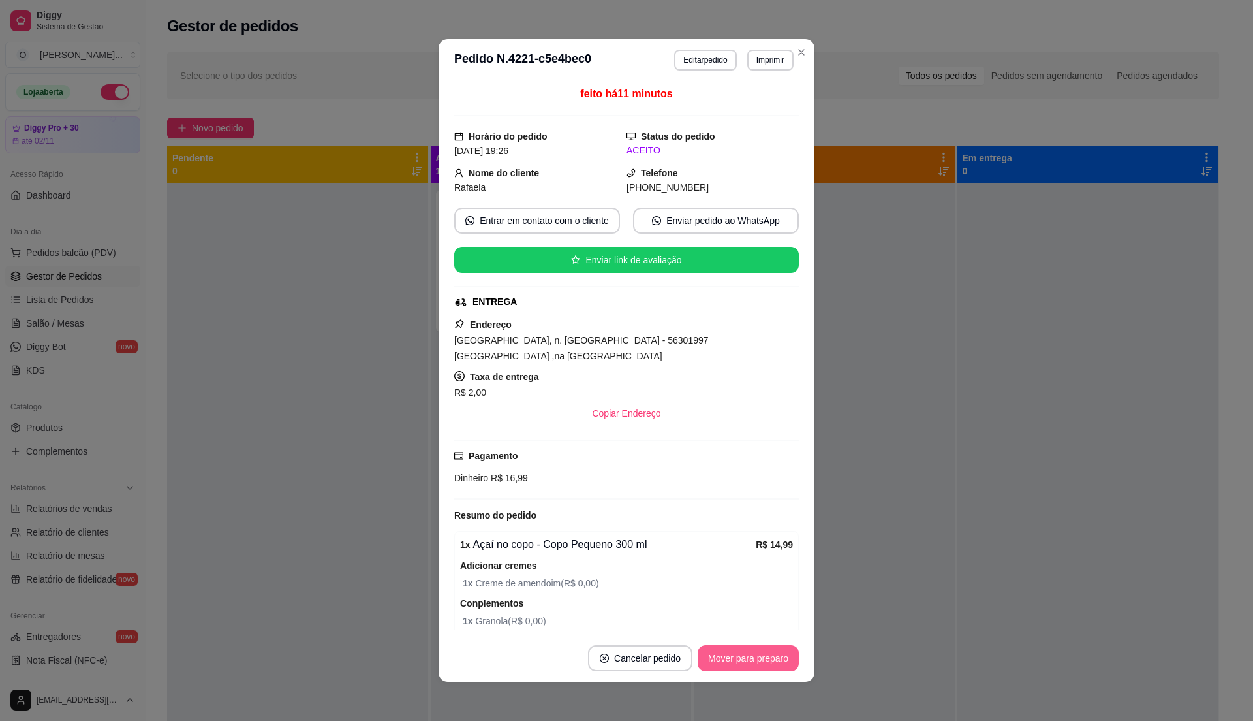
click at [718, 654] on button "Mover para preparo" at bounding box center [748, 658] width 101 height 26
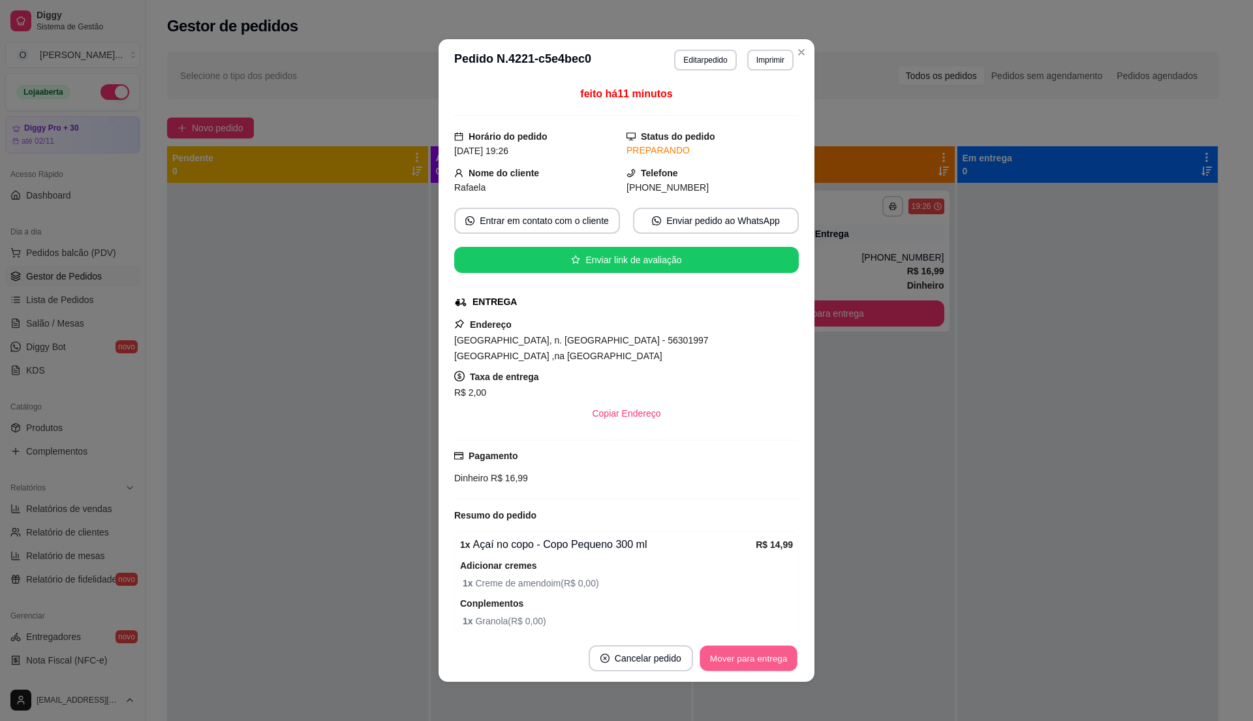
click at [718, 655] on button "Mover para entrega" at bounding box center [749, 658] width 98 height 25
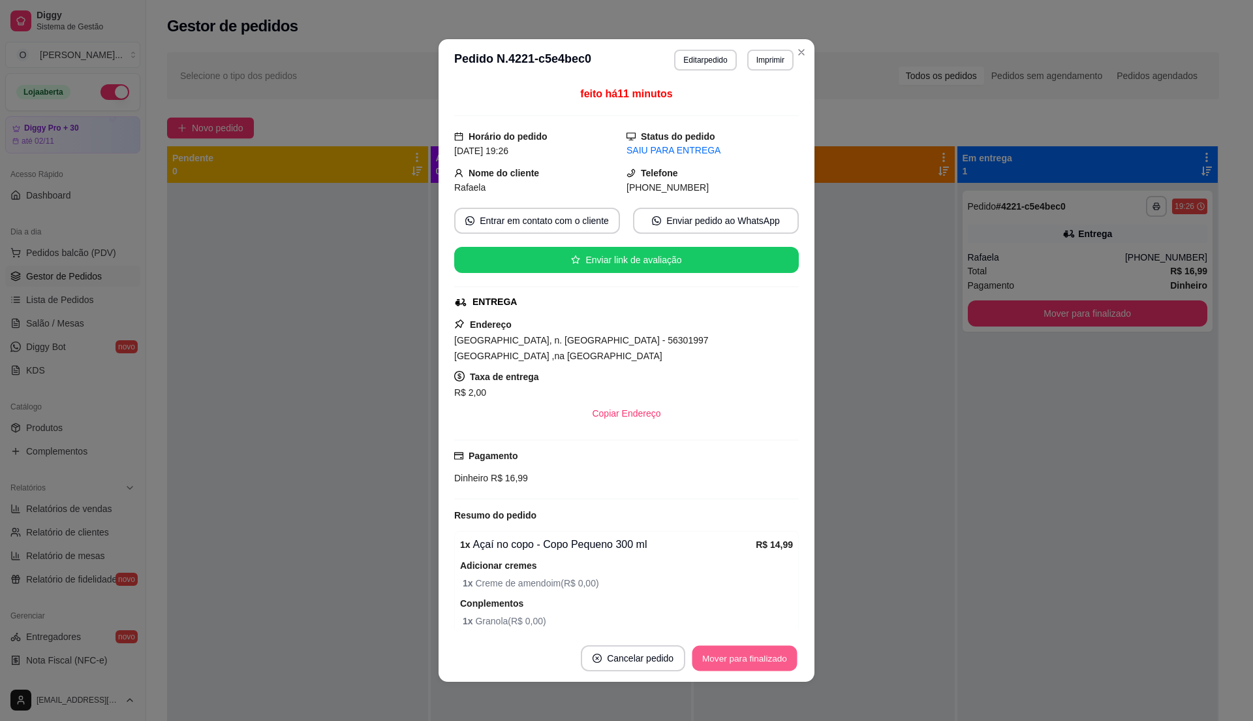
click at [718, 655] on button "Mover para finalizado" at bounding box center [745, 658] width 105 height 25
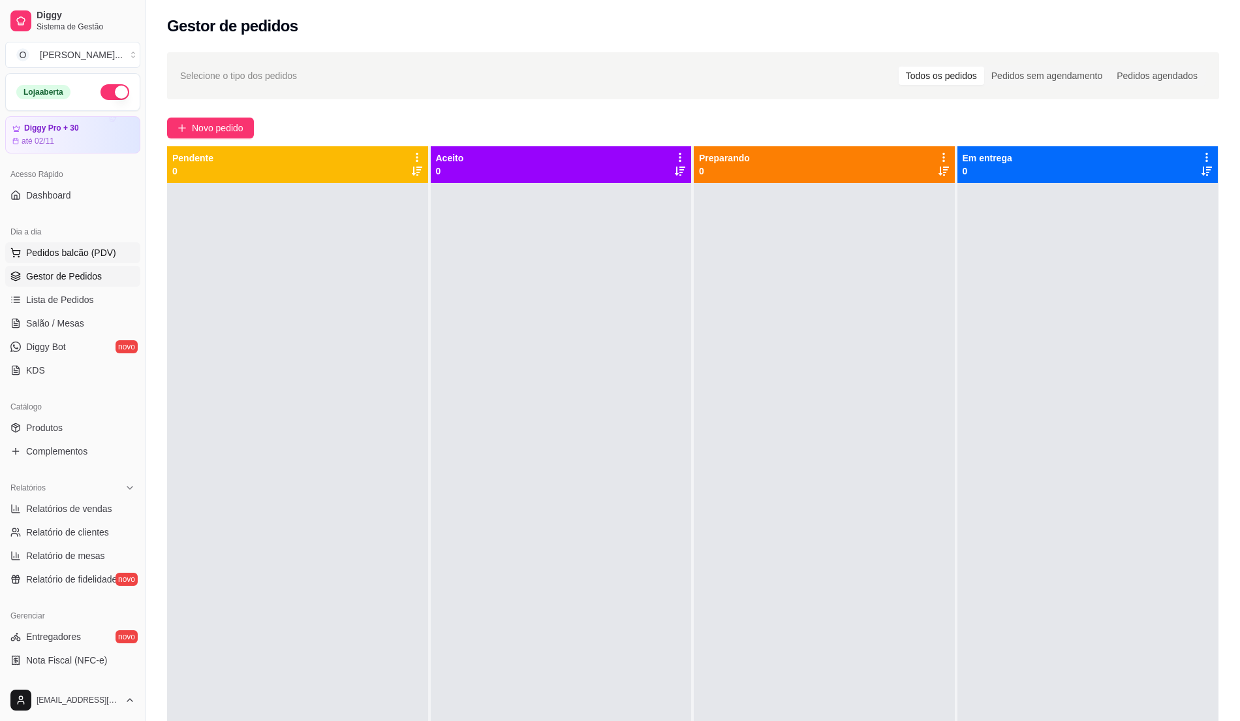
click at [100, 251] on span "Pedidos balcão (PDV)" at bounding box center [71, 252] width 90 height 13
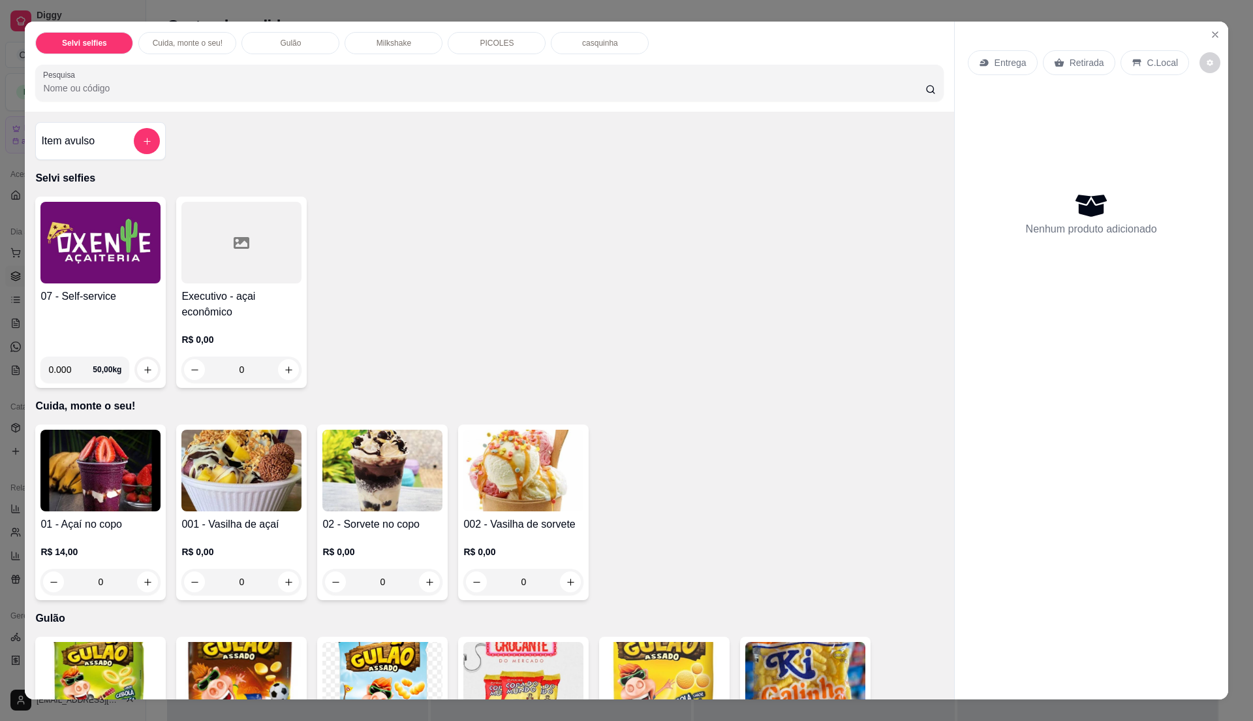
click at [110, 277] on img at bounding box center [100, 243] width 120 height 82
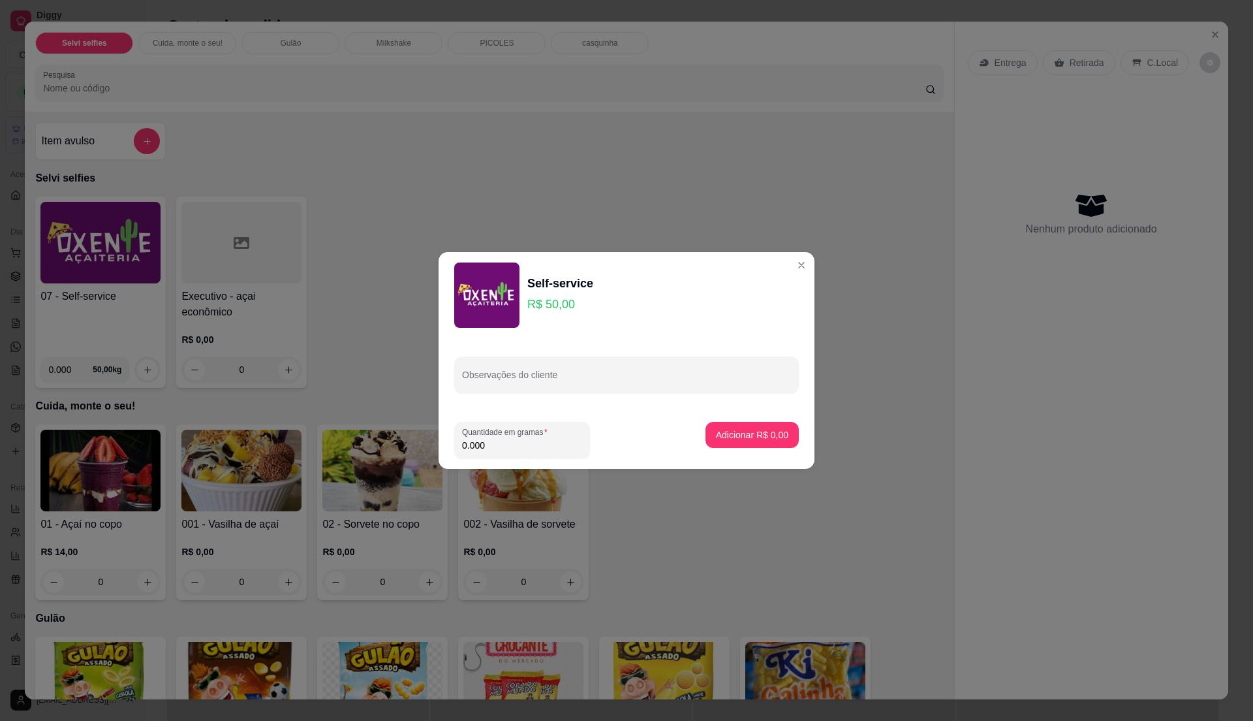
click at [543, 444] on input "0.000" at bounding box center [522, 445] width 120 height 13
click at [543, 444] on input "0" at bounding box center [522, 445] width 120 height 13
type input "0.4"
click at [716, 442] on button "Adicionar R$ 20,00" at bounding box center [750, 434] width 96 height 25
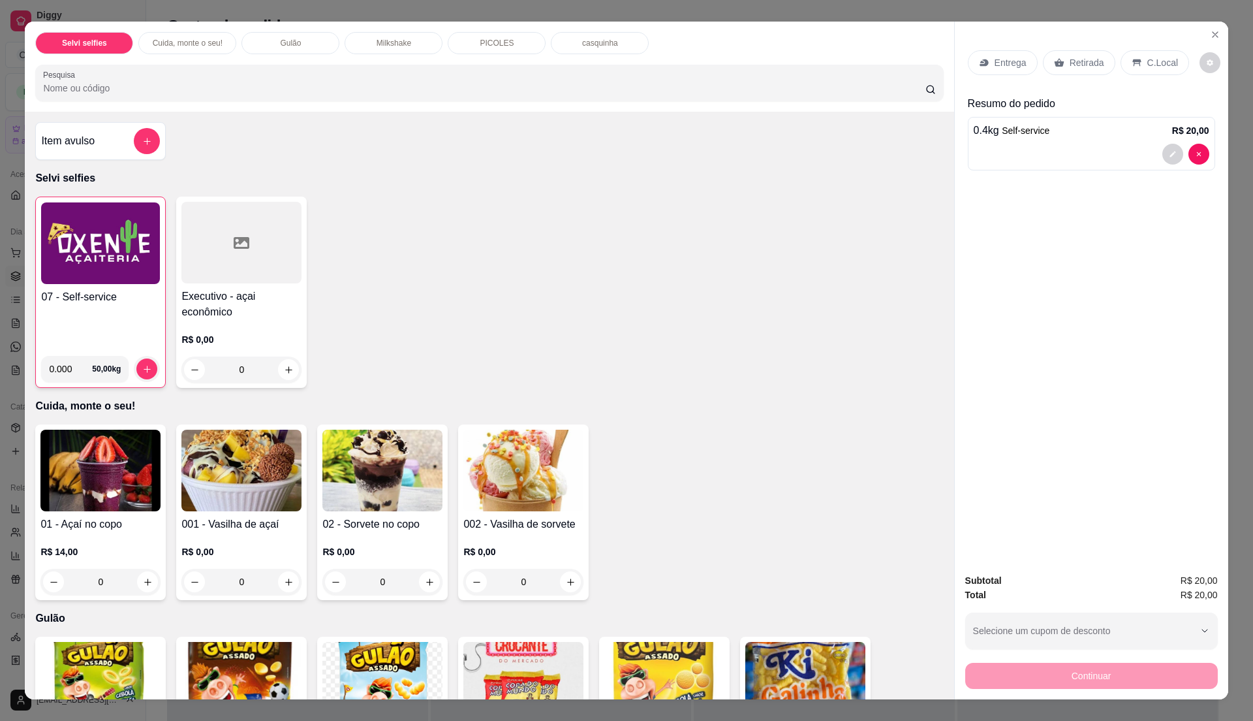
click at [1163, 55] on div "C.Local" at bounding box center [1155, 62] width 69 height 25
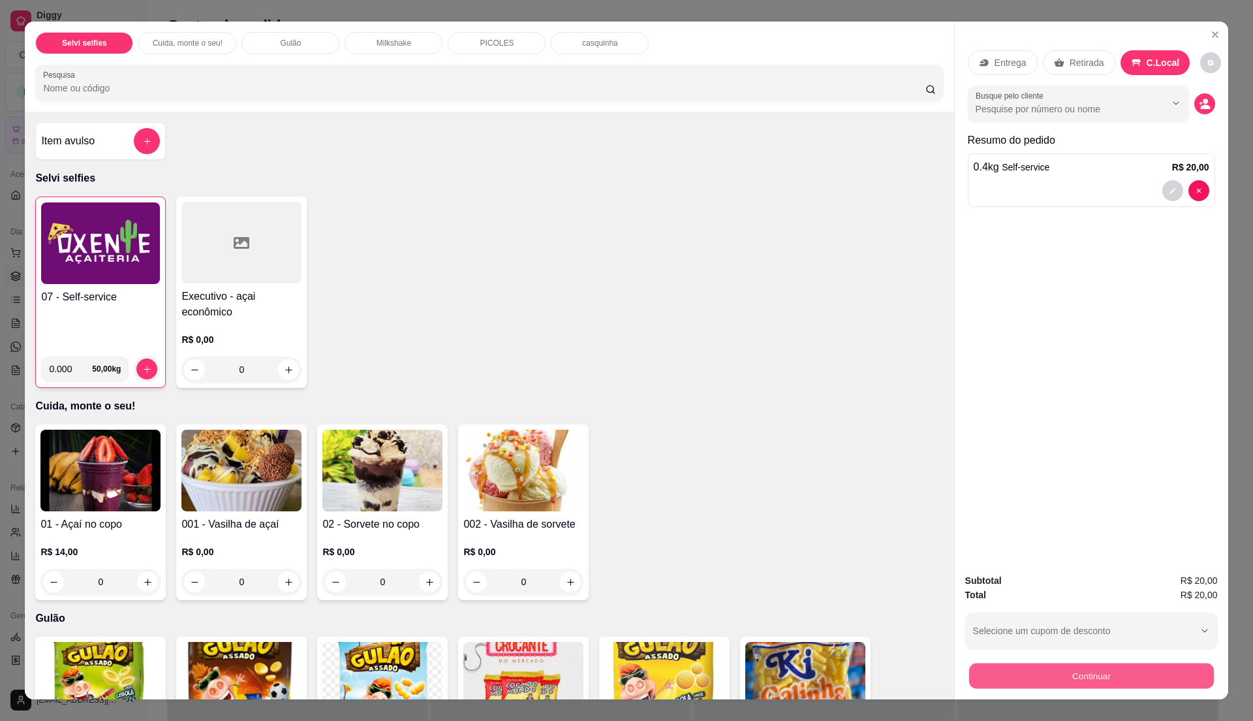
click at [1021, 663] on button "Continuar" at bounding box center [1091, 675] width 245 height 25
click at [1128, 675] on button "Continuar" at bounding box center [1091, 675] width 245 height 25
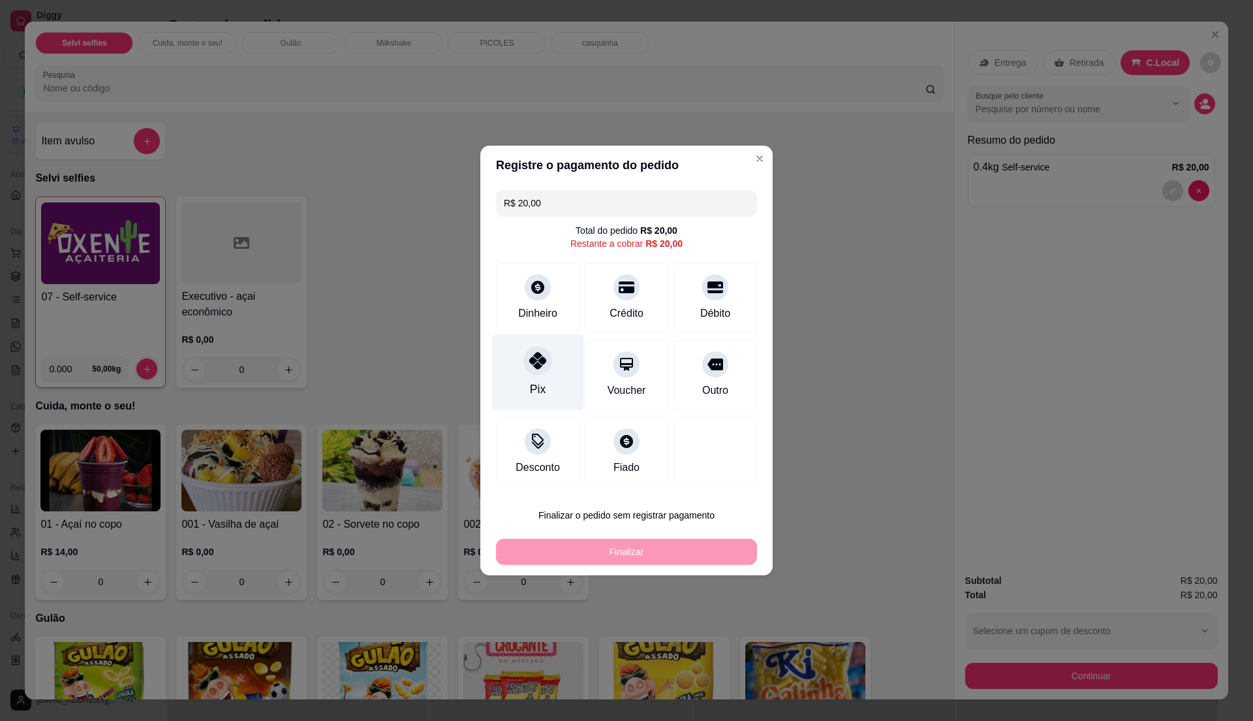
click at [544, 396] on div "Pix" at bounding box center [538, 372] width 92 height 76
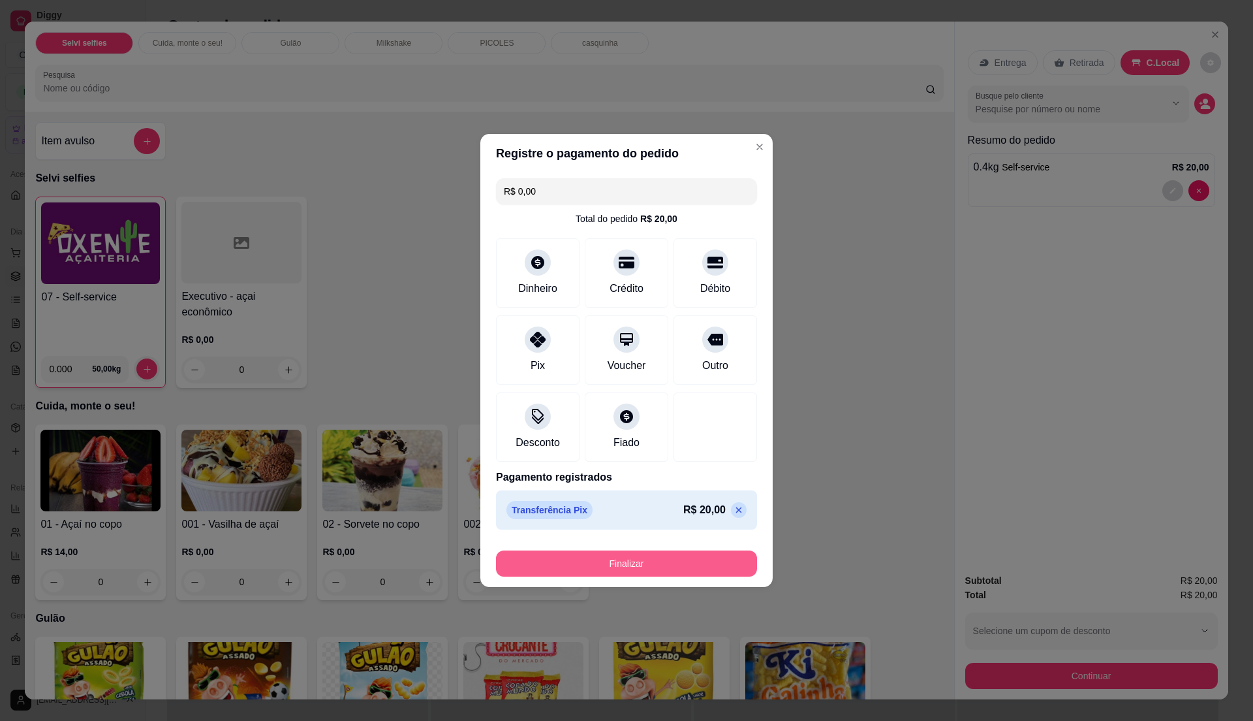
click at [602, 565] on button "Finalizar" at bounding box center [626, 563] width 261 height 26
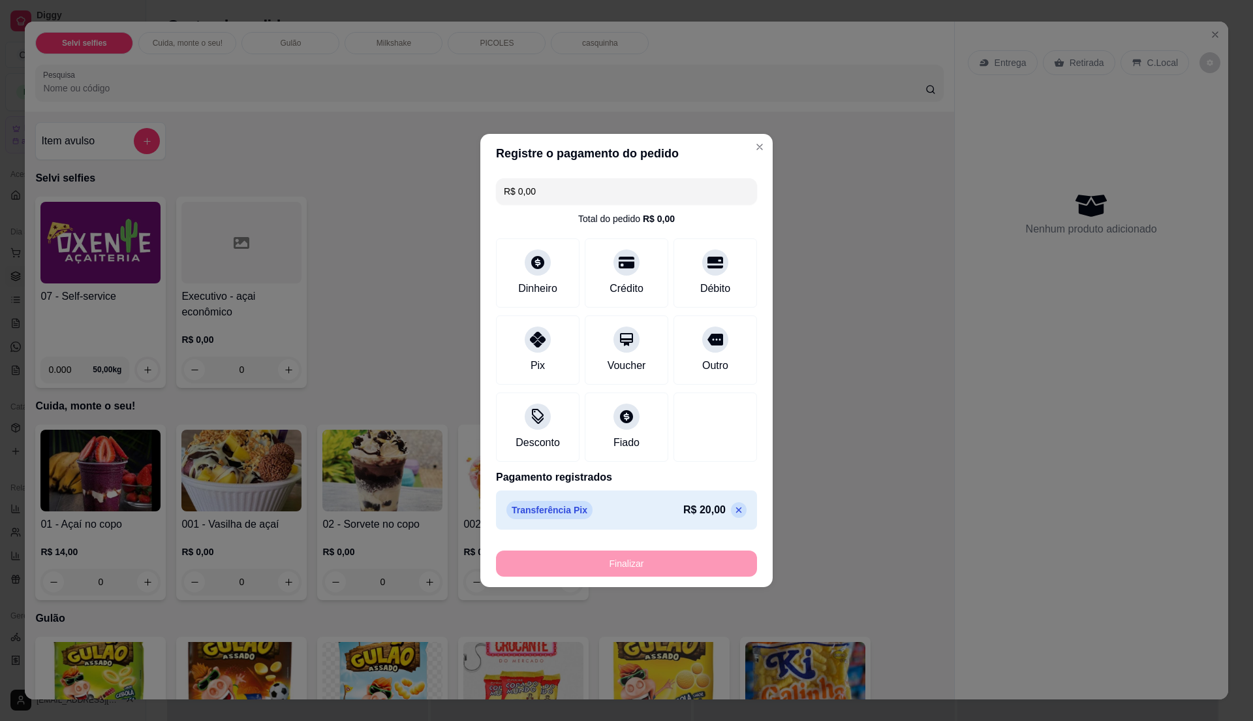
type input "-R$ 20,00"
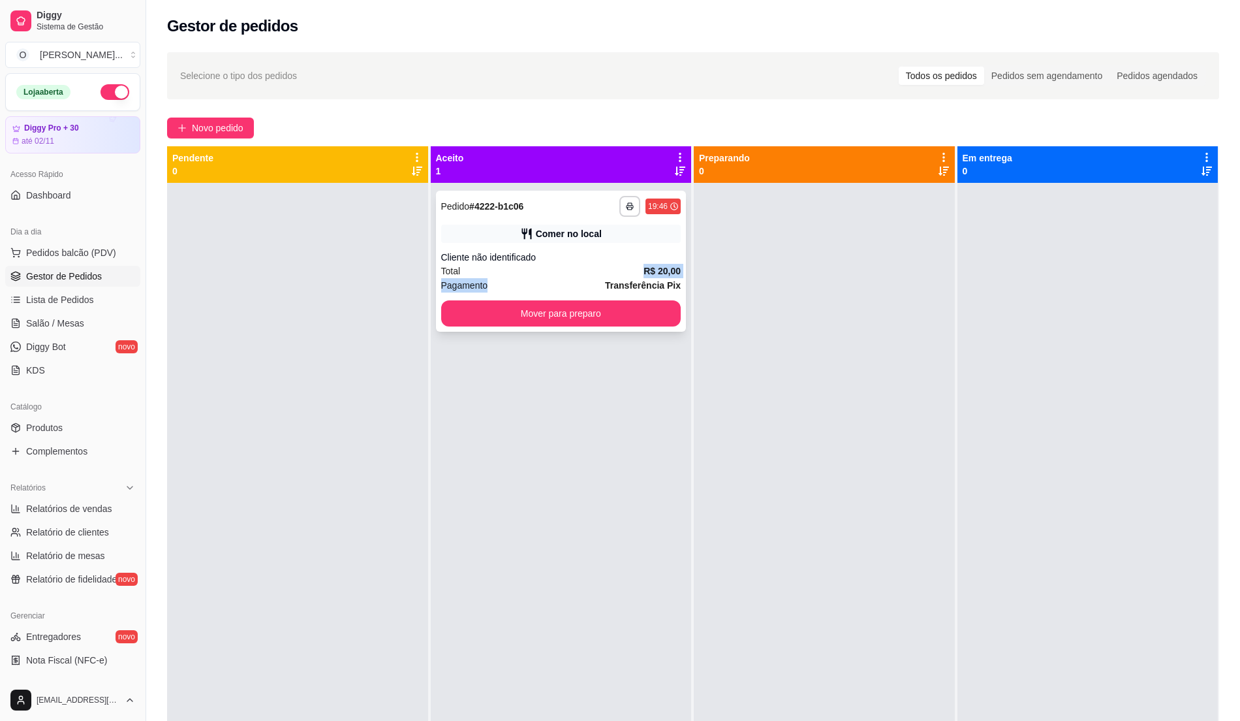
click at [503, 277] on div "**********" at bounding box center [561, 261] width 251 height 141
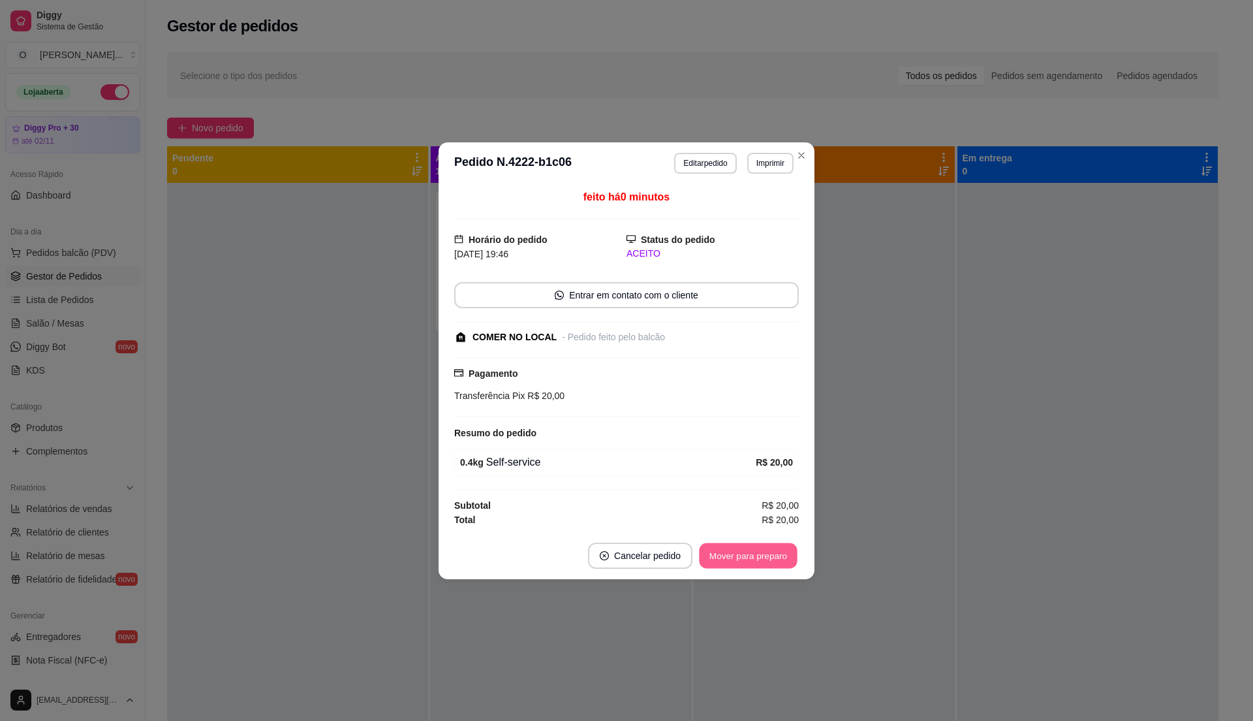
click at [765, 559] on button "Mover para preparo" at bounding box center [748, 555] width 98 height 25
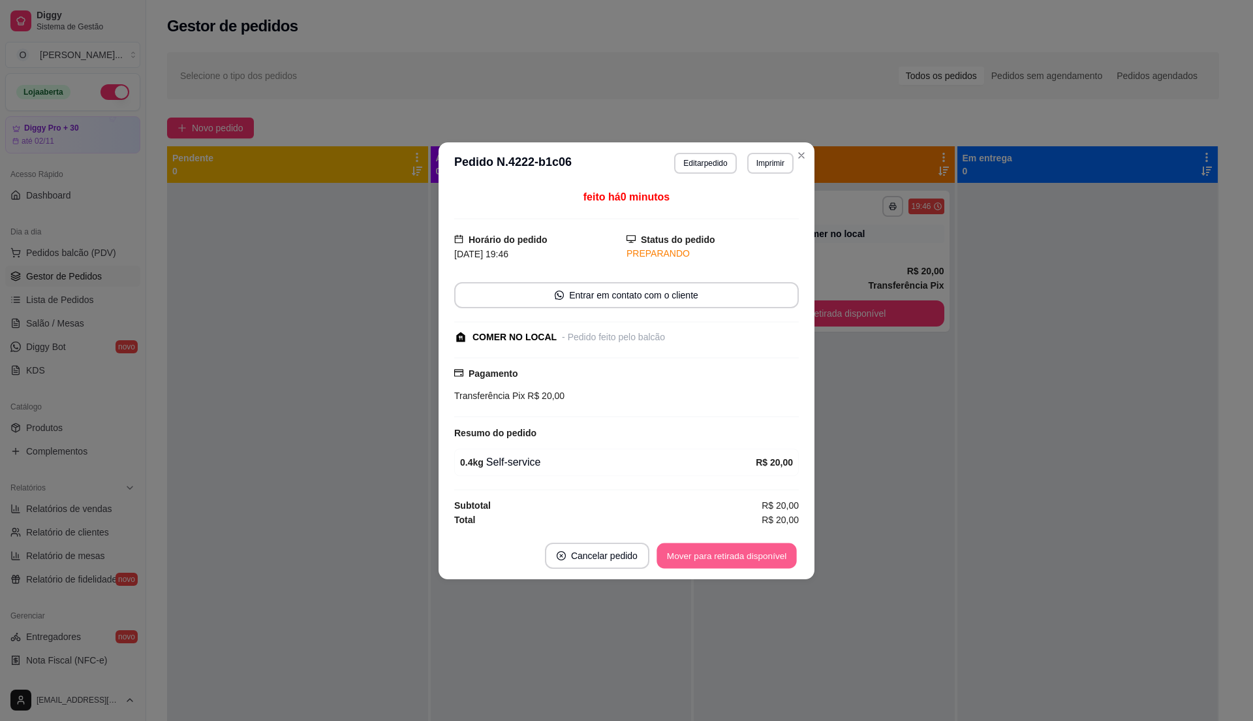
click at [765, 559] on button "Mover para retirada disponível" at bounding box center [727, 555] width 140 height 25
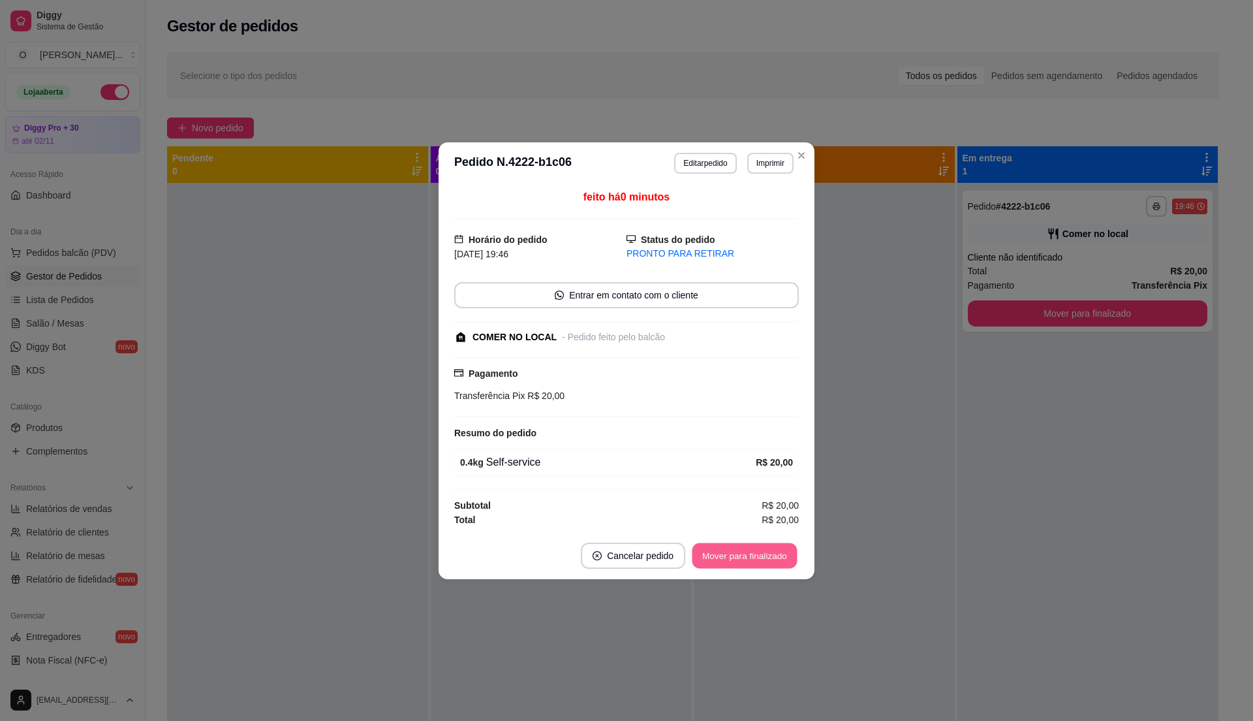
click at [765, 559] on button "Mover para finalizado" at bounding box center [745, 555] width 105 height 25
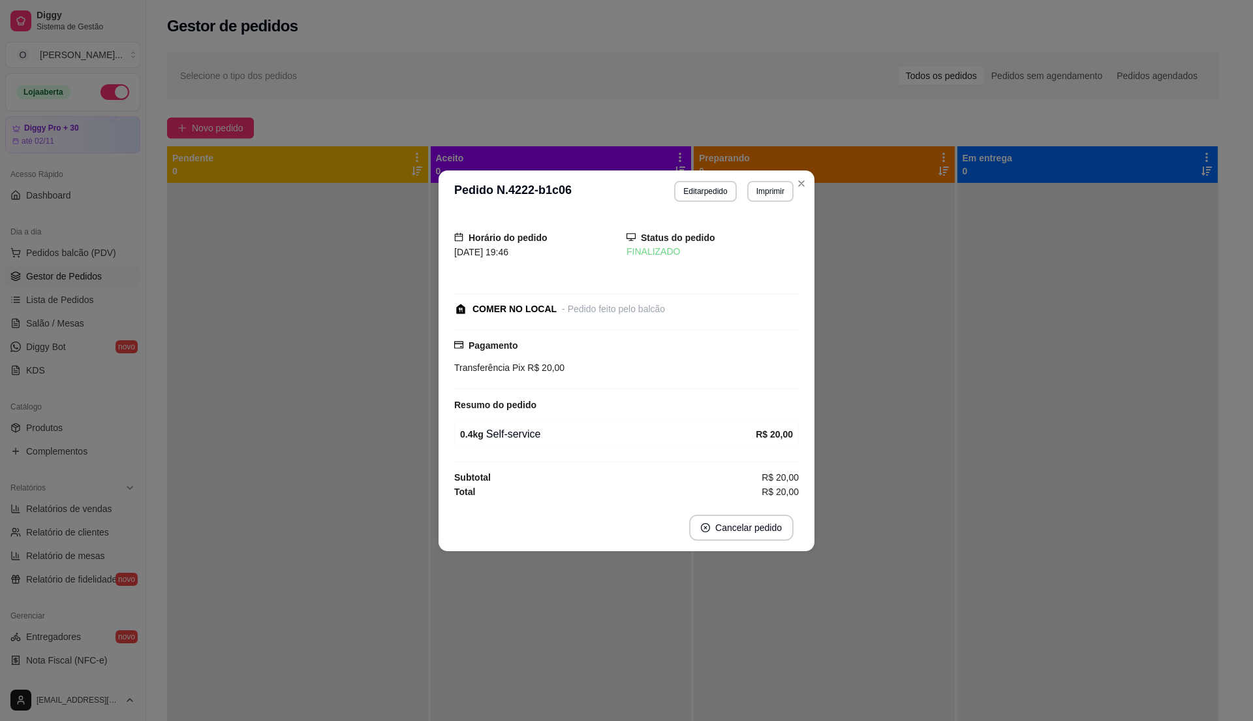
click at [813, 181] on header "**********" at bounding box center [627, 191] width 376 height 42
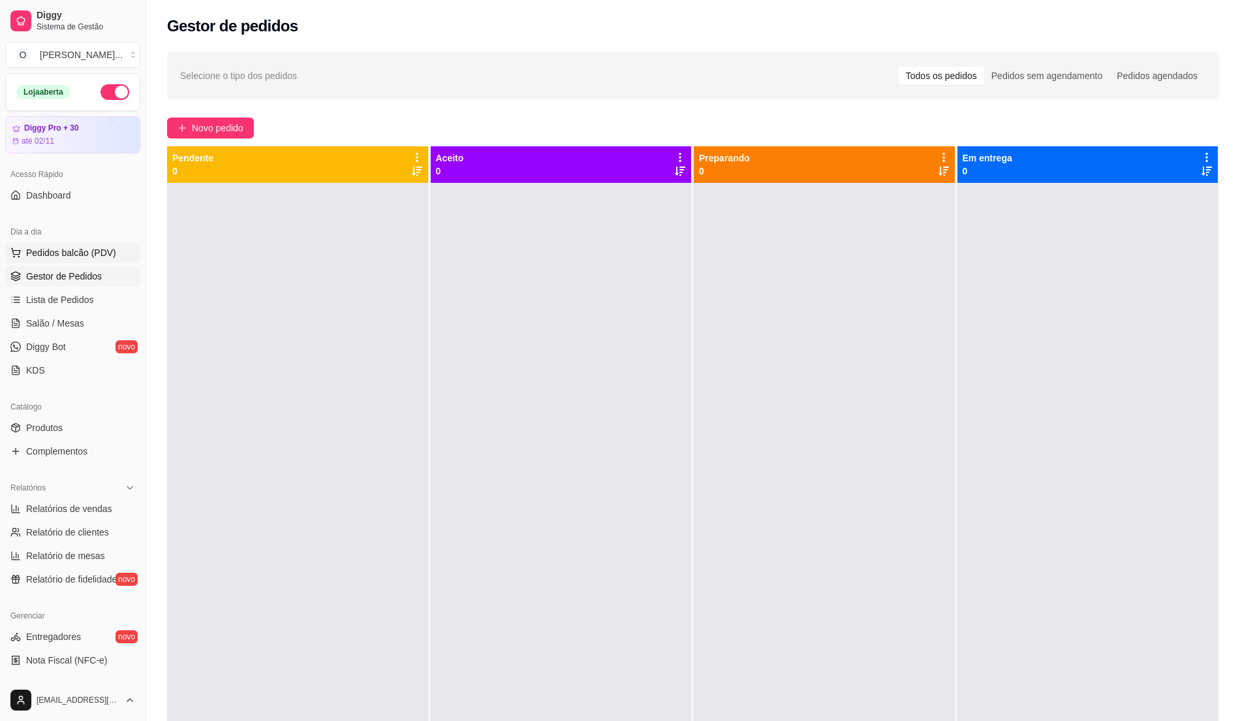
click at [106, 248] on span "Pedidos balcão (PDV)" at bounding box center [71, 252] width 90 height 13
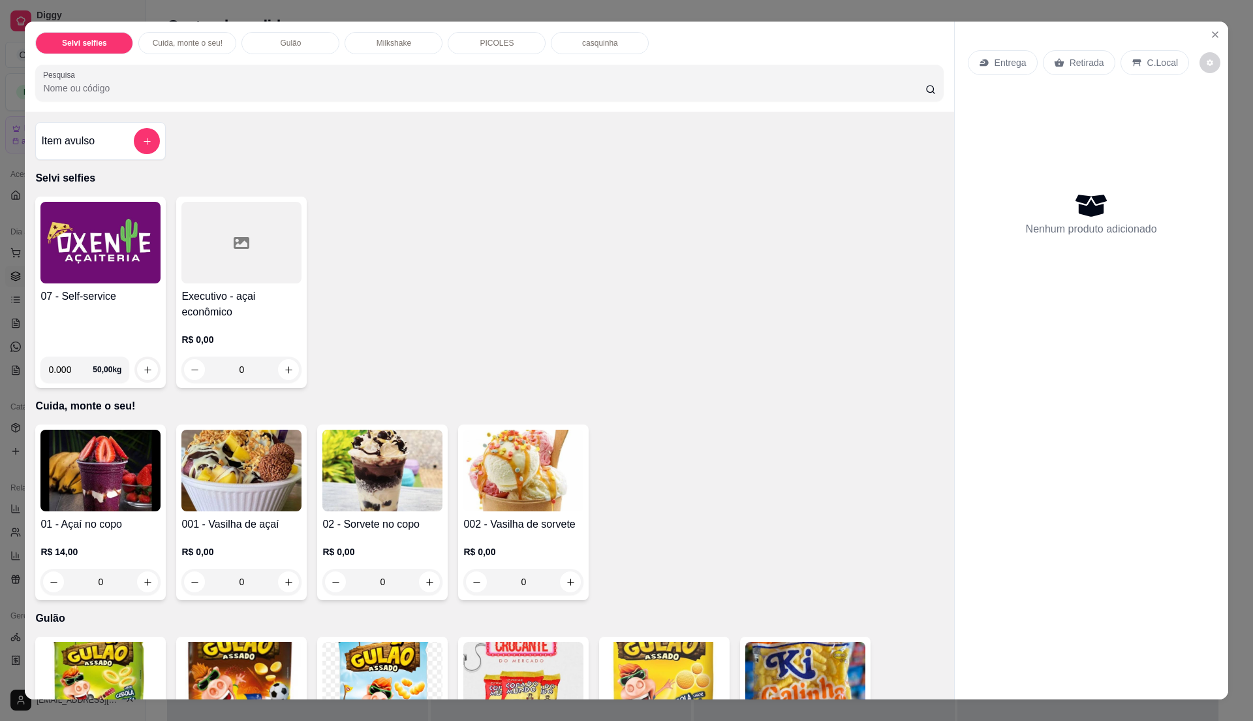
click at [58, 306] on div "07 - Self-service" at bounding box center [100, 317] width 120 height 57
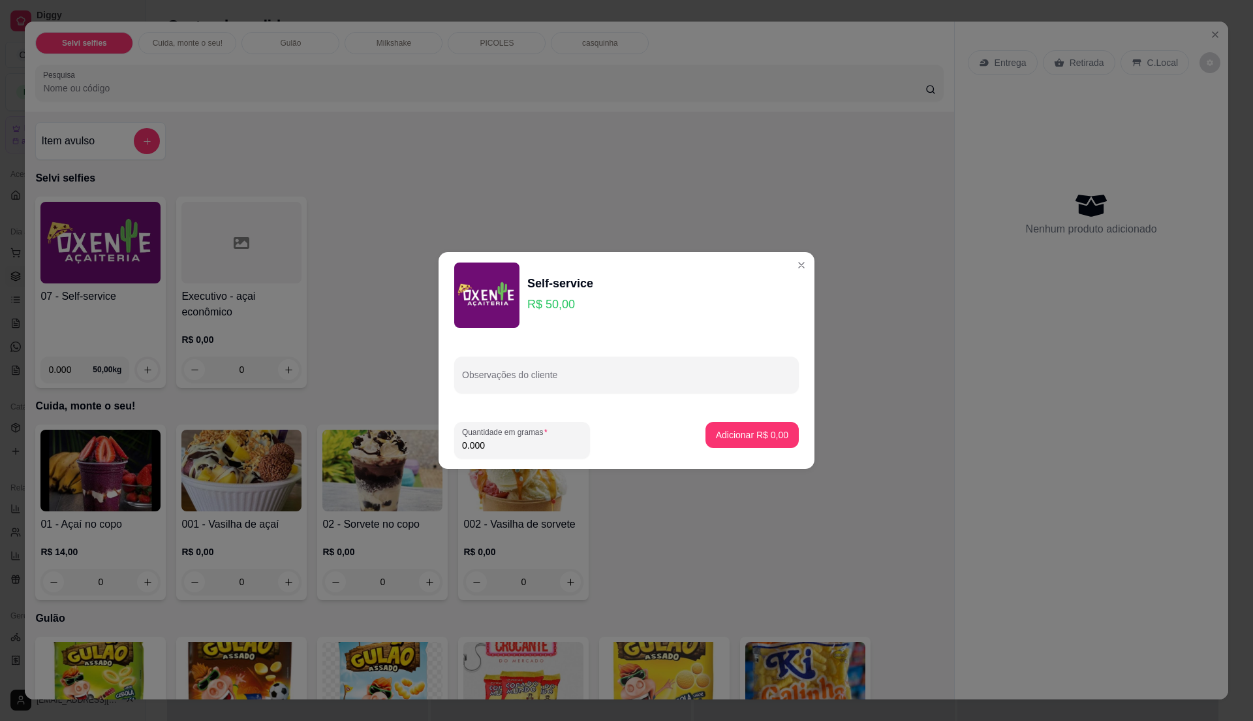
click at [507, 442] on input "0.000" at bounding box center [522, 445] width 120 height 13
click at [507, 442] on input "0" at bounding box center [522, 445] width 120 height 13
type input "0.195"
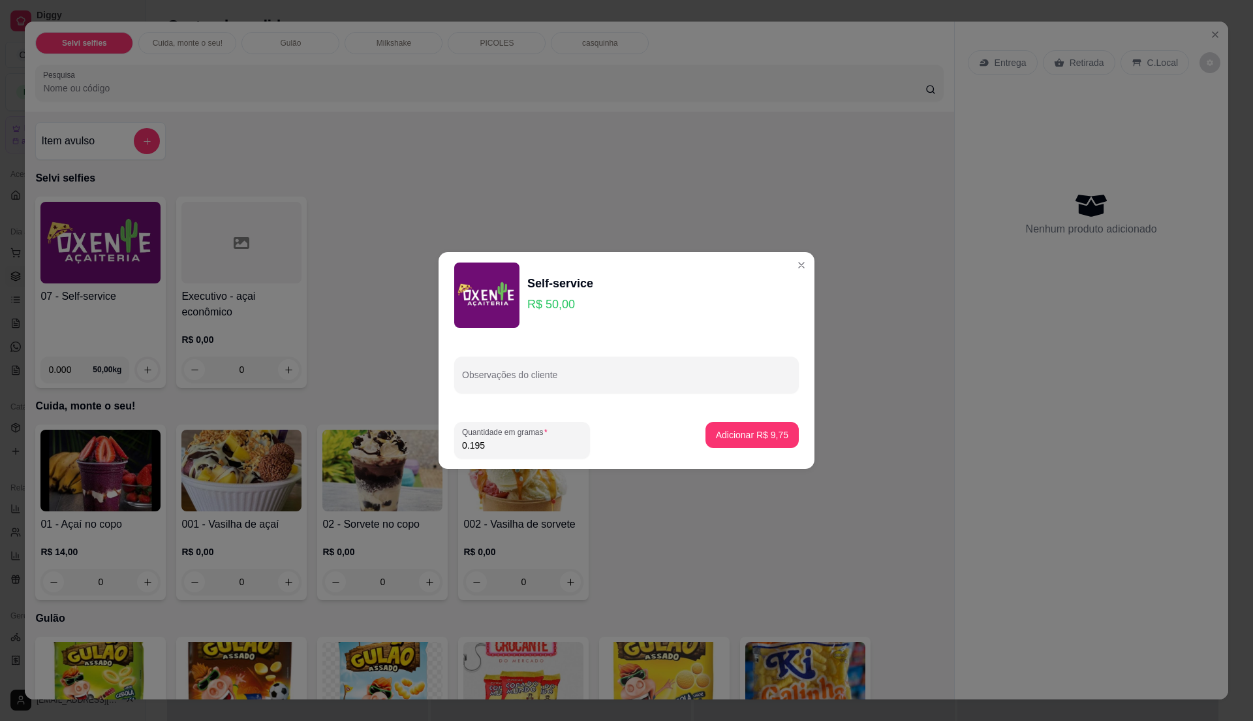
click at [507, 442] on input "0.195" at bounding box center [522, 445] width 120 height 13
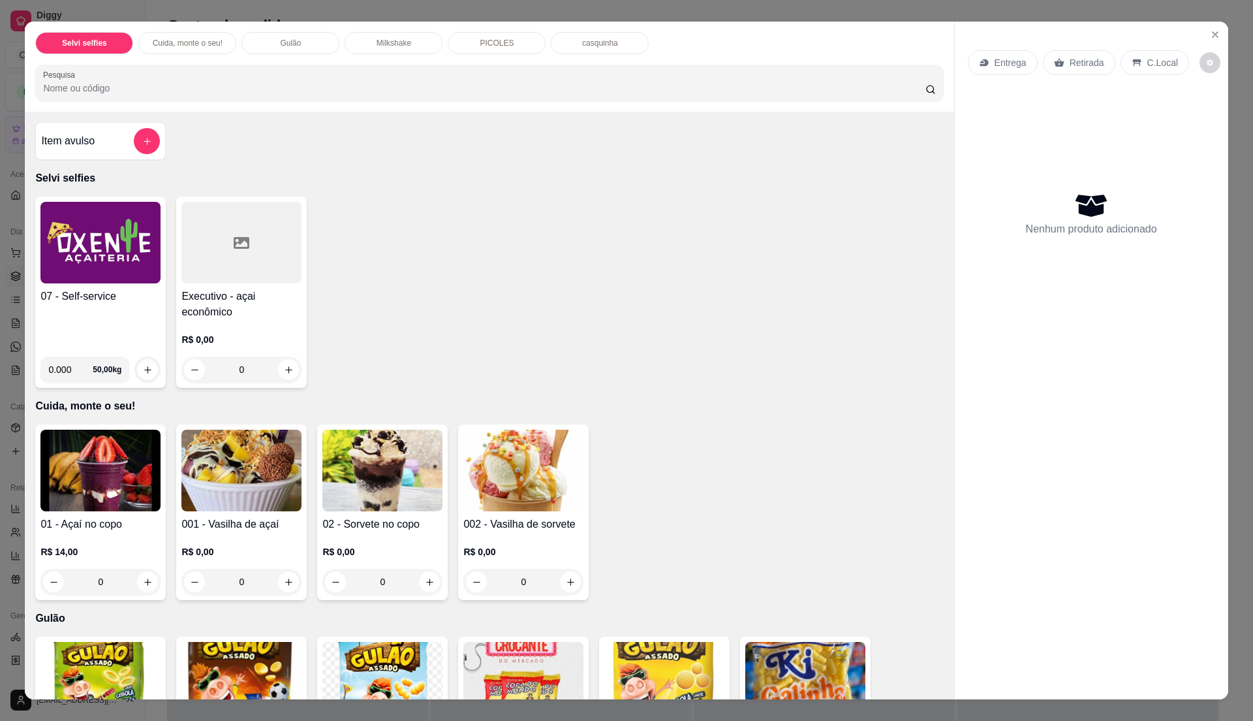
click at [111, 278] on img at bounding box center [100, 243] width 120 height 82
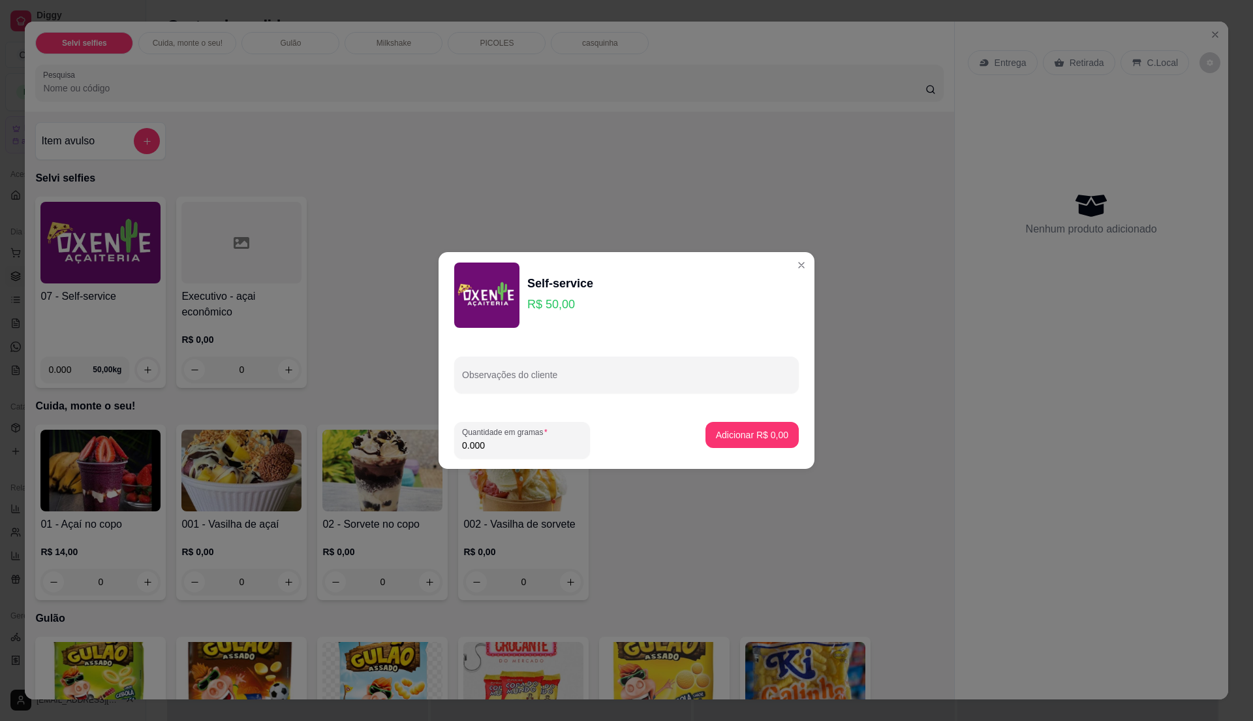
click at [501, 449] on input "0.000" at bounding box center [522, 445] width 120 height 13
type input "0.395"
click at [501, 449] on input "0.395" at bounding box center [522, 445] width 120 height 13
click at [727, 434] on button "Adicionar R$ 19,75" at bounding box center [750, 434] width 96 height 25
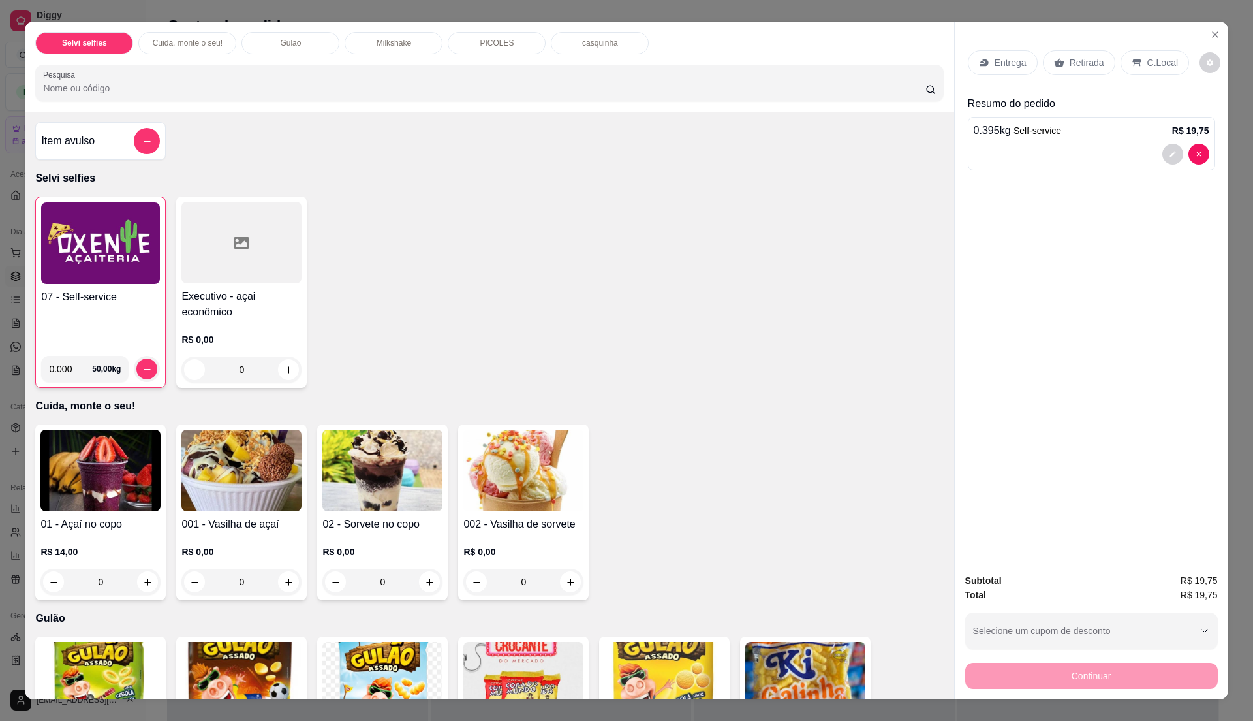
click at [1134, 67] on icon at bounding box center [1137, 62] width 10 height 10
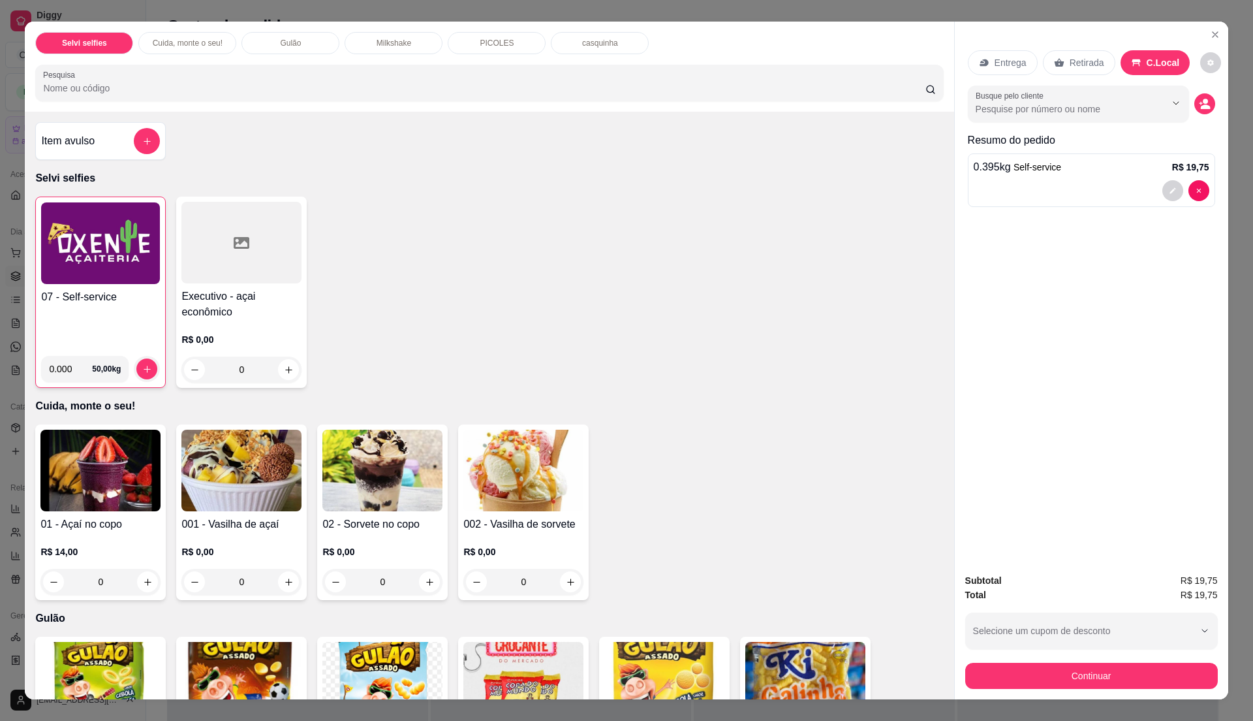
click at [1038, 691] on div "Subtotal R$ 19,75 Total R$ 19,75 Selecione um cupom de desconto Selecione um cu…" at bounding box center [1092, 631] width 274 height 136
click at [1045, 661] on div "Continuar" at bounding box center [1092, 673] width 253 height 29
click at [1051, 682] on button "Continuar" at bounding box center [1091, 675] width 245 height 25
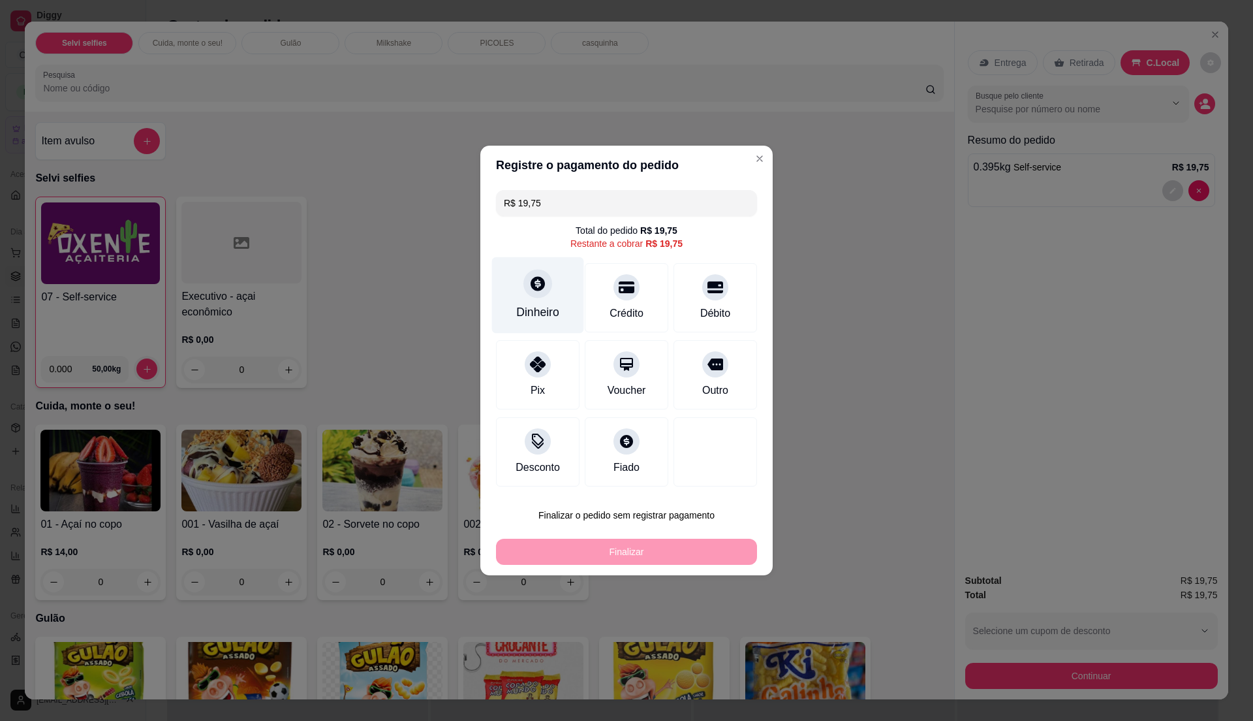
click at [546, 304] on div "Dinheiro" at bounding box center [537, 312] width 43 height 17
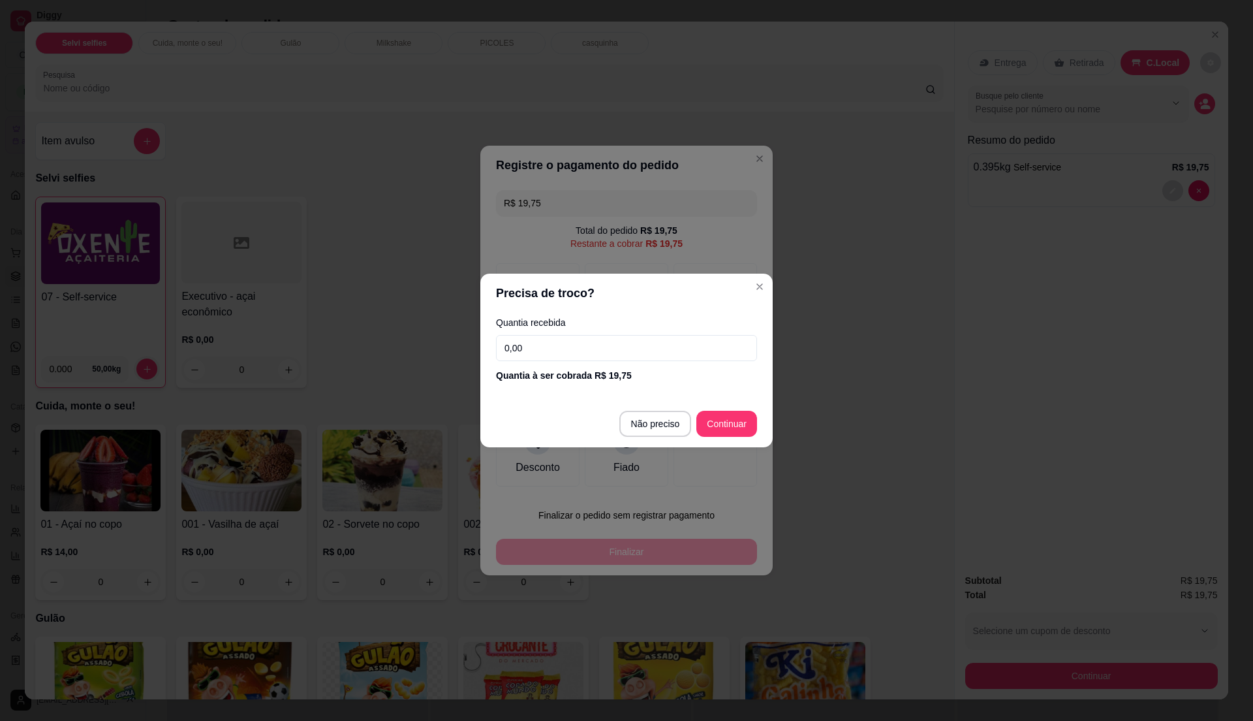
drag, startPoint x: 576, startPoint y: 338, endPoint x: 577, endPoint y: 349, distance: 11.2
click at [577, 349] on input "0,00" at bounding box center [626, 348] width 261 height 26
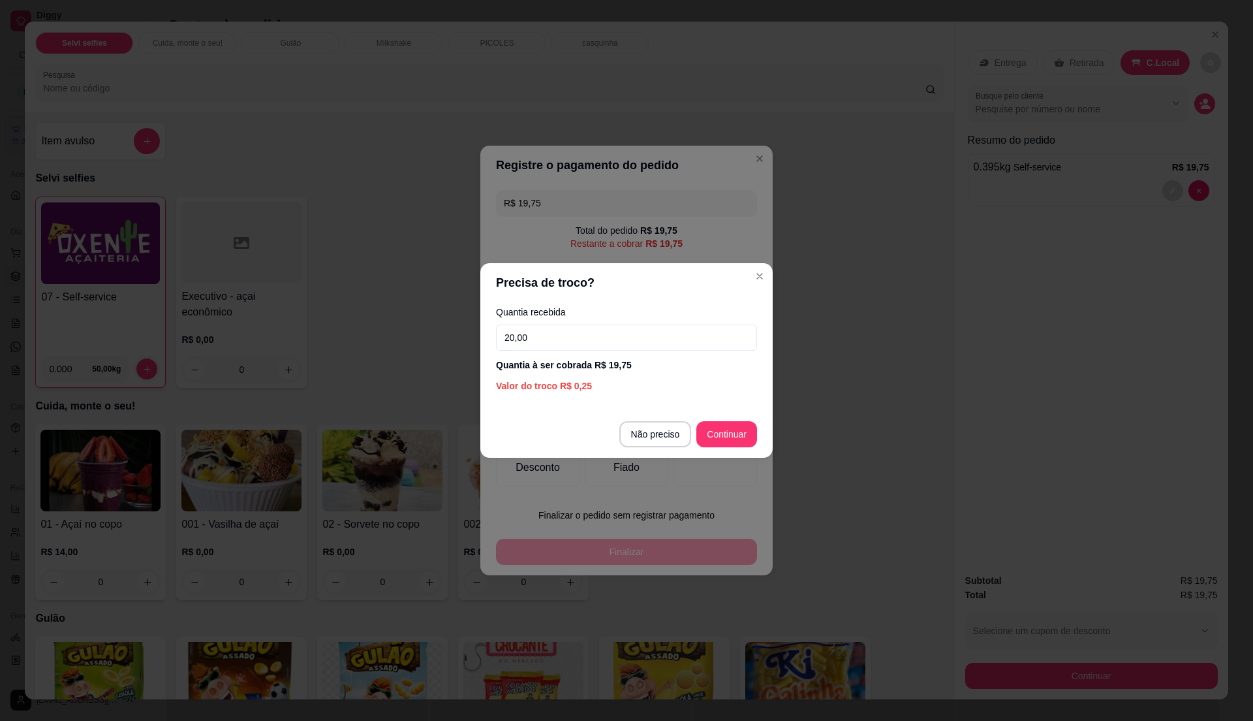
type input "20,00"
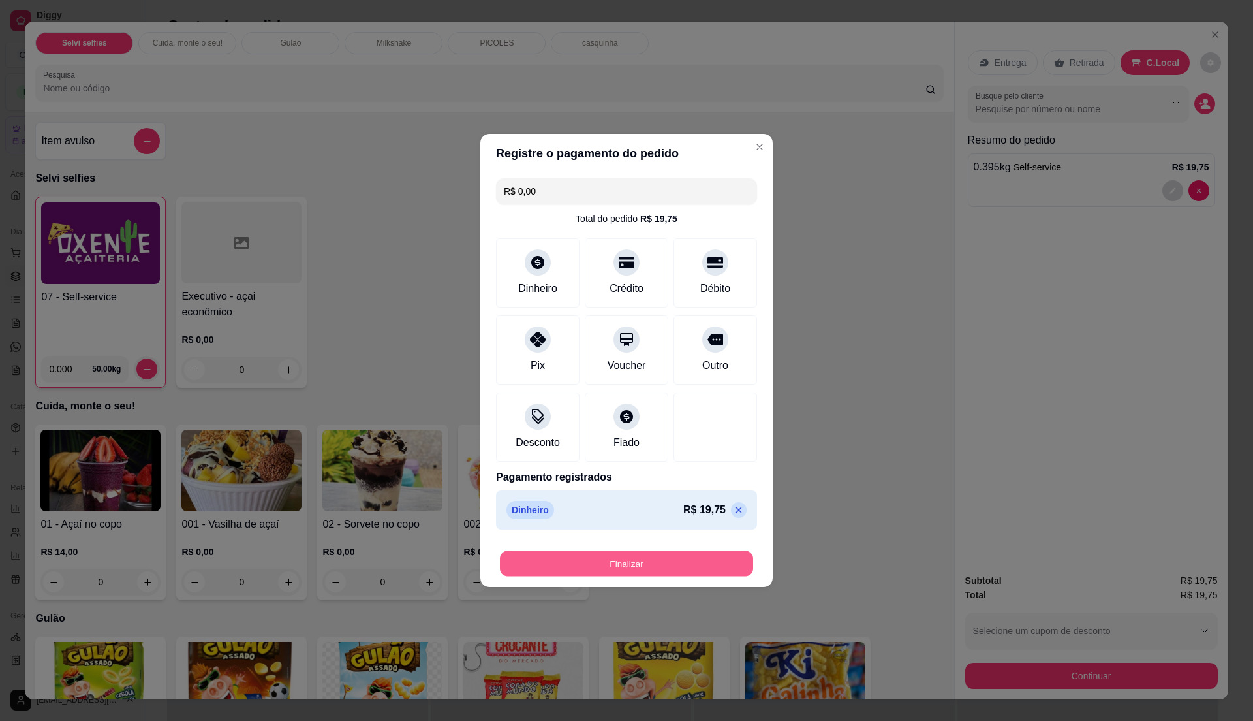
click at [625, 561] on button "Finalizar" at bounding box center [626, 563] width 253 height 25
type input "-R$ 19,75"
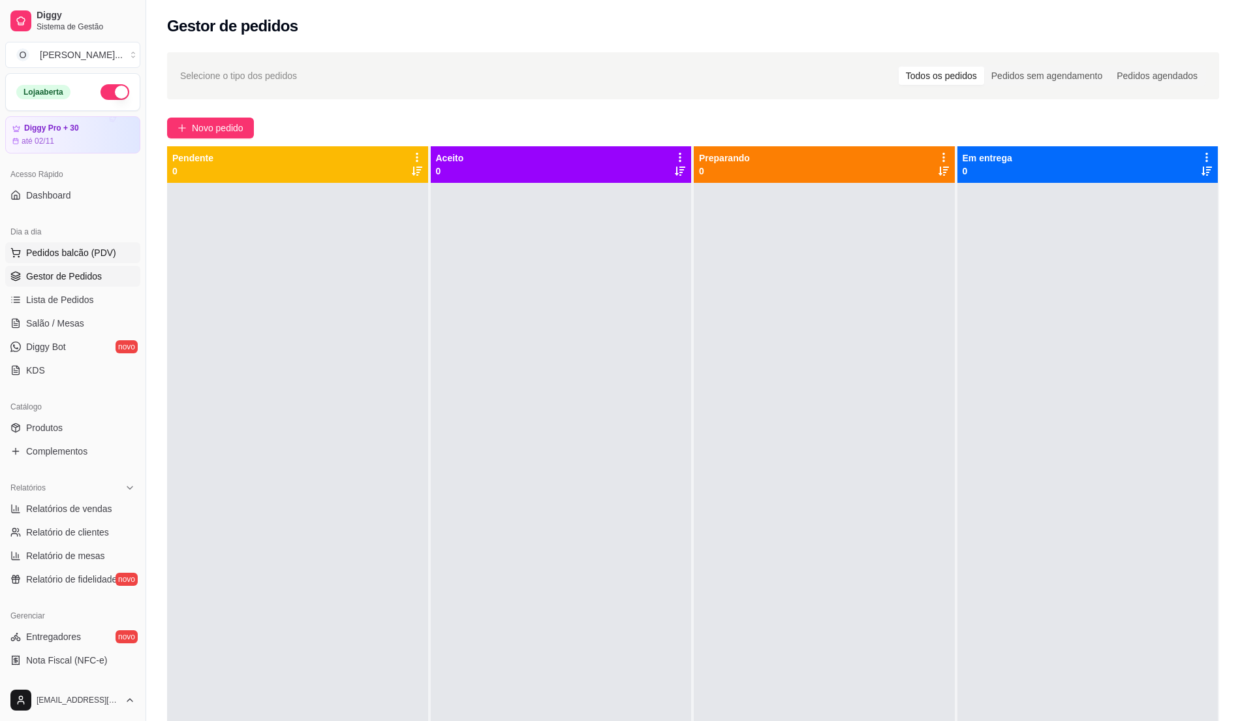
click at [115, 251] on button "Pedidos balcão (PDV)" at bounding box center [72, 252] width 135 height 21
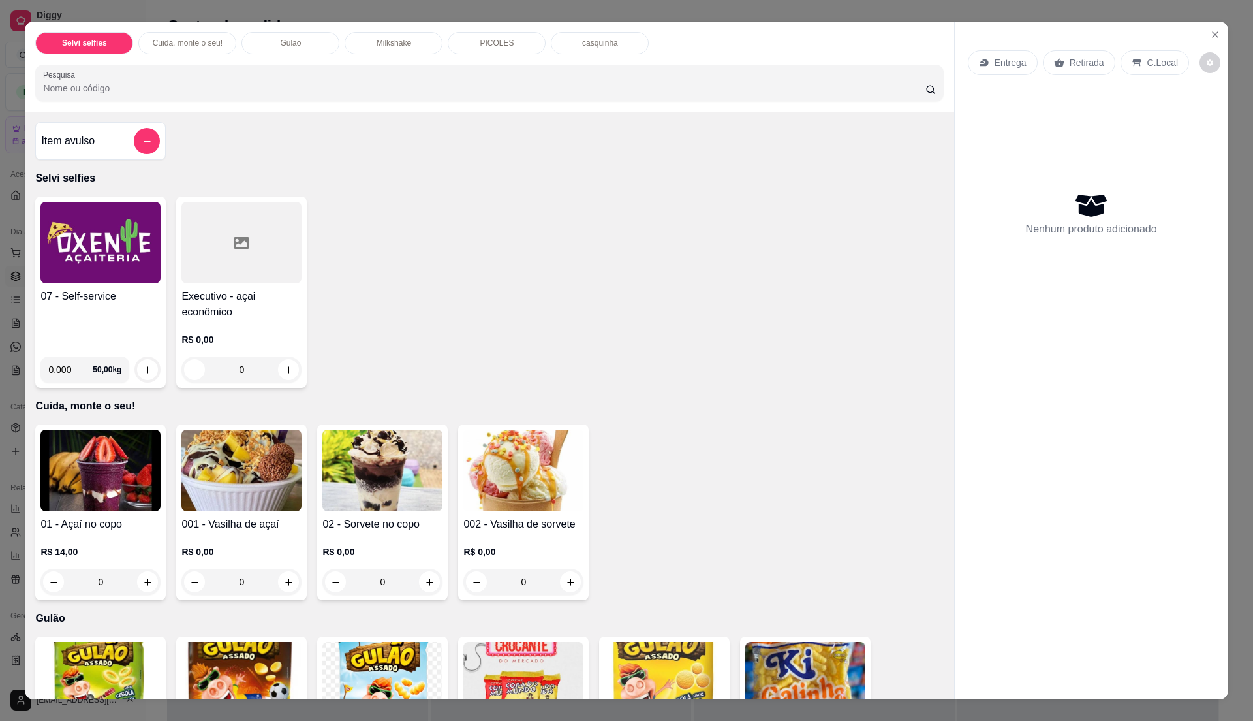
click at [103, 262] on img at bounding box center [100, 243] width 120 height 82
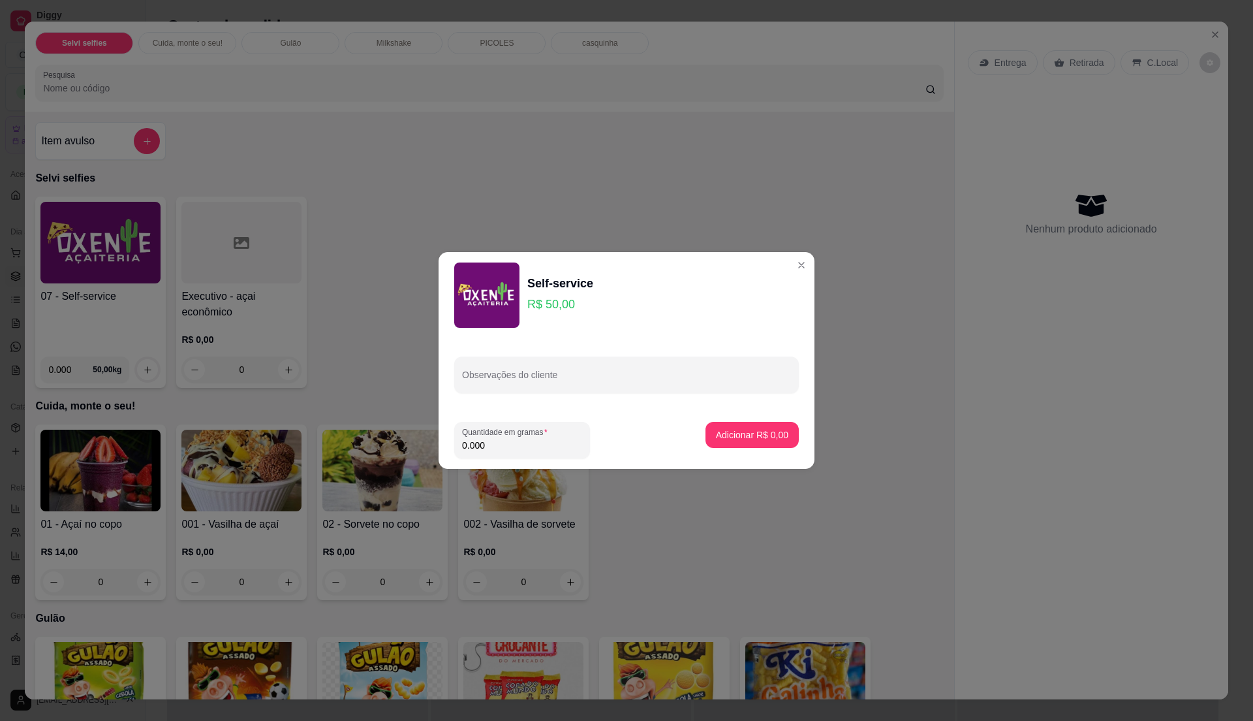
click at [533, 445] on input "0.000" at bounding box center [522, 445] width 120 height 13
type input "0.275"
click at [750, 433] on p "Adicionar R$ 13,75" at bounding box center [750, 434] width 76 height 12
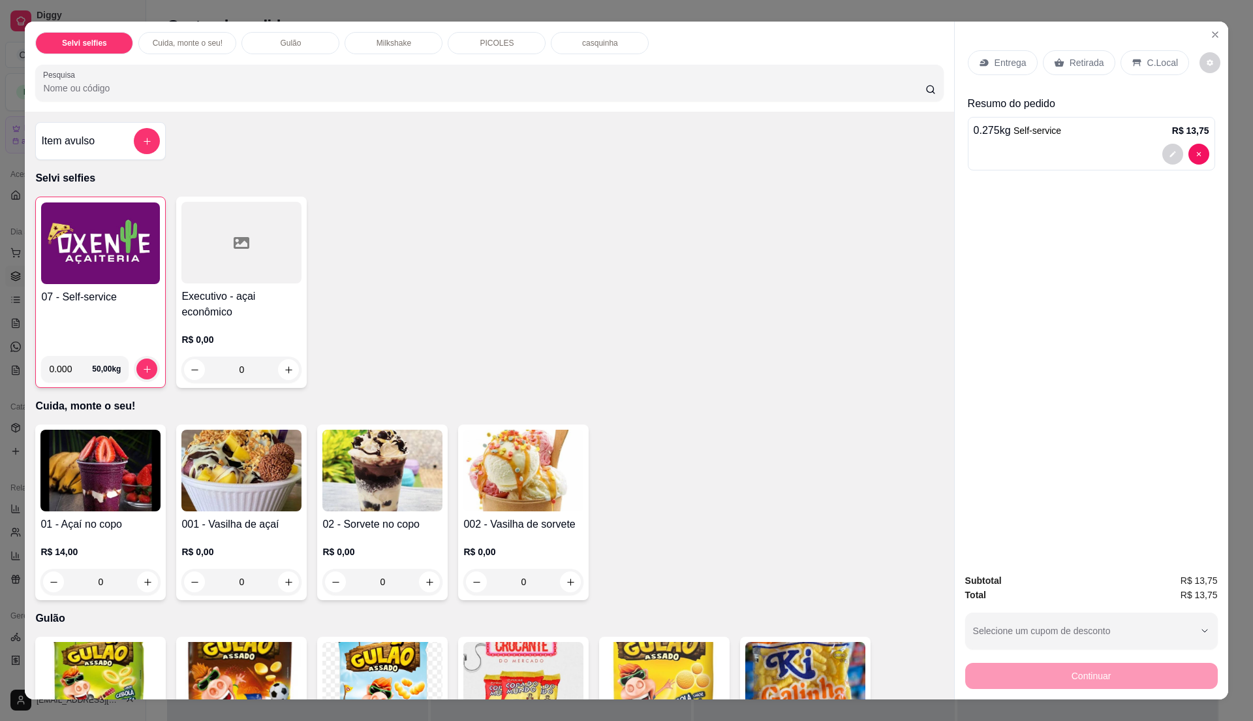
click at [1157, 56] on p "C.Local" at bounding box center [1163, 62] width 31 height 13
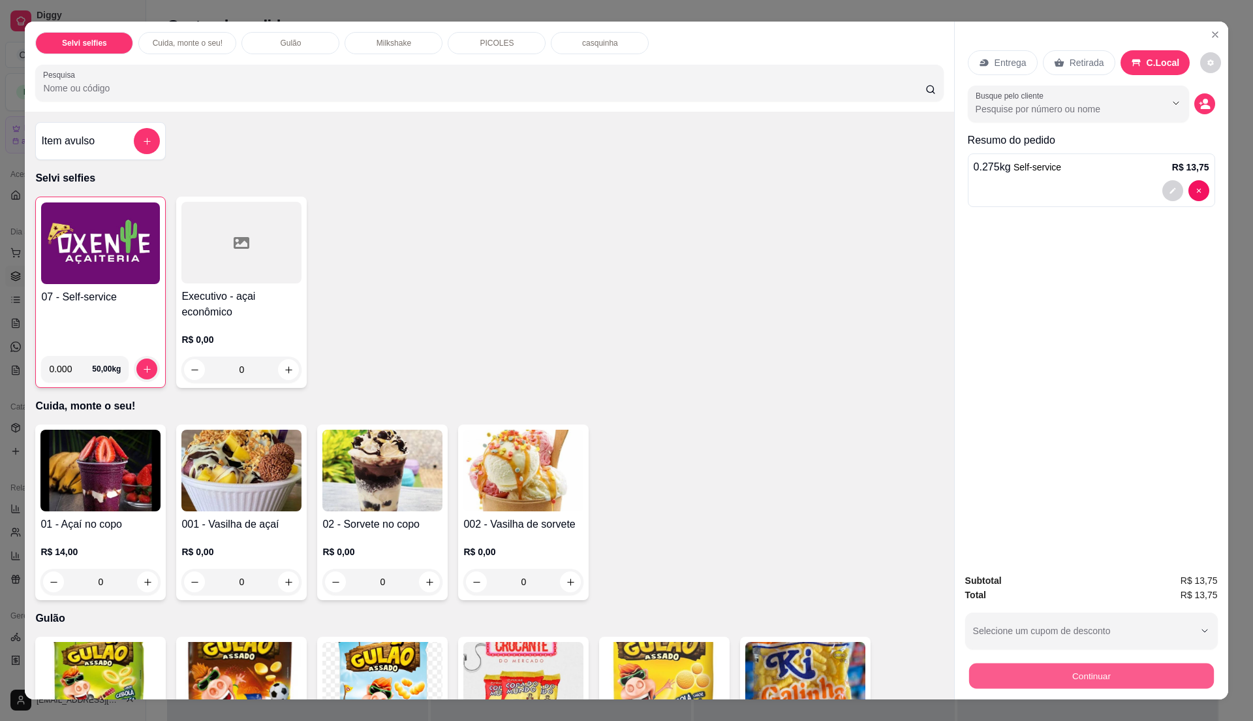
click at [1014, 682] on button "Continuar" at bounding box center [1091, 675] width 245 height 25
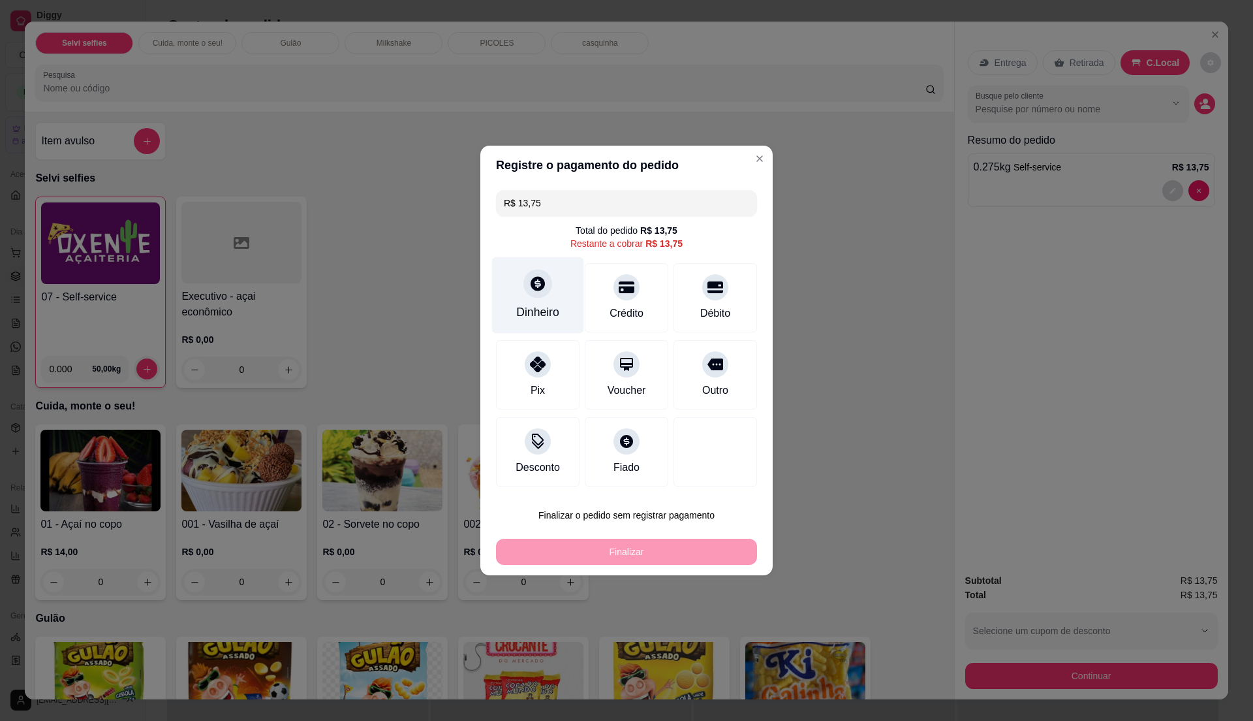
click at [538, 288] on icon at bounding box center [538, 283] width 14 height 14
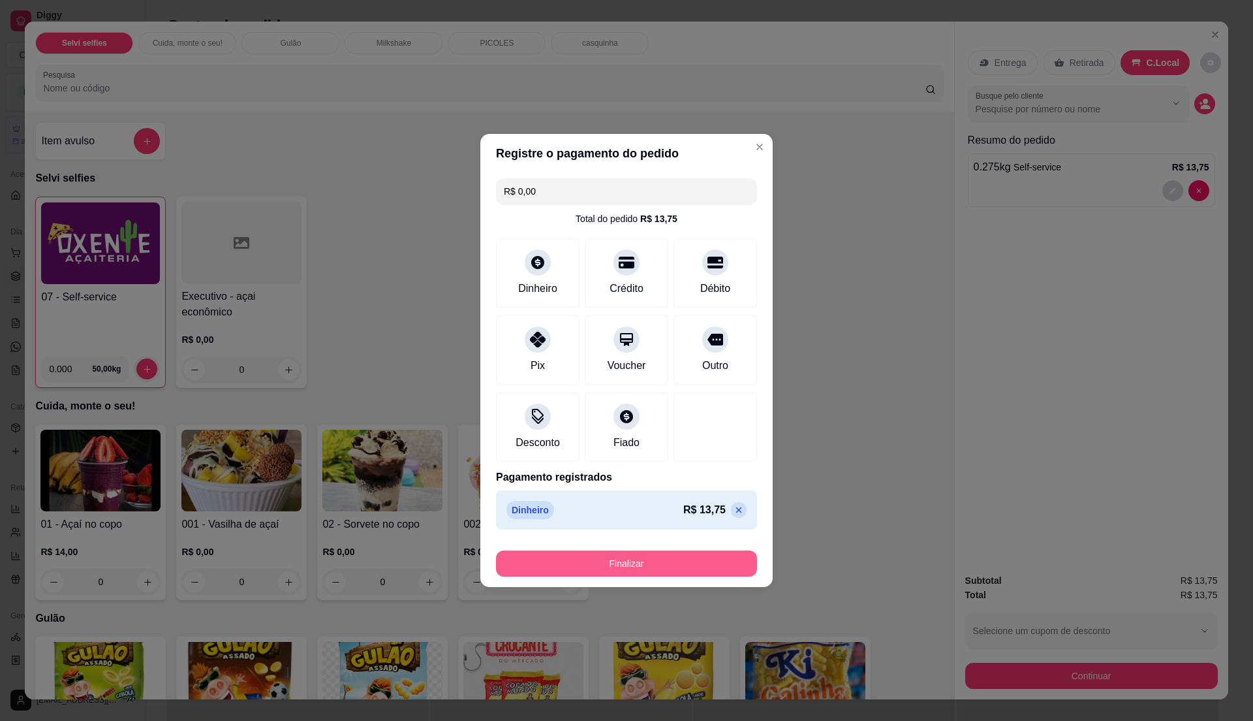
click at [640, 575] on button "Finalizar" at bounding box center [626, 563] width 261 height 26
type input "-R$ 13,75"
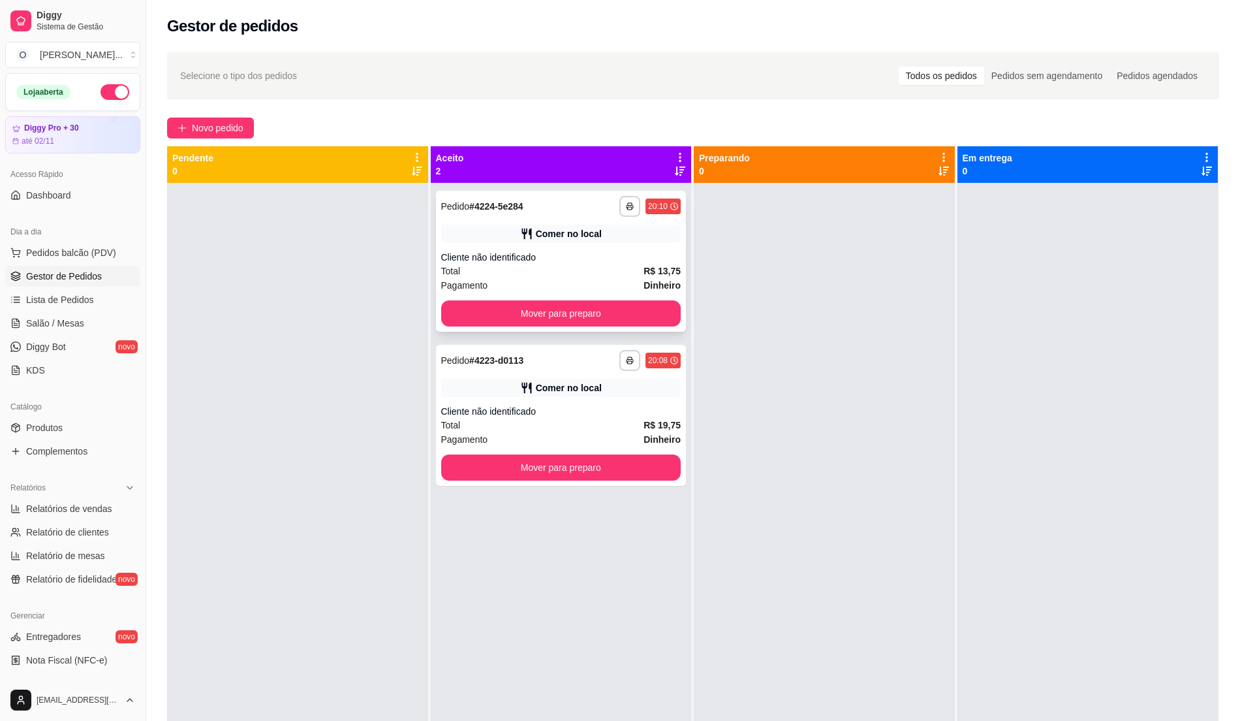
click at [612, 261] on div "Cliente não identificado" at bounding box center [561, 257] width 240 height 13
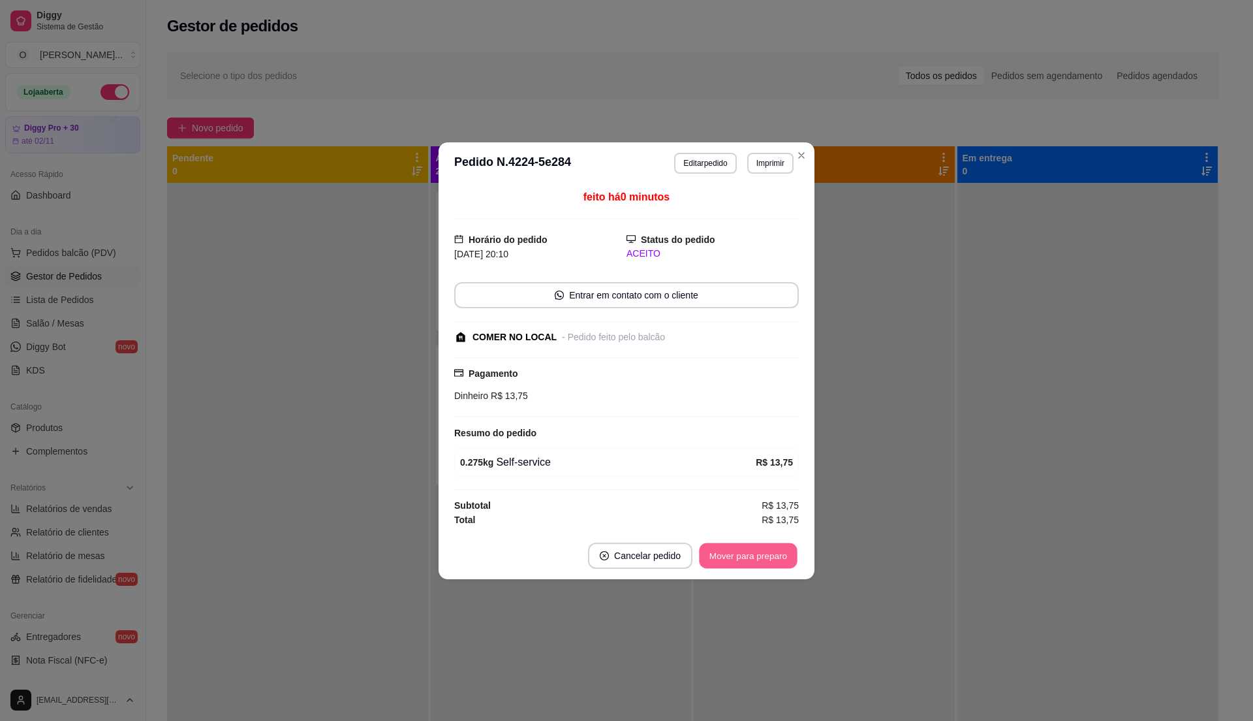
click at [761, 565] on button "Mover para preparo" at bounding box center [748, 555] width 98 height 25
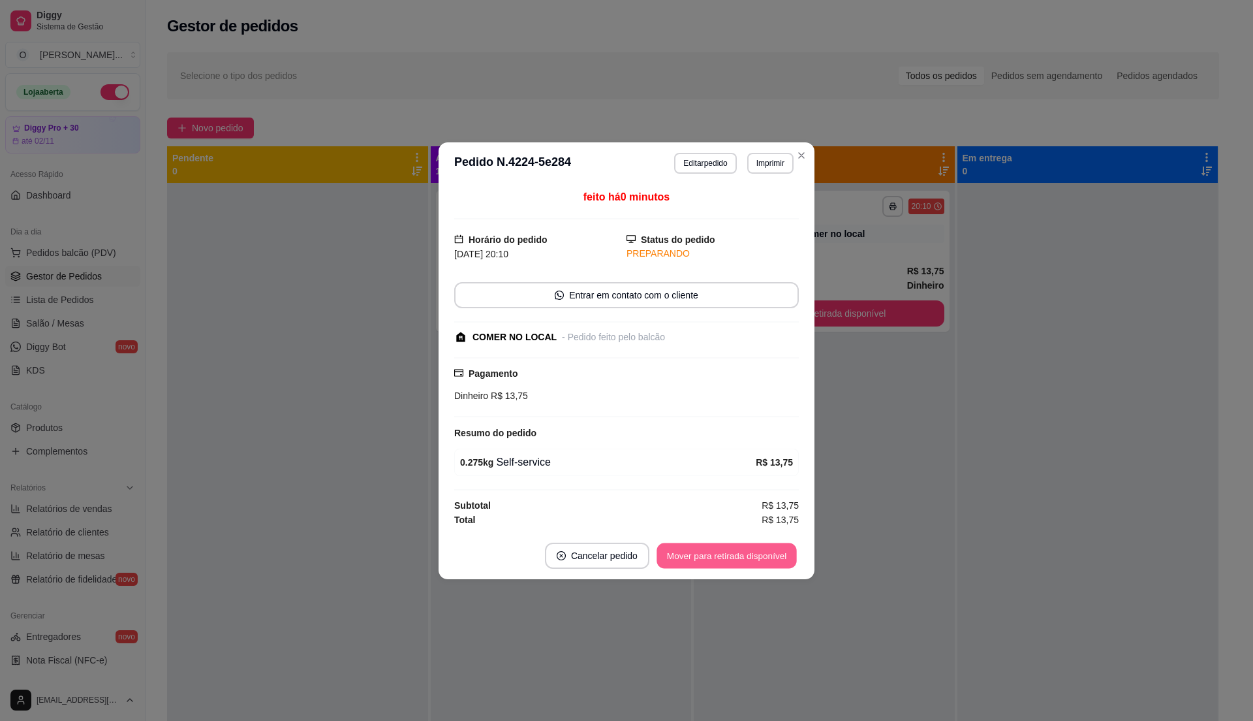
click at [761, 565] on button "Mover para retirada disponível" at bounding box center [727, 555] width 140 height 25
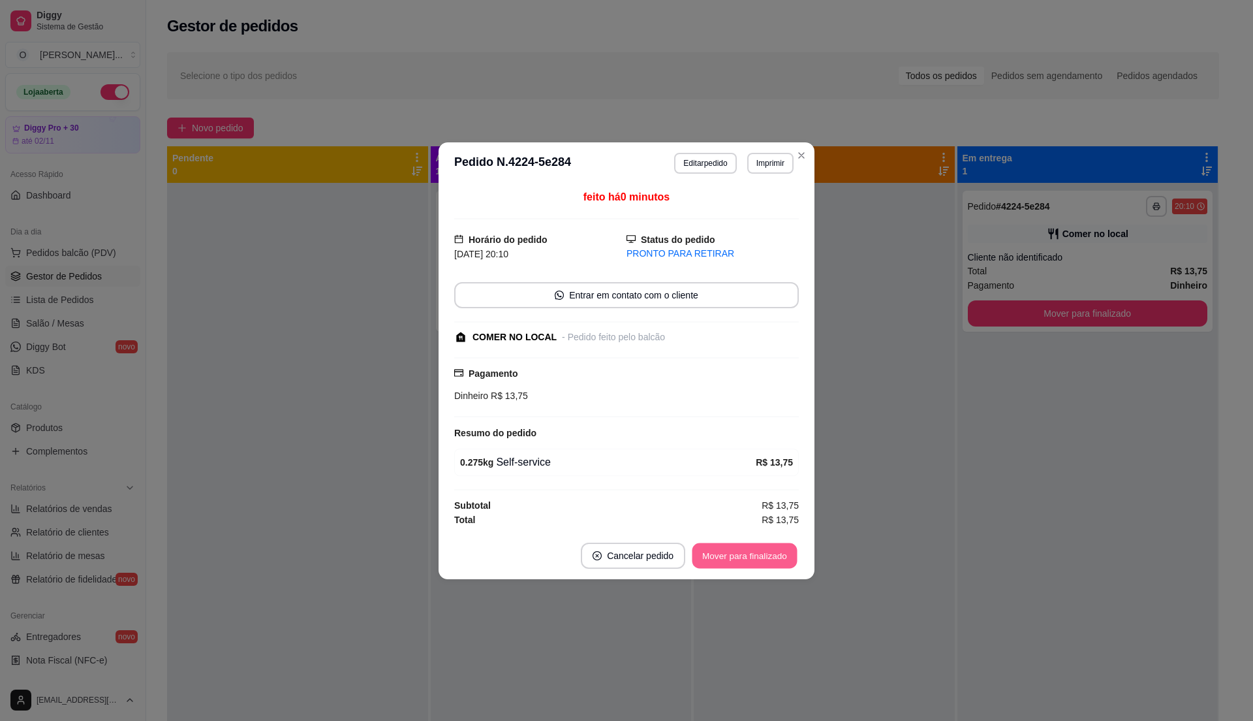
click at [768, 552] on button "Mover para finalizado" at bounding box center [745, 555] width 105 height 25
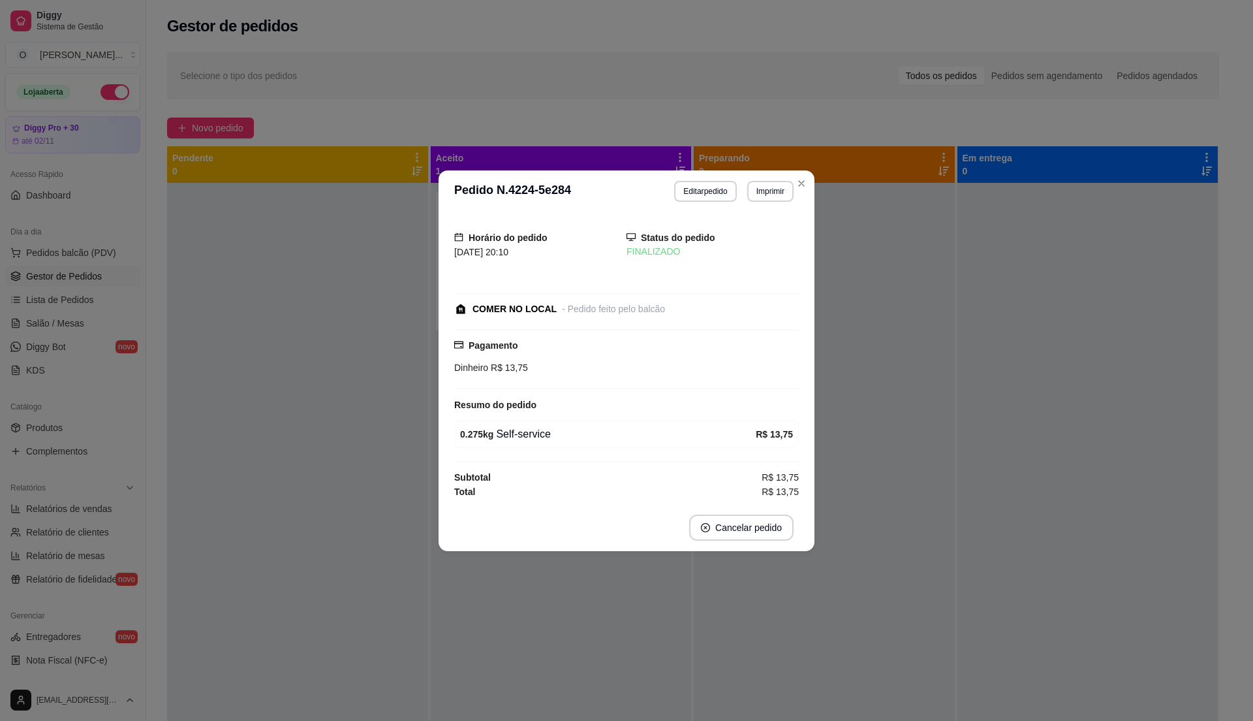
click at [808, 191] on div "**********" at bounding box center [626, 360] width 1253 height 721
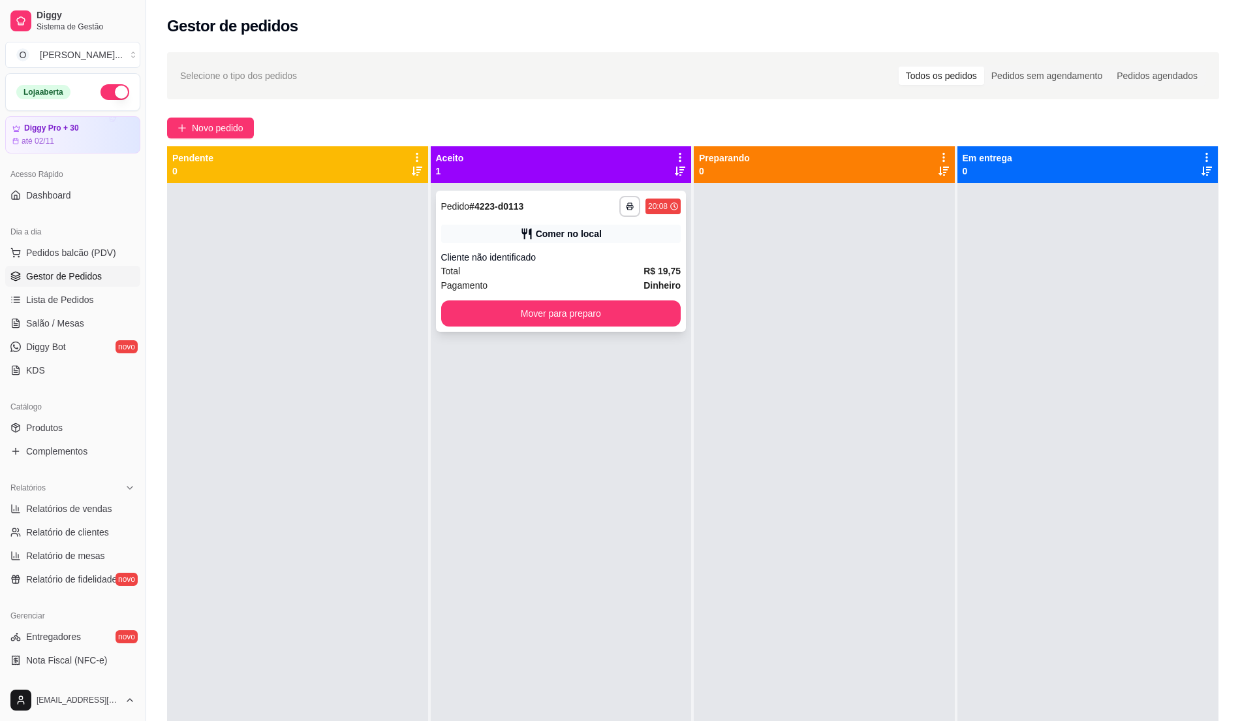
click at [612, 242] on div "Comer no local" at bounding box center [561, 234] width 240 height 18
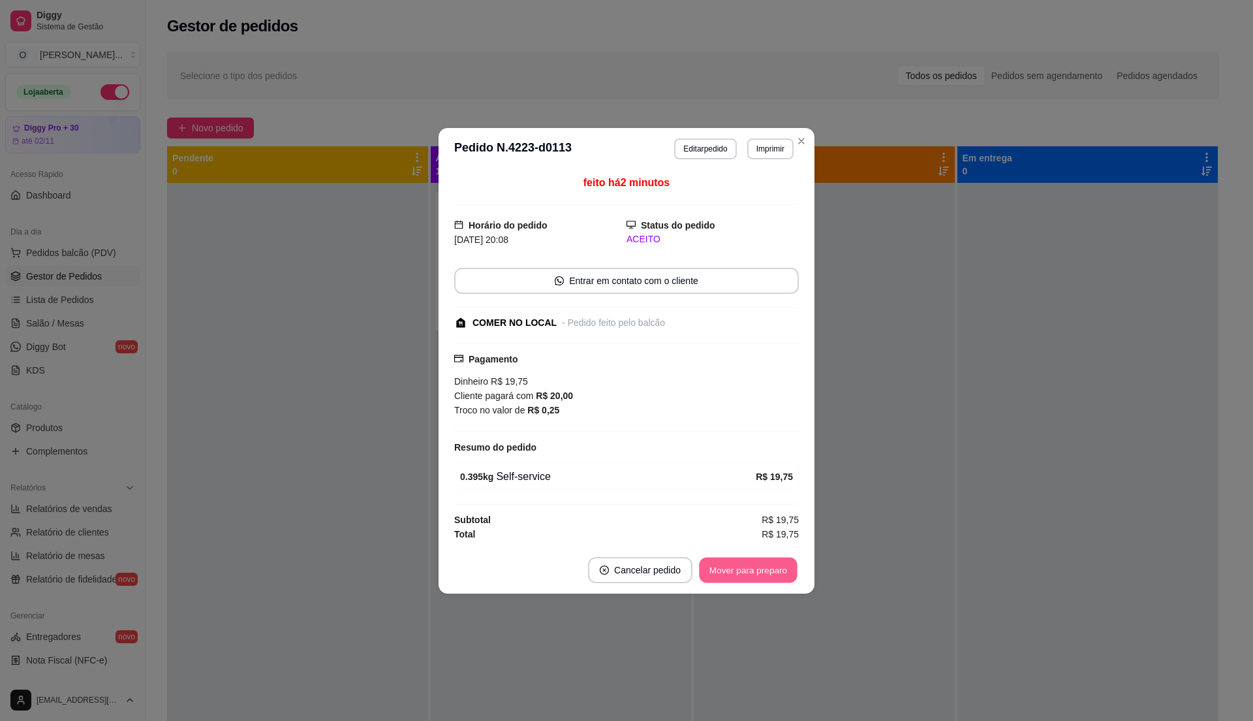
click at [738, 563] on button "Mover para preparo" at bounding box center [748, 569] width 98 height 25
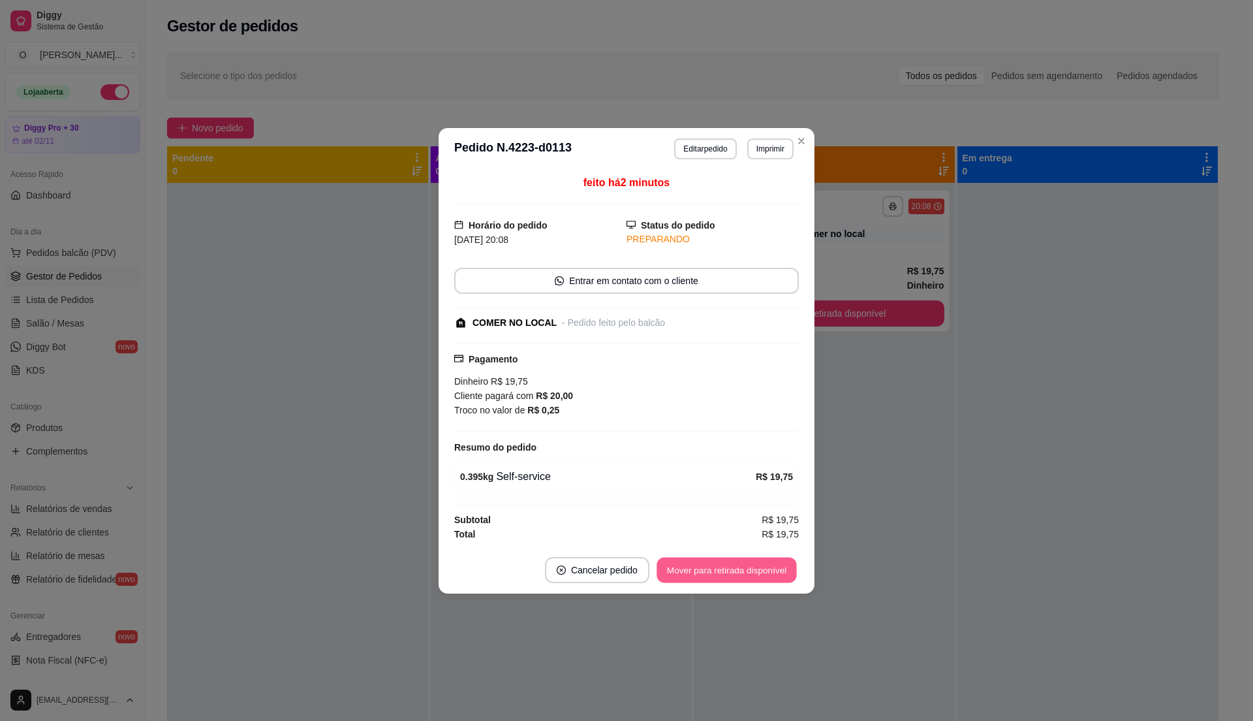
click at [738, 568] on button "Mover para retirada disponível" at bounding box center [727, 569] width 140 height 25
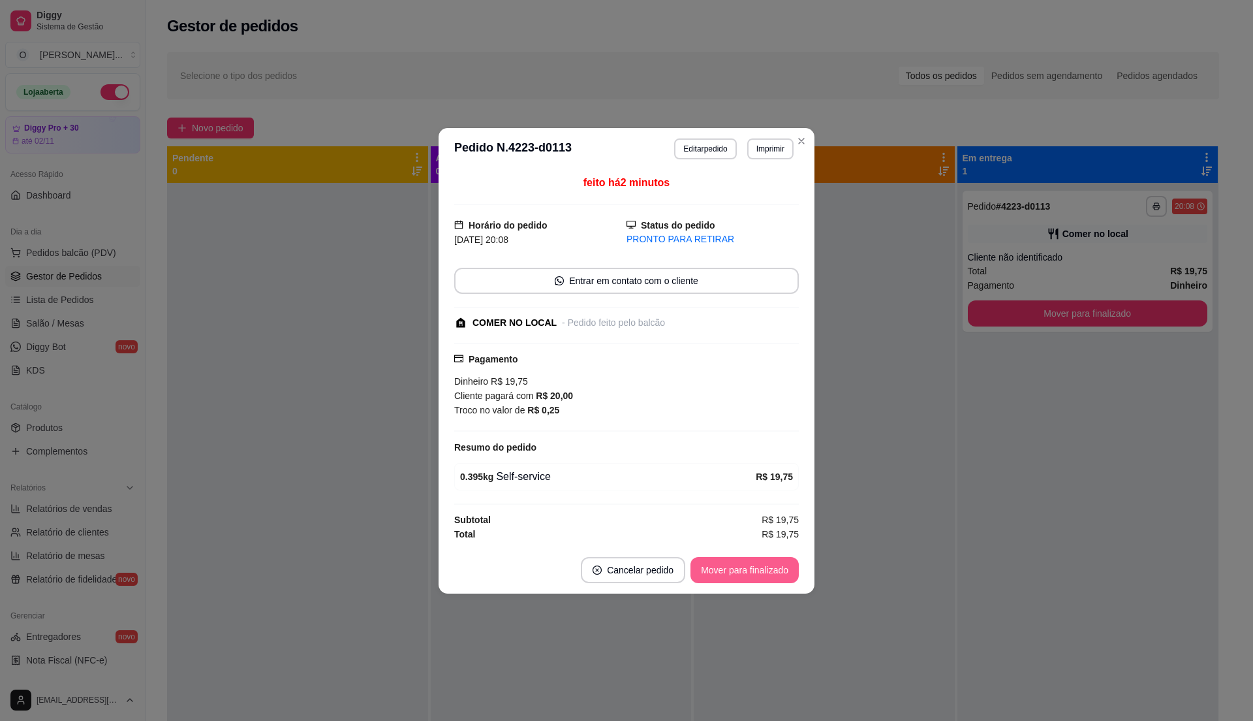
click at [738, 568] on button "Mover para finalizado" at bounding box center [745, 570] width 108 height 26
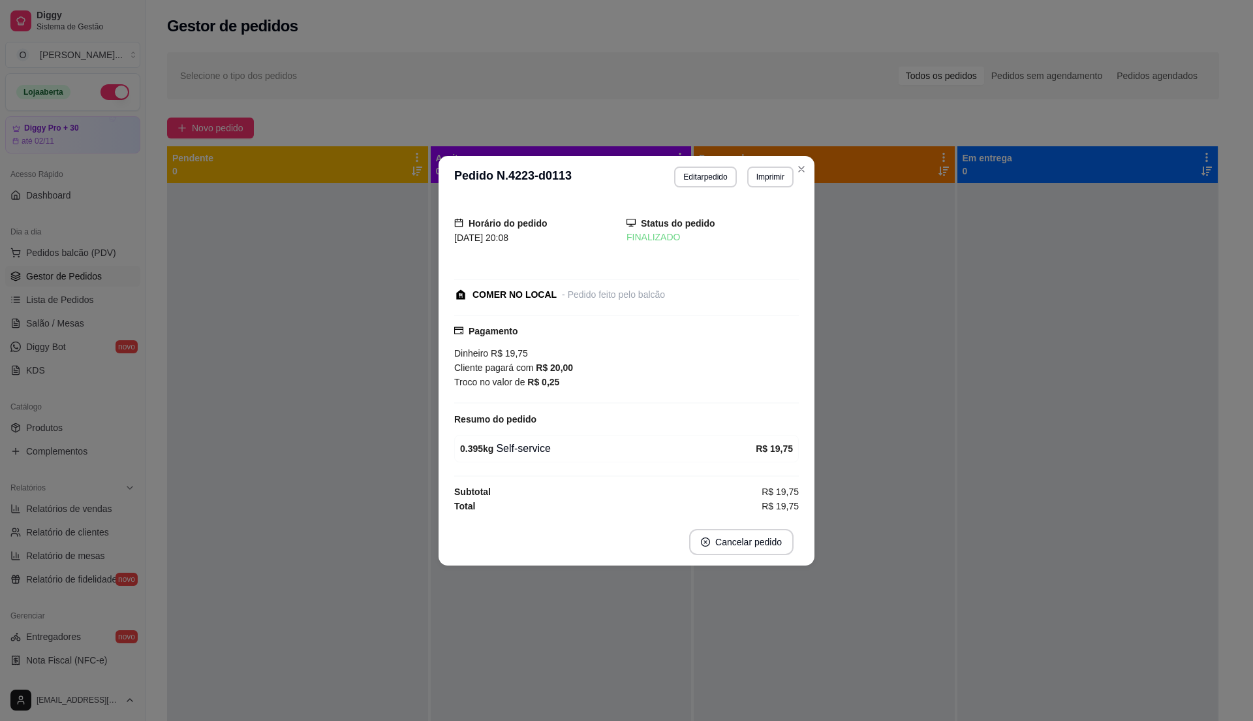
click at [811, 159] on header "**********" at bounding box center [627, 177] width 376 height 42
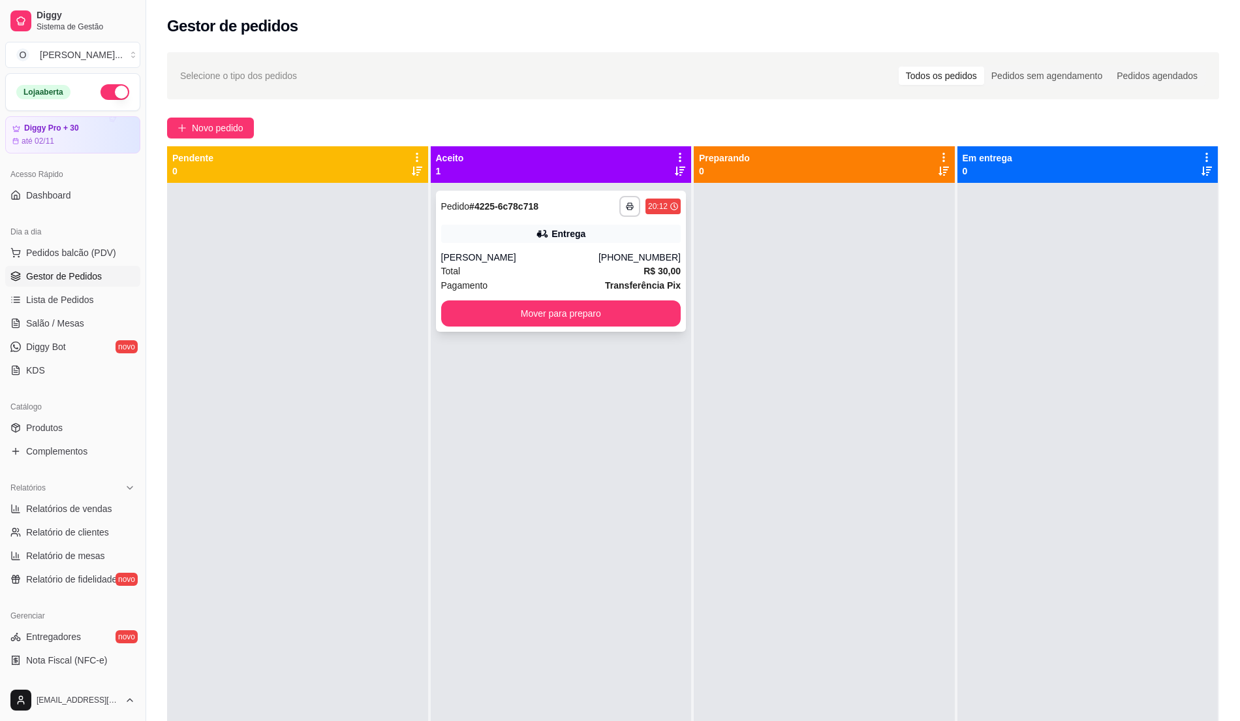
click at [564, 265] on div "Total R$ 30,00" at bounding box center [561, 271] width 240 height 14
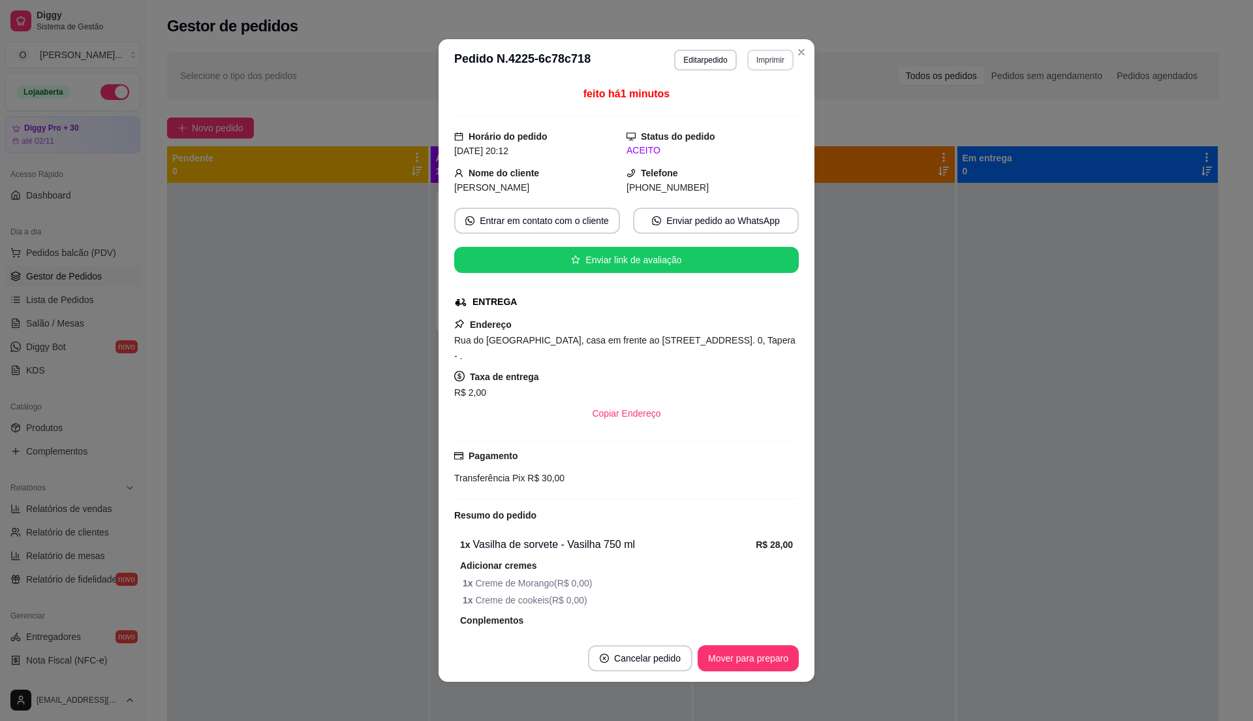
click at [769, 64] on button "Imprimir" at bounding box center [771, 60] width 46 height 21
click at [771, 106] on button "IMPRESSORA" at bounding box center [741, 105] width 95 height 21
click at [791, 46] on button "Close" at bounding box center [801, 52] width 21 height 21
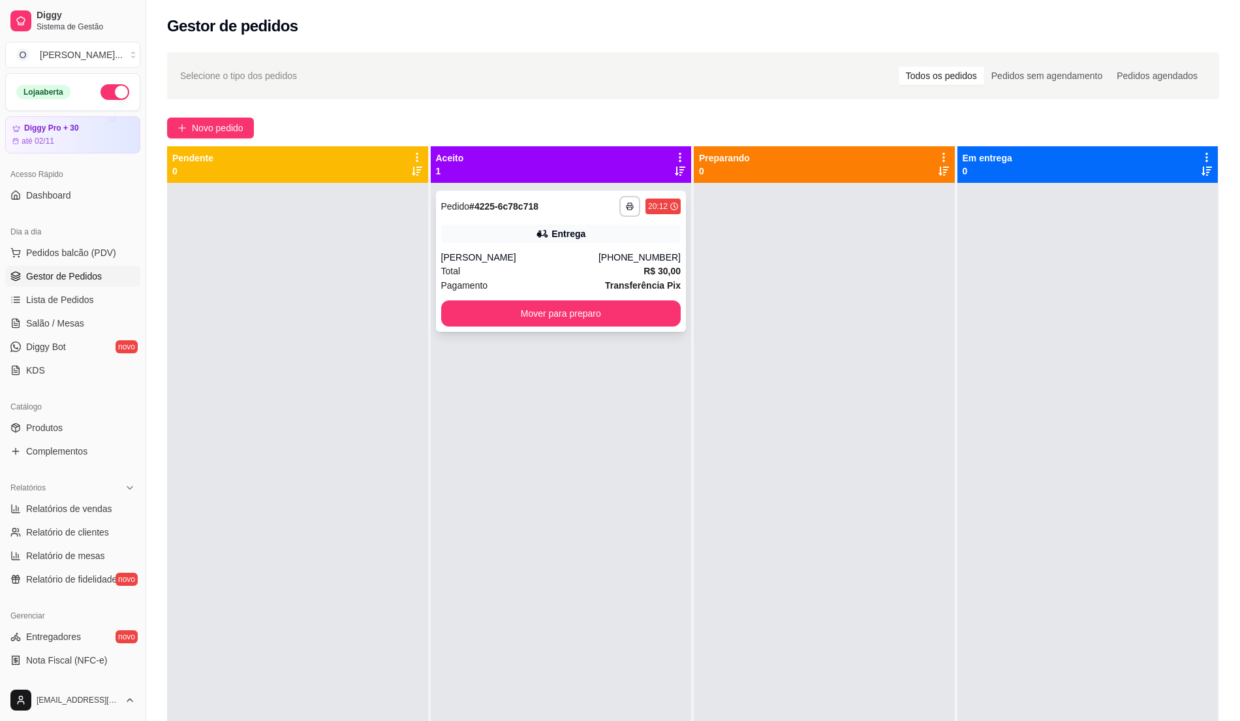
click at [595, 264] on div "Total R$ 30,00" at bounding box center [561, 271] width 240 height 14
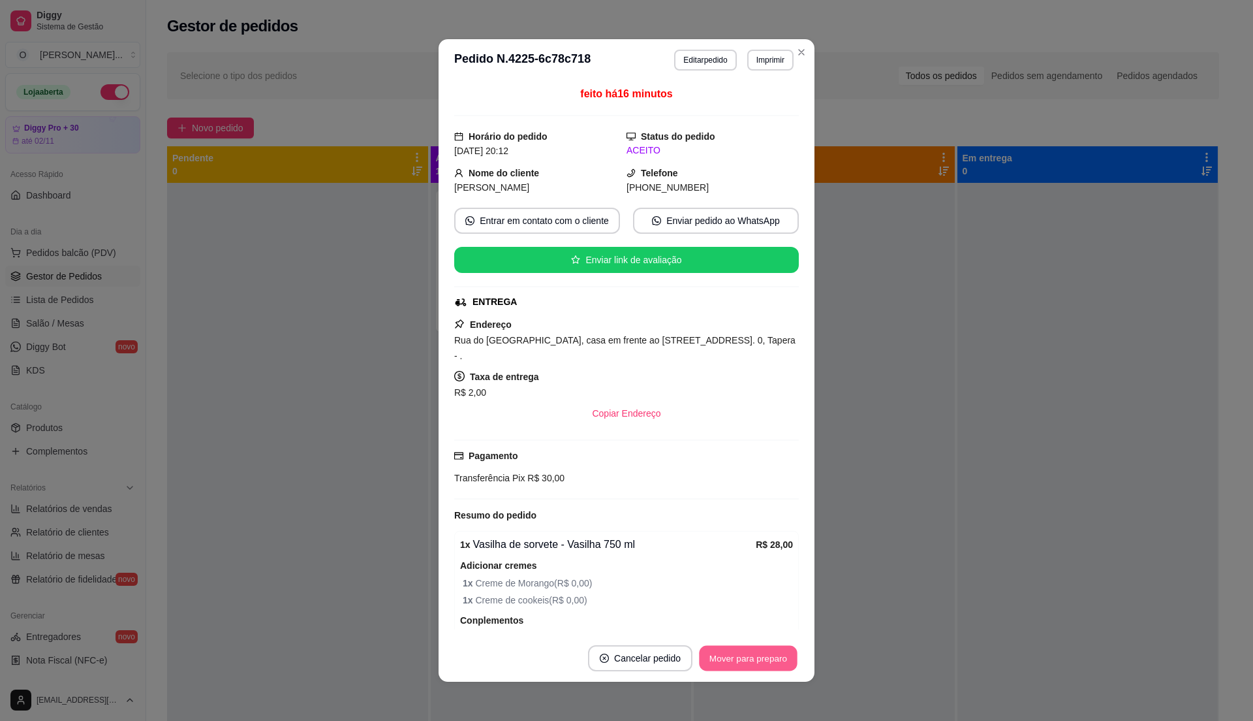
click at [752, 653] on button "Mover para preparo" at bounding box center [748, 658] width 98 height 25
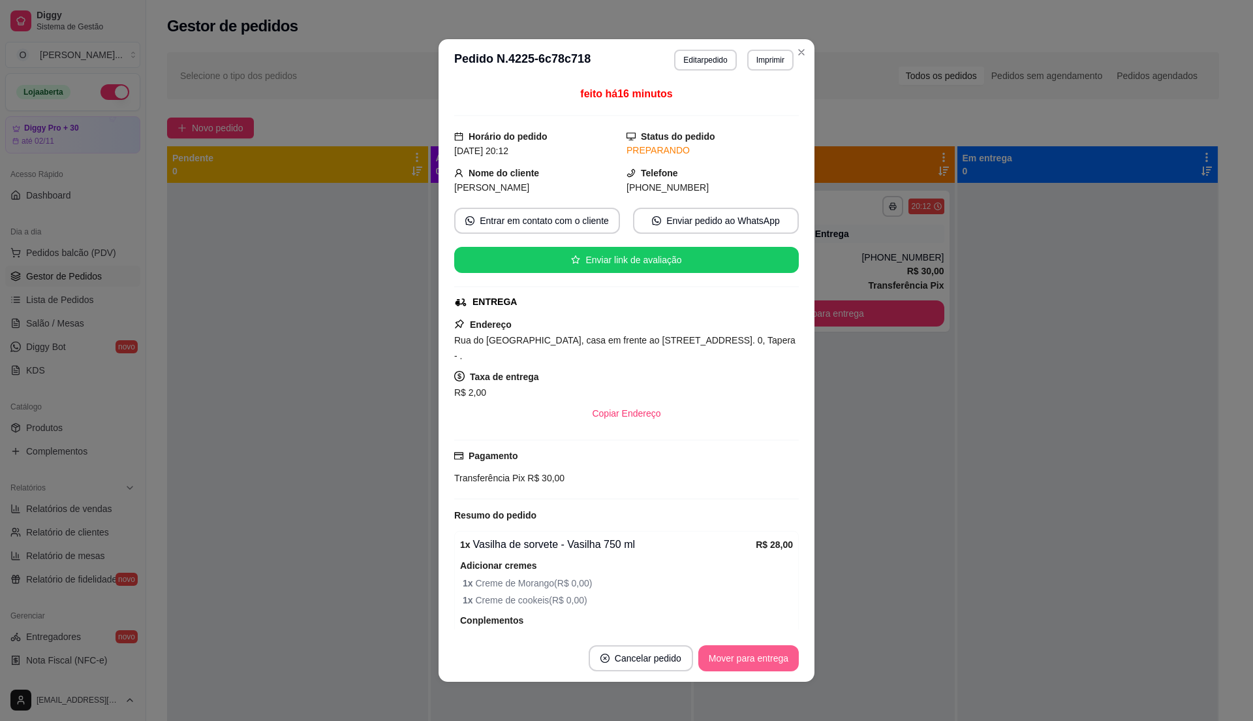
click at [752, 667] on button "Mover para entrega" at bounding box center [749, 658] width 101 height 26
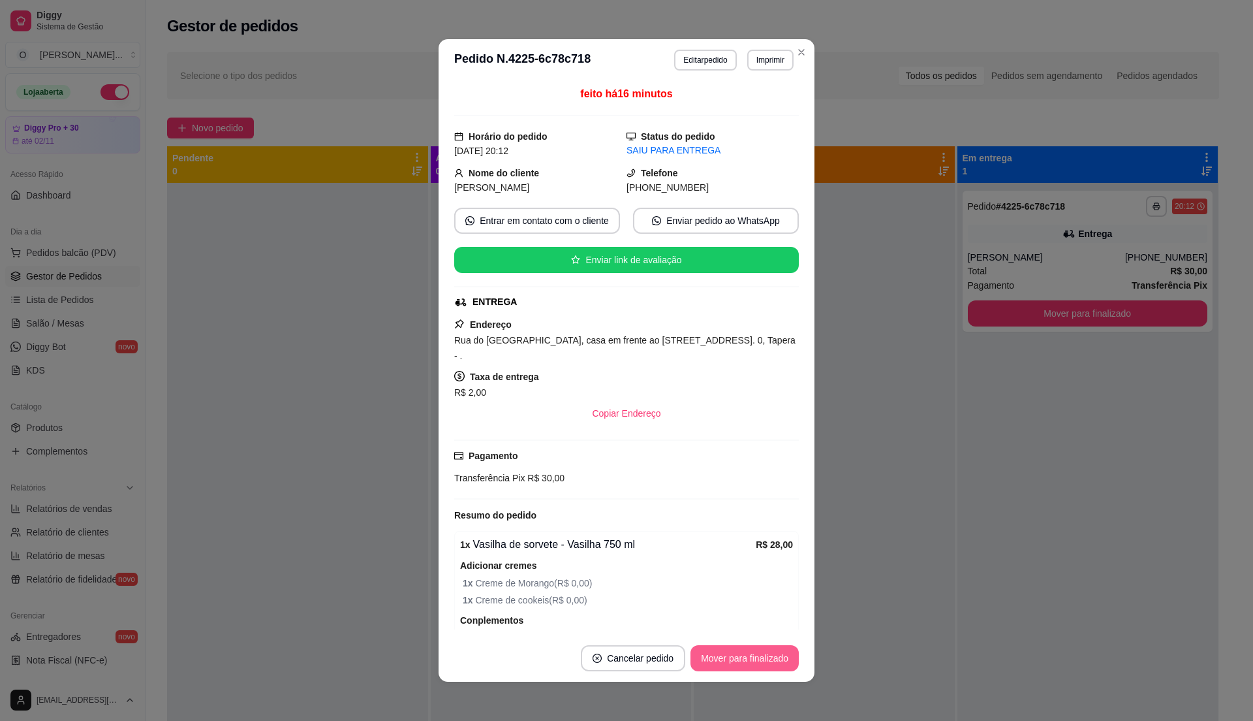
click at [753, 664] on button "Mover para finalizado" at bounding box center [745, 658] width 108 height 26
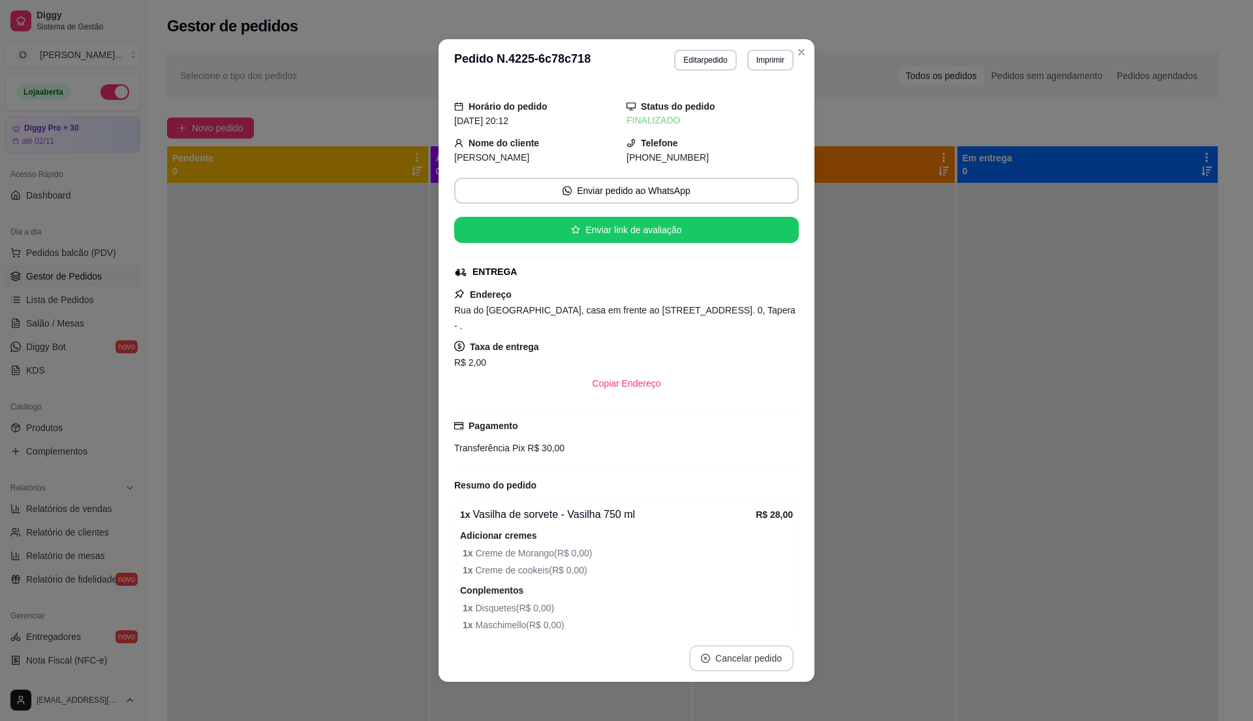
drag, startPoint x: 753, startPoint y: 664, endPoint x: 761, endPoint y: 384, distance: 280.2
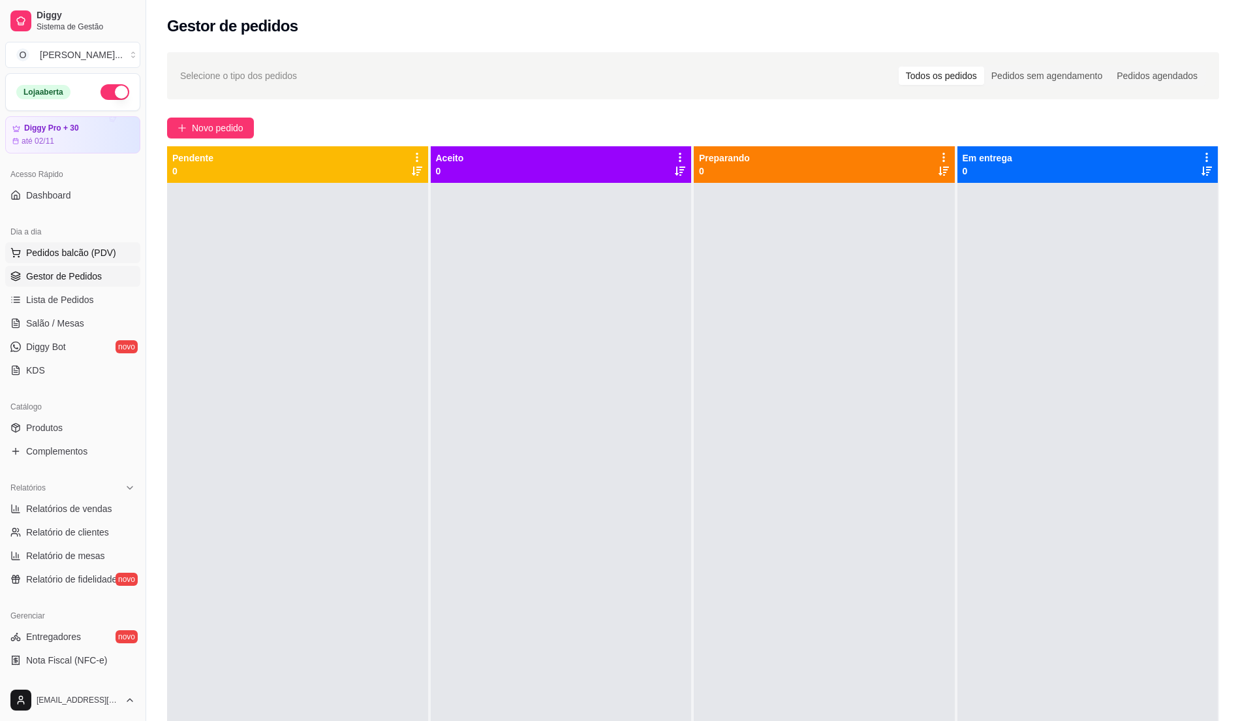
click at [100, 259] on span "Pedidos balcão (PDV)" at bounding box center [71, 252] width 90 height 13
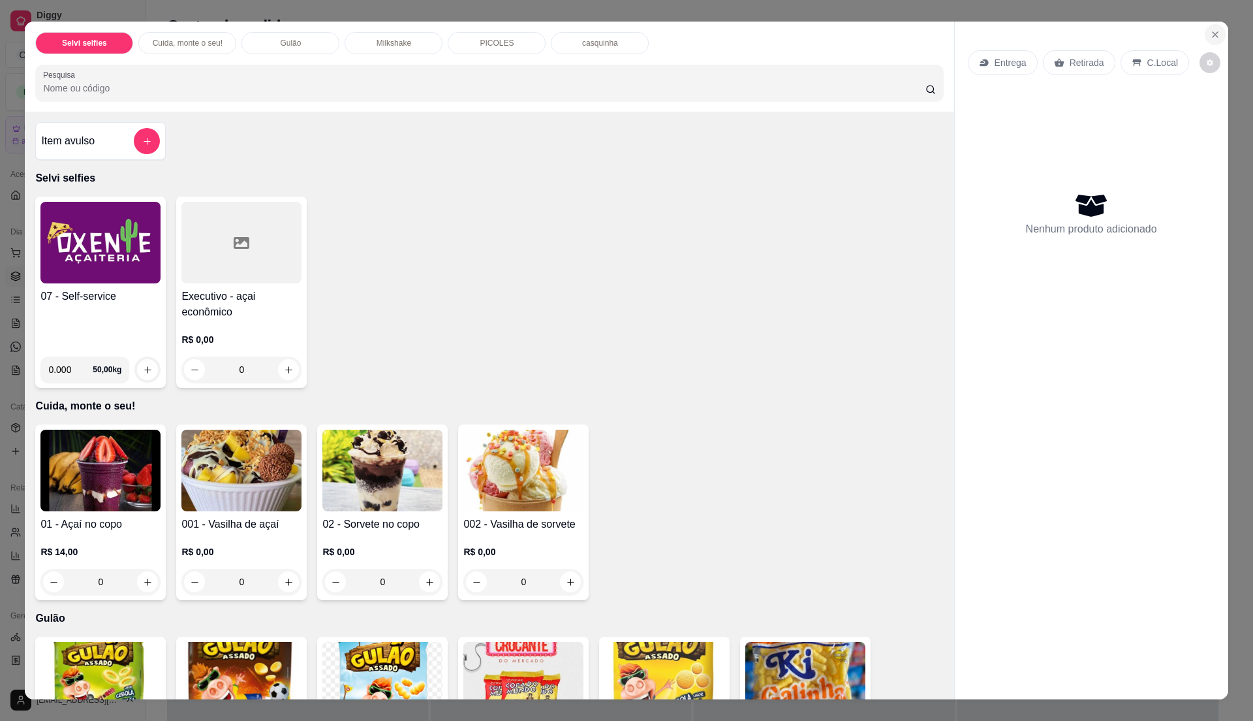
click at [1208, 27] on button "Close" at bounding box center [1215, 34] width 21 height 21
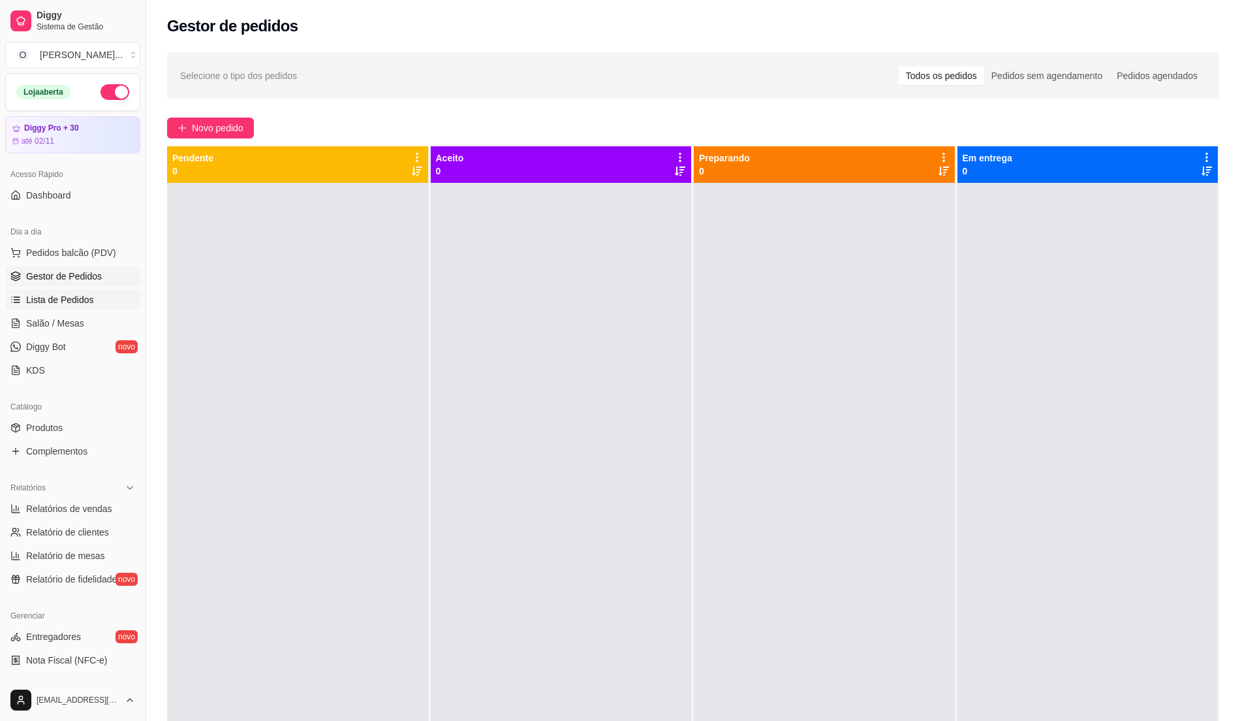
click at [38, 302] on span "Lista de Pedidos" at bounding box center [60, 299] width 68 height 13
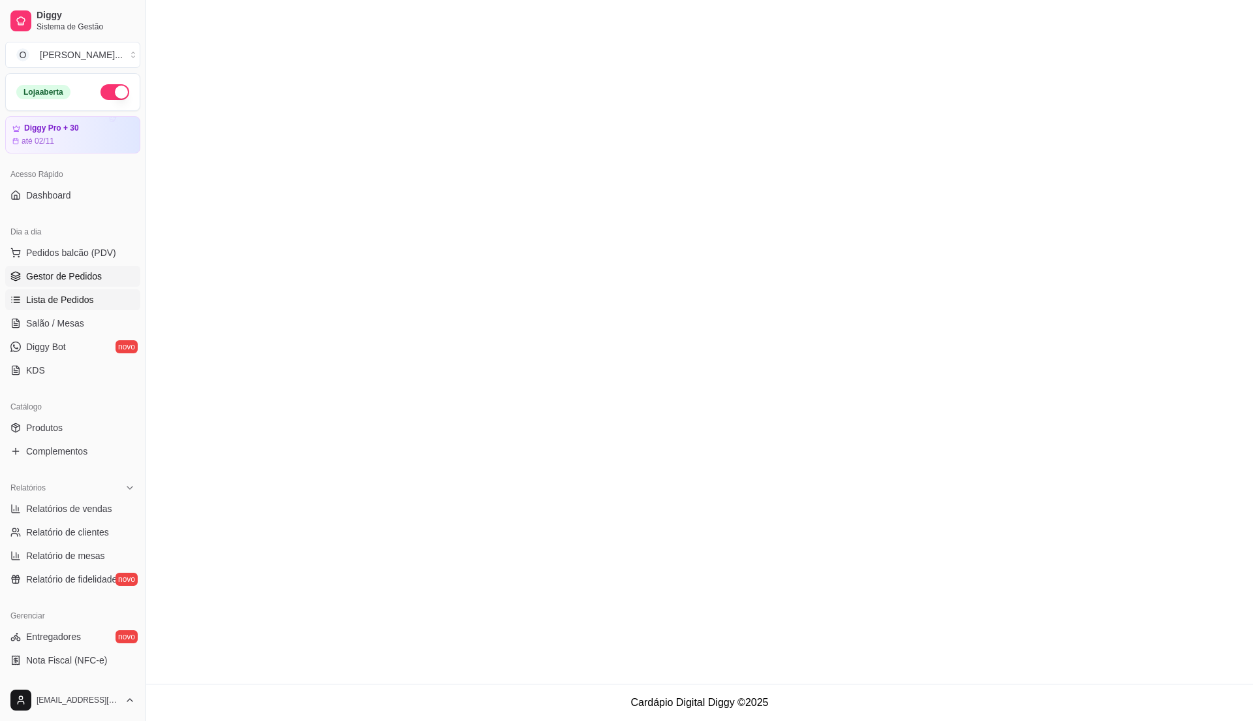
click at [95, 276] on span "Gestor de Pedidos" at bounding box center [64, 276] width 76 height 13
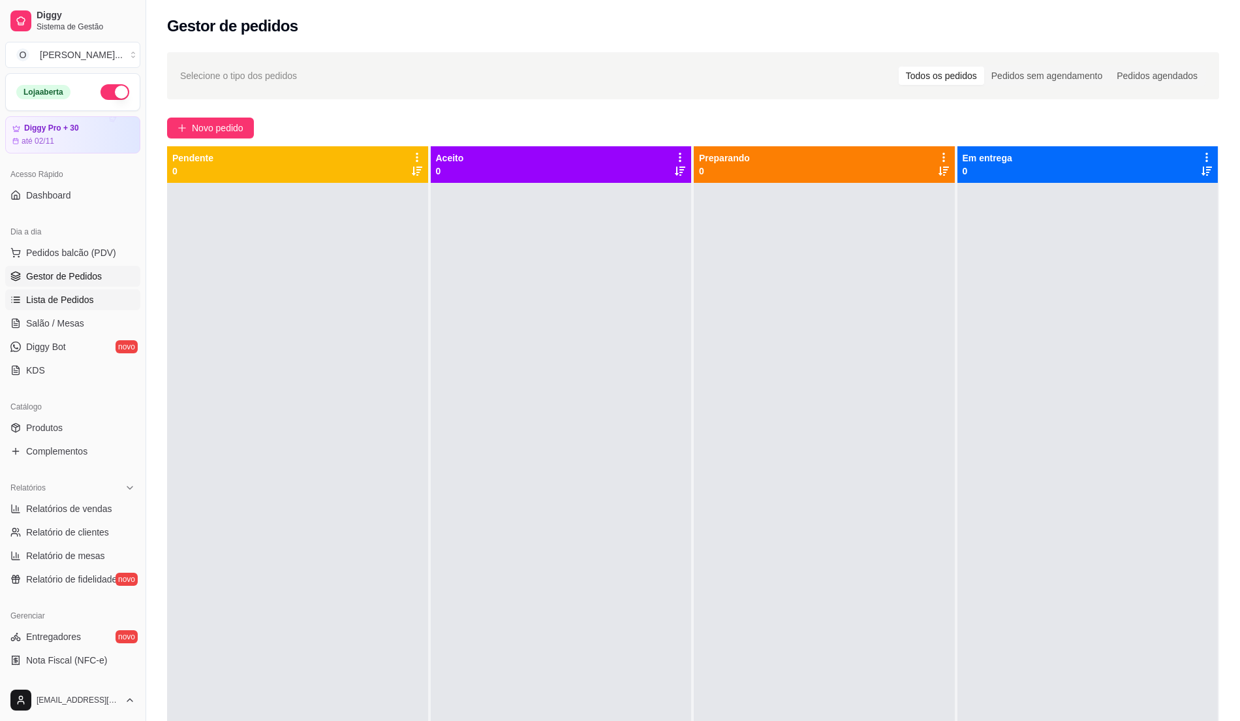
drag, startPoint x: 82, startPoint y: 304, endPoint x: 111, endPoint y: 301, distance: 28.8
click at [84, 304] on span "Lista de Pedidos" at bounding box center [60, 299] width 68 height 13
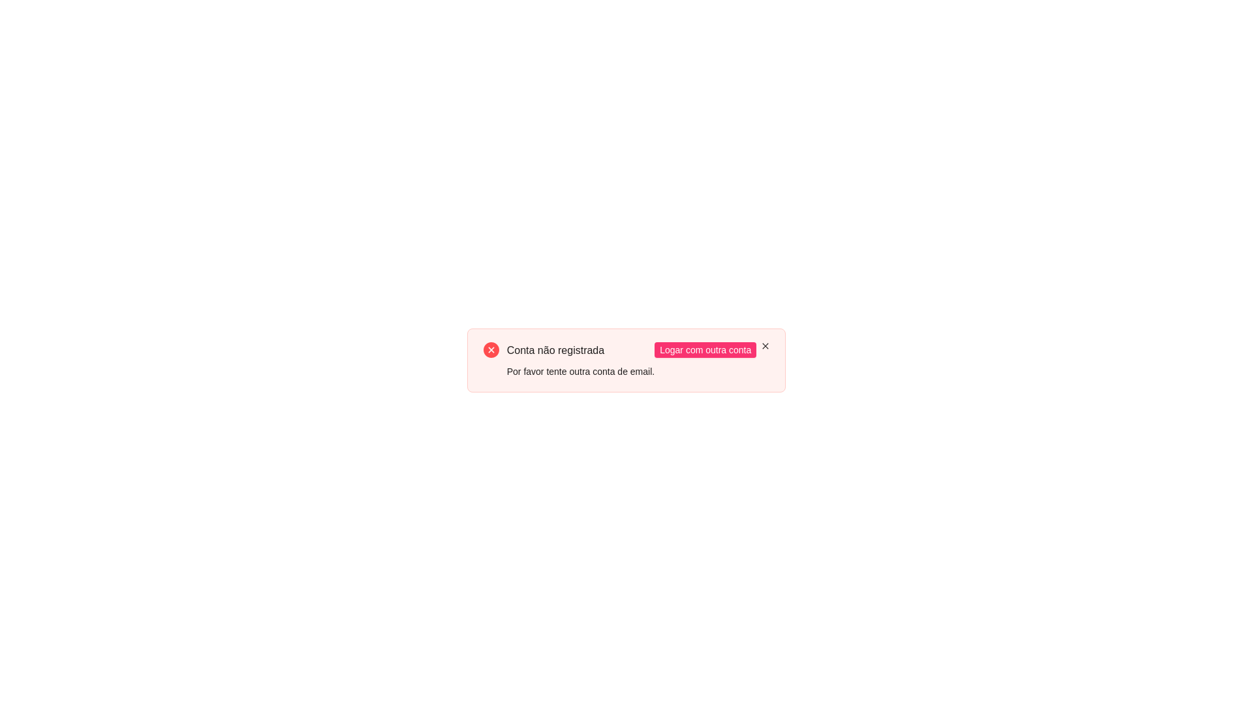
click at [768, 342] on icon "close" at bounding box center [766, 346] width 8 height 8
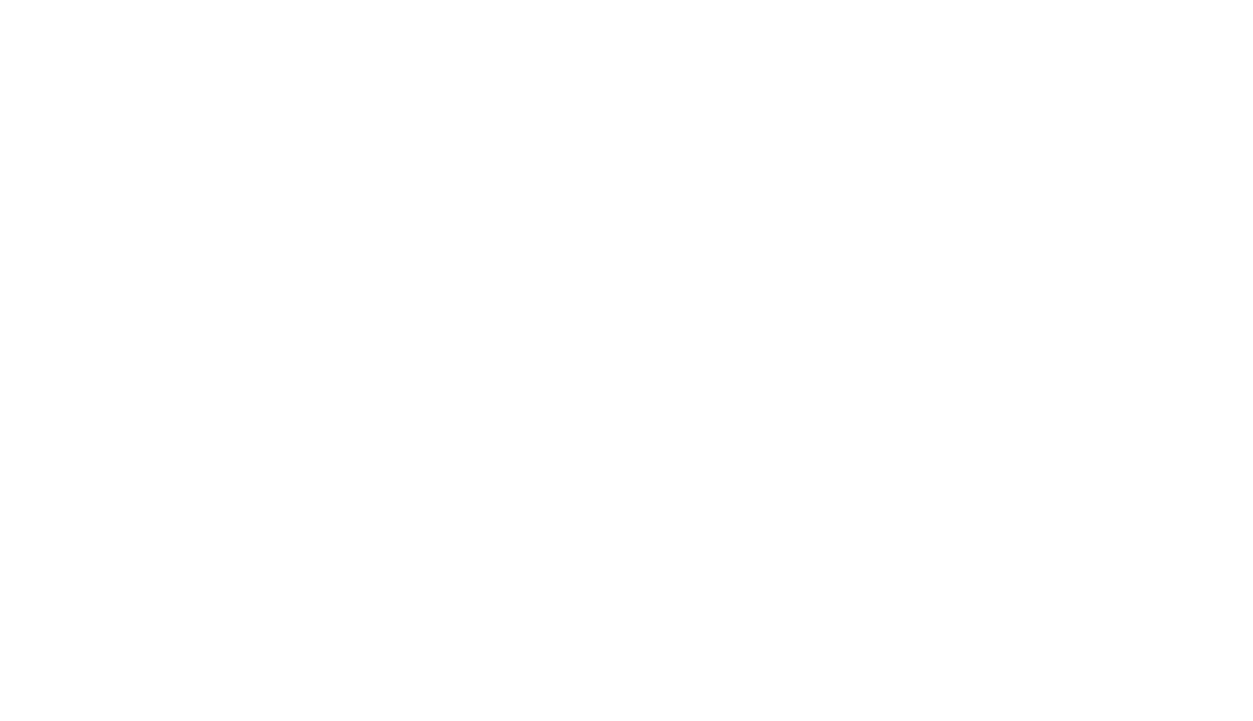
drag, startPoint x: 956, startPoint y: 275, endPoint x: 837, endPoint y: 385, distance: 162.6
